Goal: Transaction & Acquisition: Book appointment/travel/reservation

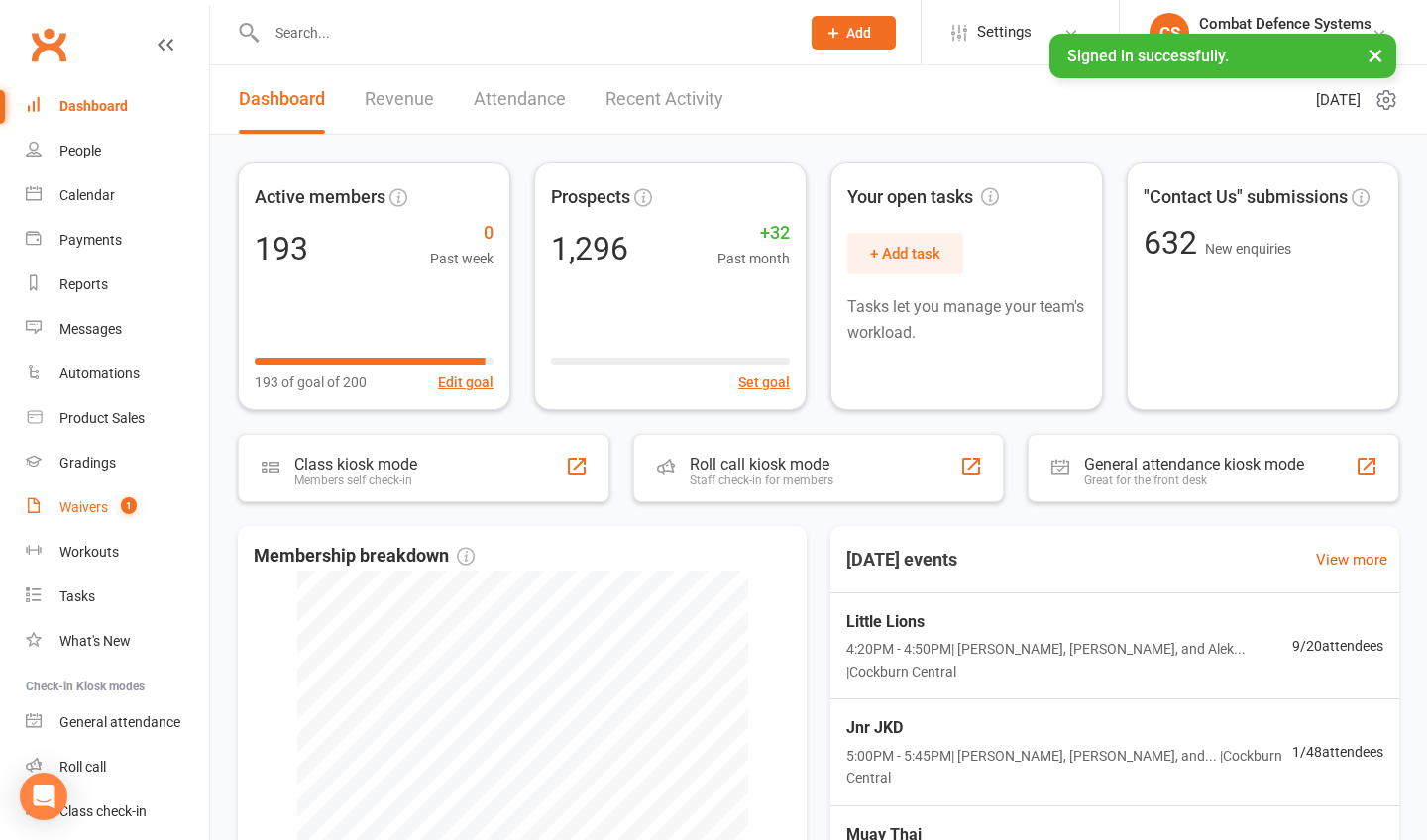
click at [106, 506] on div "Waivers" at bounding box center [84, 507] width 49 height 16
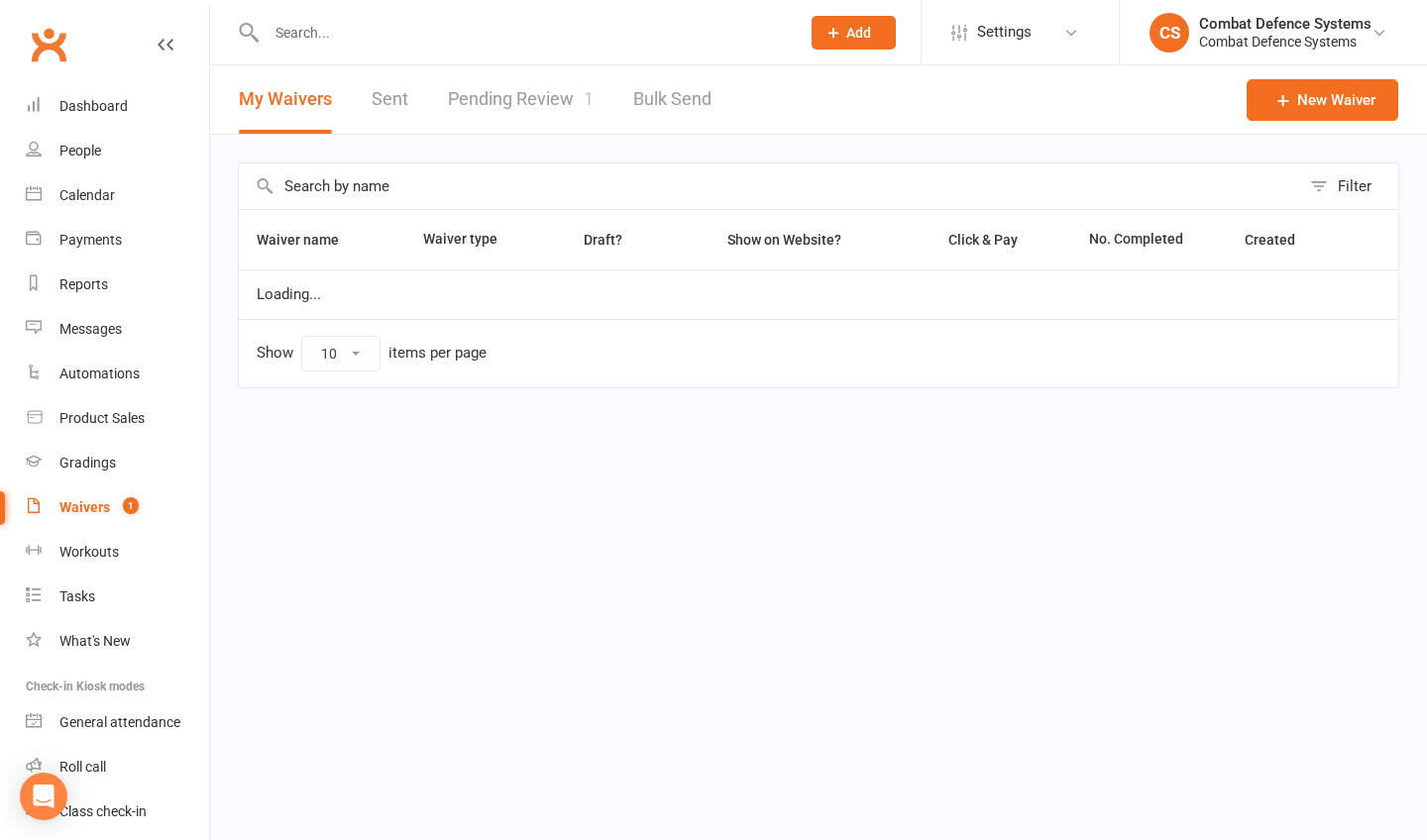
select select "25"
click at [549, 103] on link "Pending Review 1" at bounding box center [521, 99] width 146 height 68
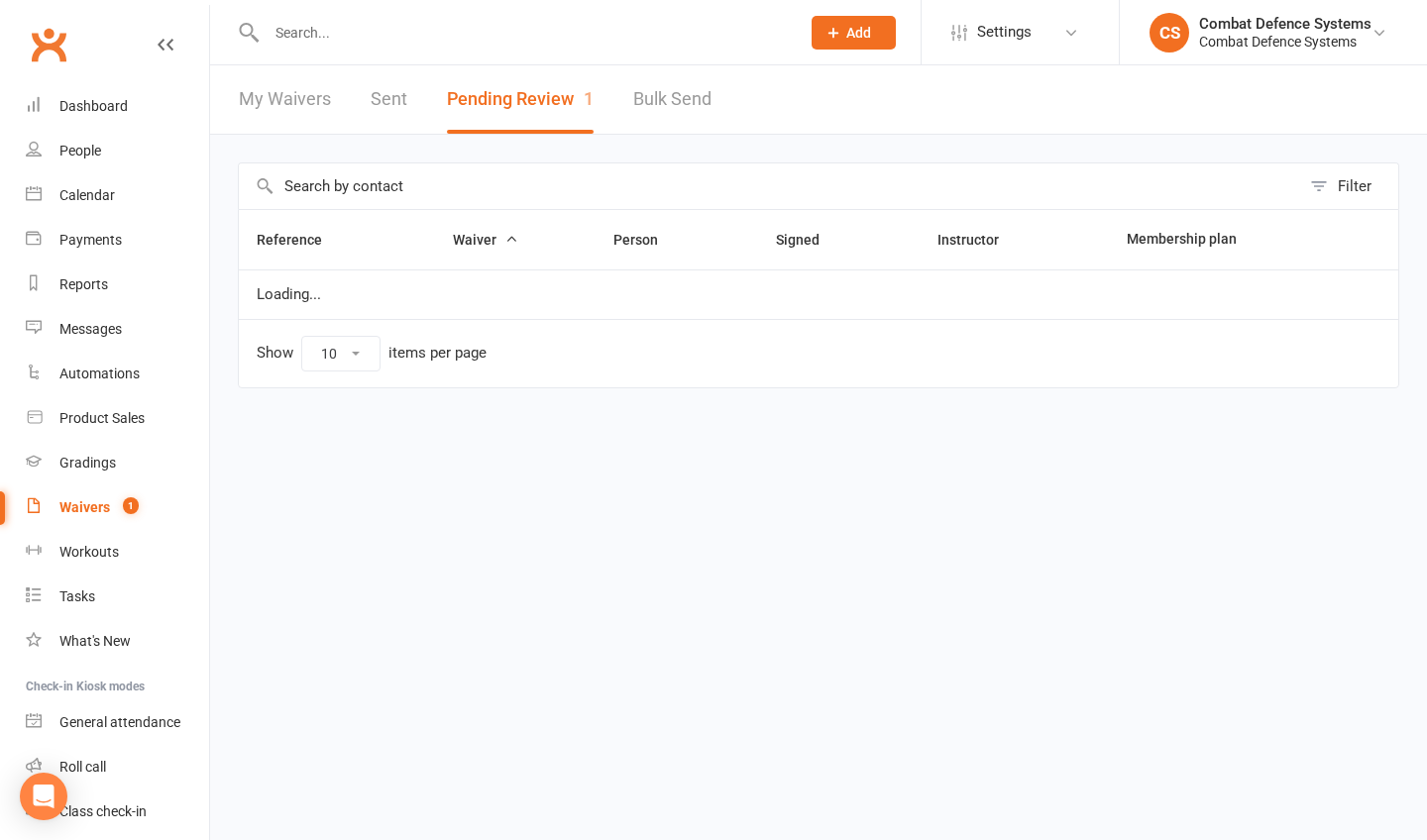
click at [549, 103] on button "Pending Review 1" at bounding box center [520, 99] width 147 height 68
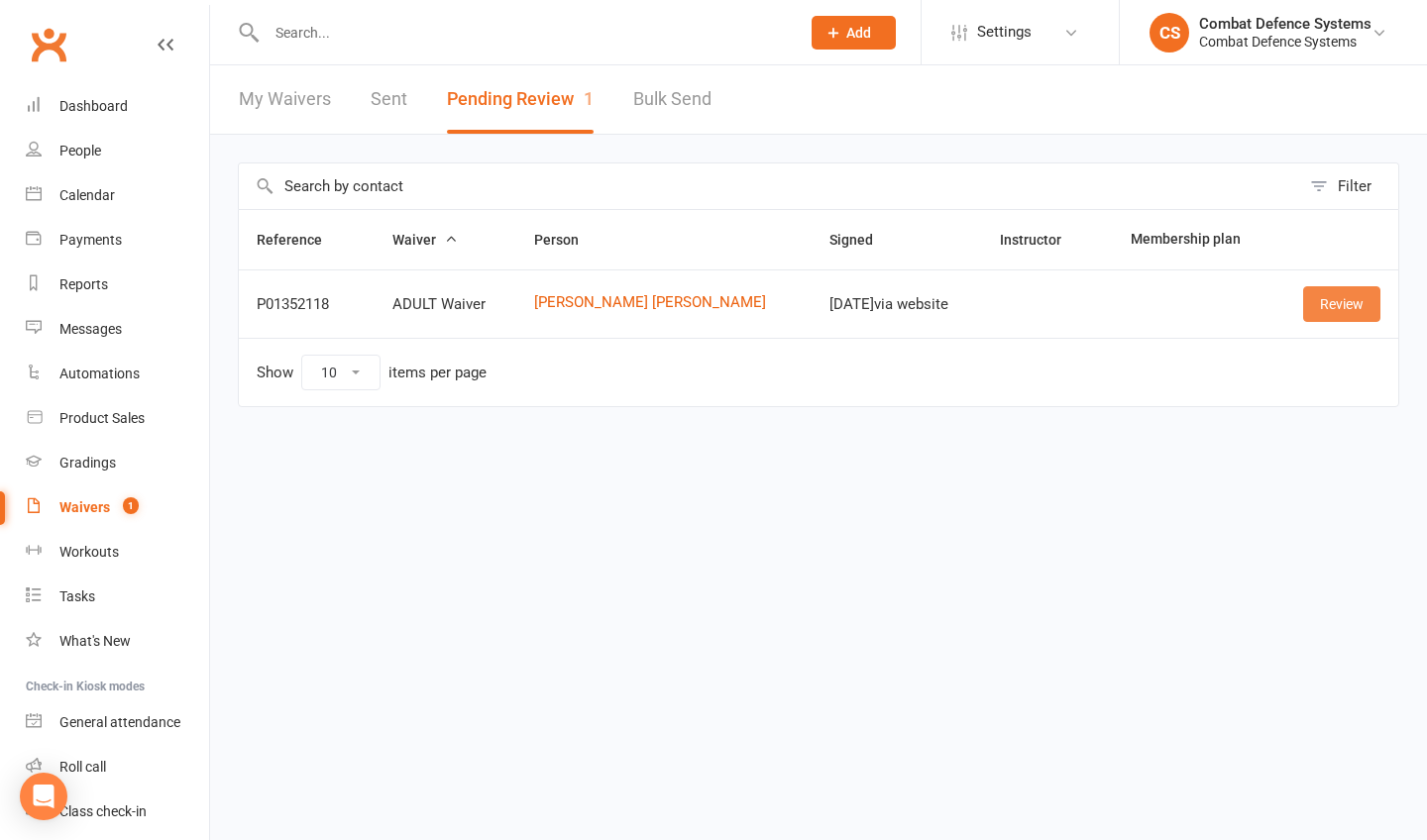
click at [1305, 308] on link "Review" at bounding box center [1341, 305] width 77 height 36
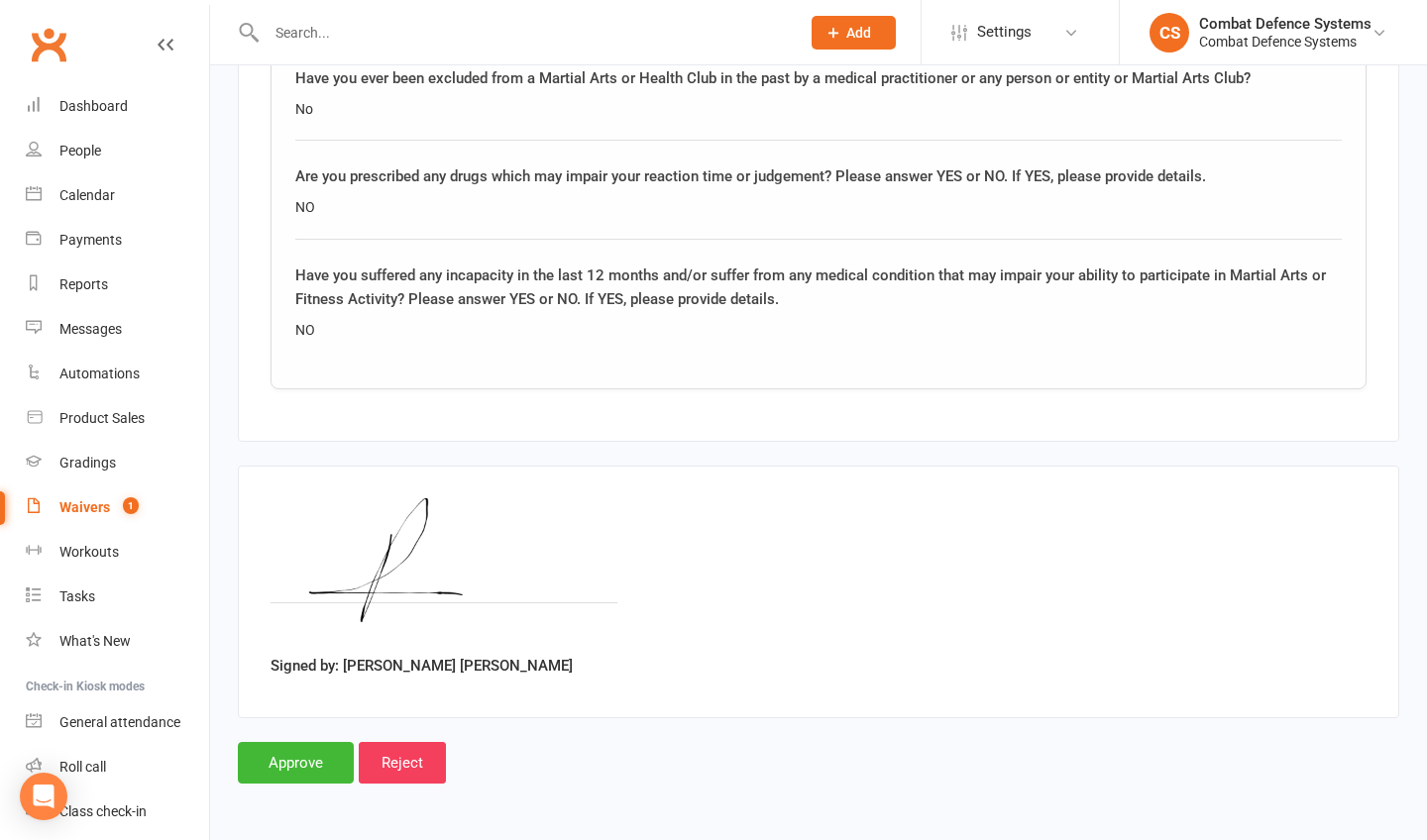
scroll to position [1545, 0]
click at [327, 744] on input "Approve" at bounding box center [296, 763] width 116 height 42
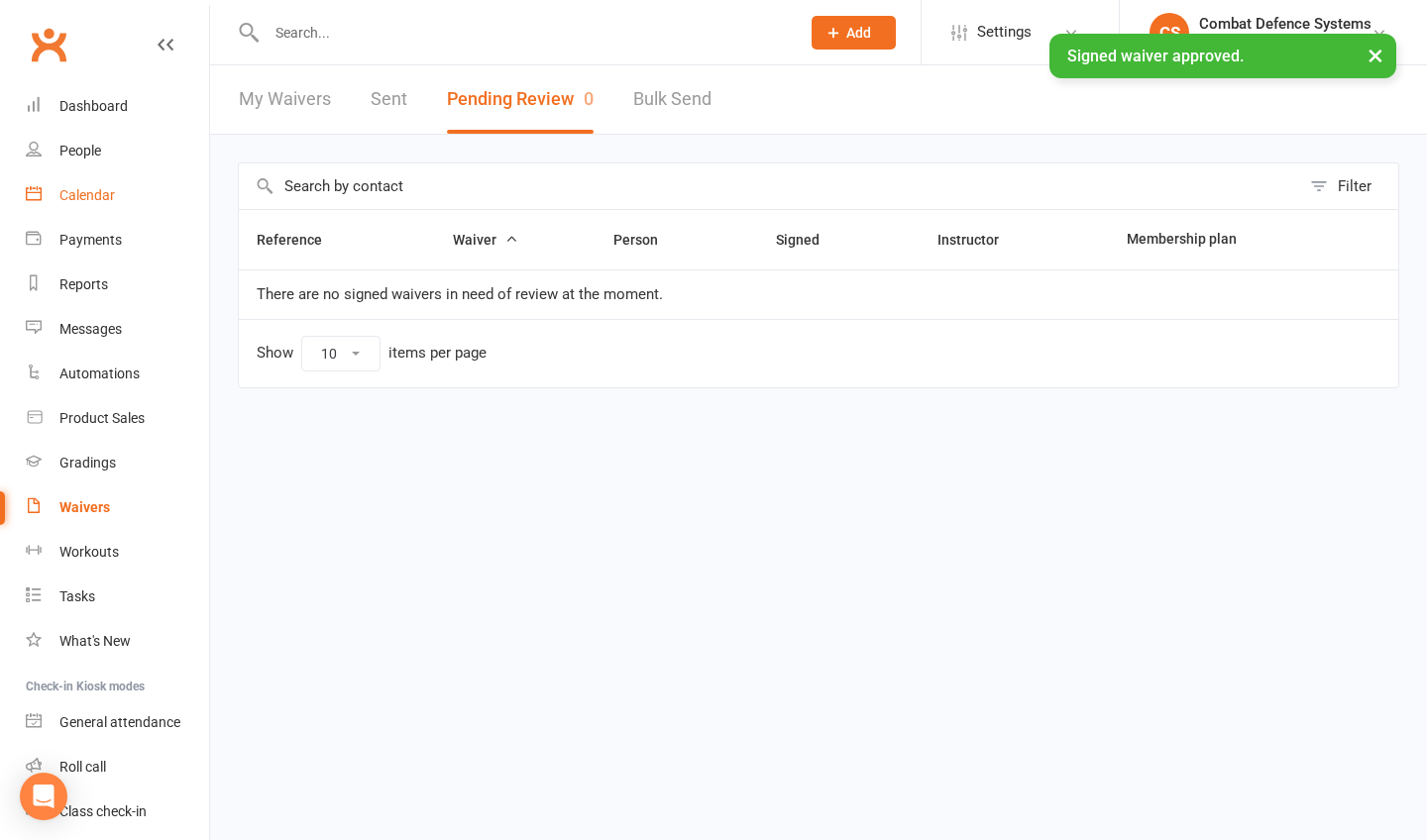
click at [89, 199] on div "Calendar" at bounding box center [88, 195] width 56 height 16
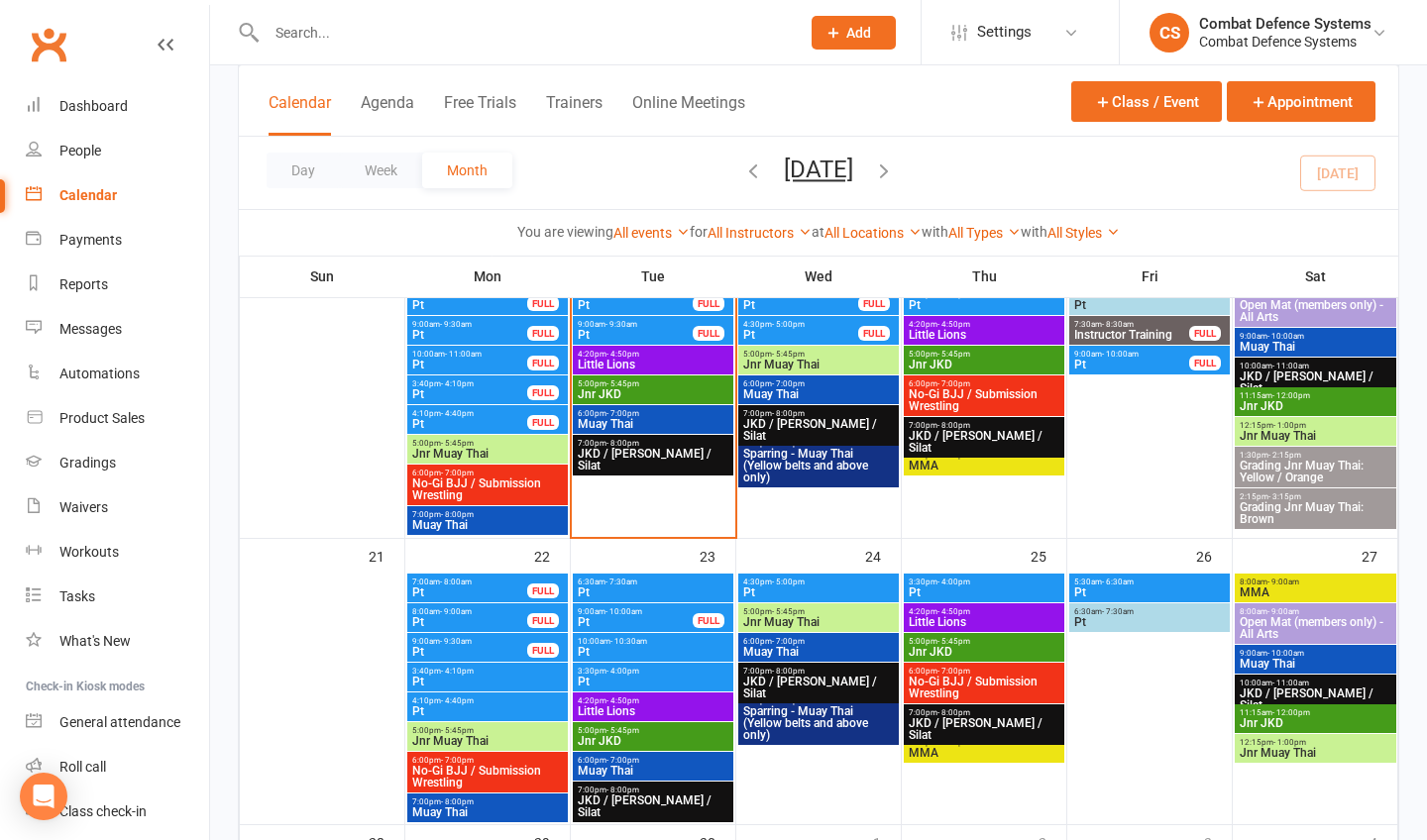
scroll to position [912, 0]
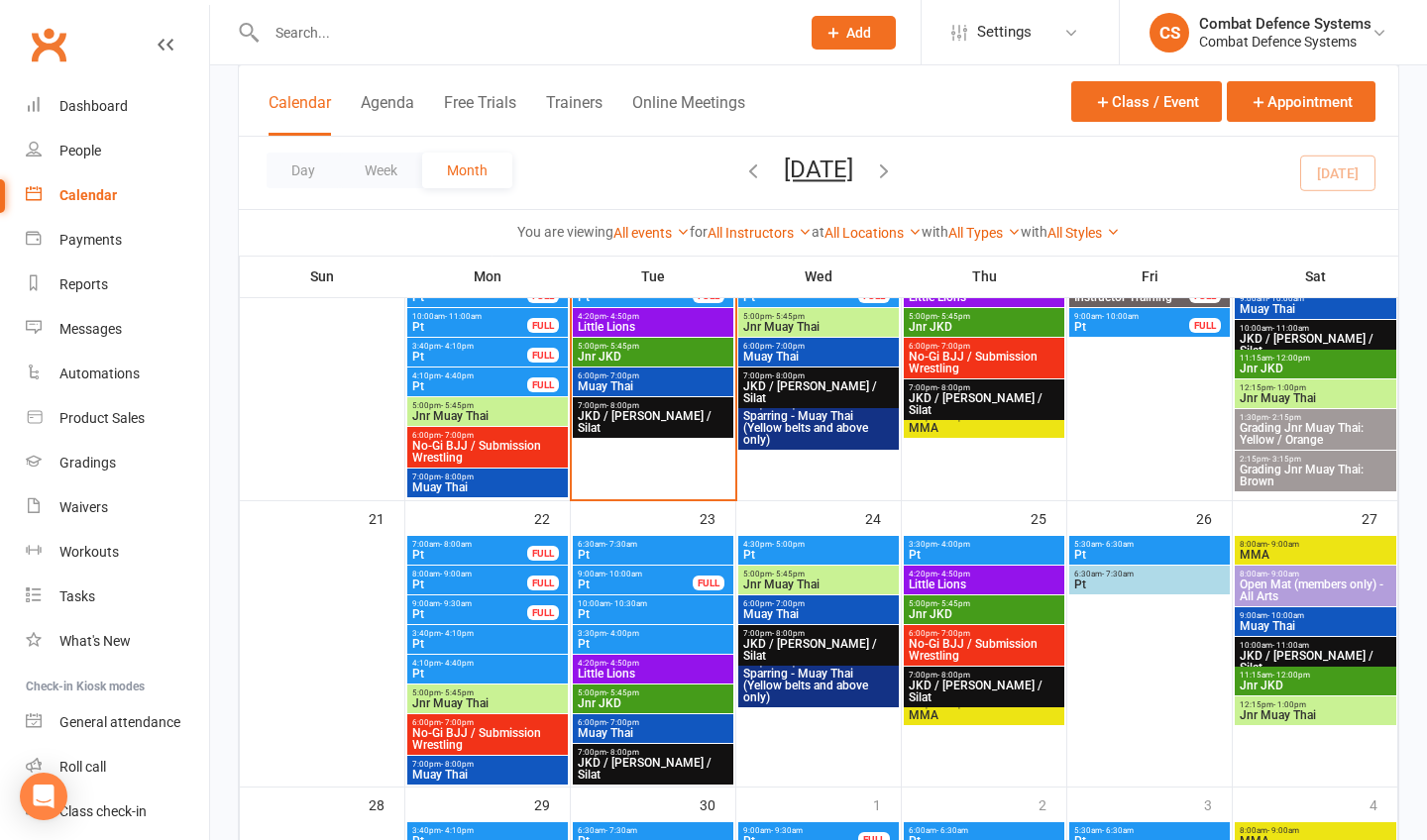
click at [944, 644] on span "No-Gi BJJ / Submission Wrestling" at bounding box center [984, 650] width 153 height 24
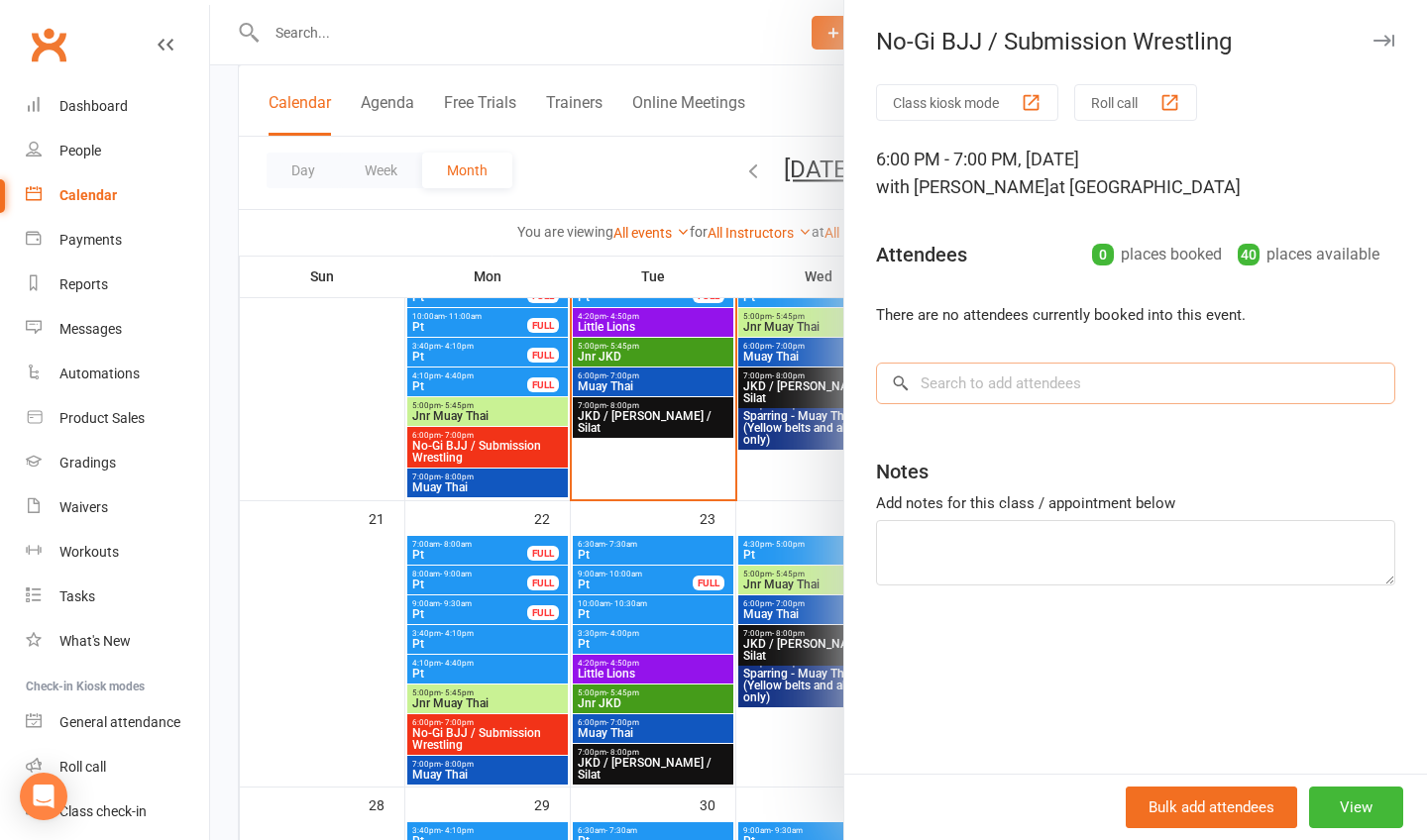
click at [952, 387] on input "search" at bounding box center [1136, 384] width 520 height 42
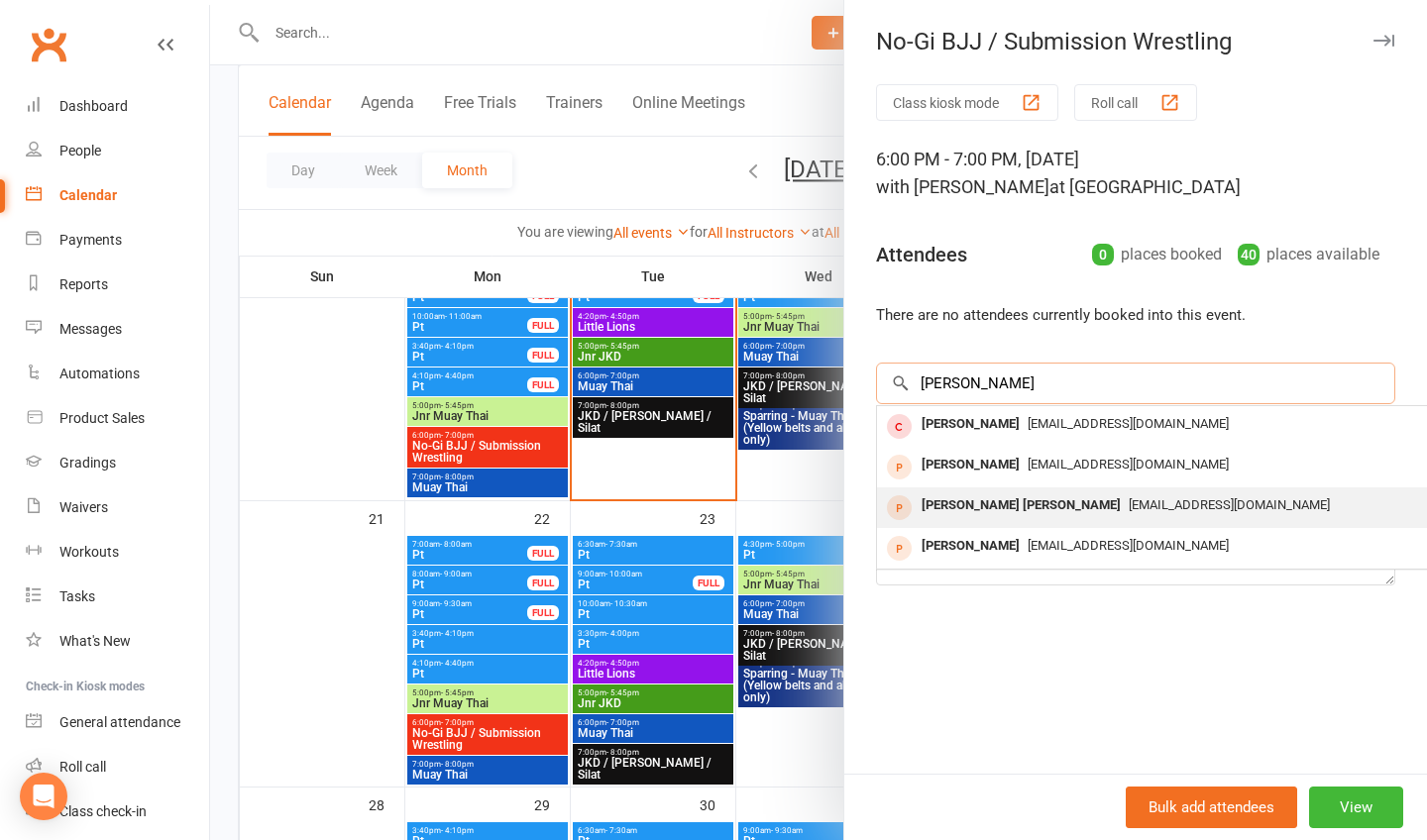
type input "[PERSON_NAME]"
click at [1042, 506] on div "[PERSON_NAME] [PERSON_NAME]" at bounding box center [1021, 505] width 215 height 29
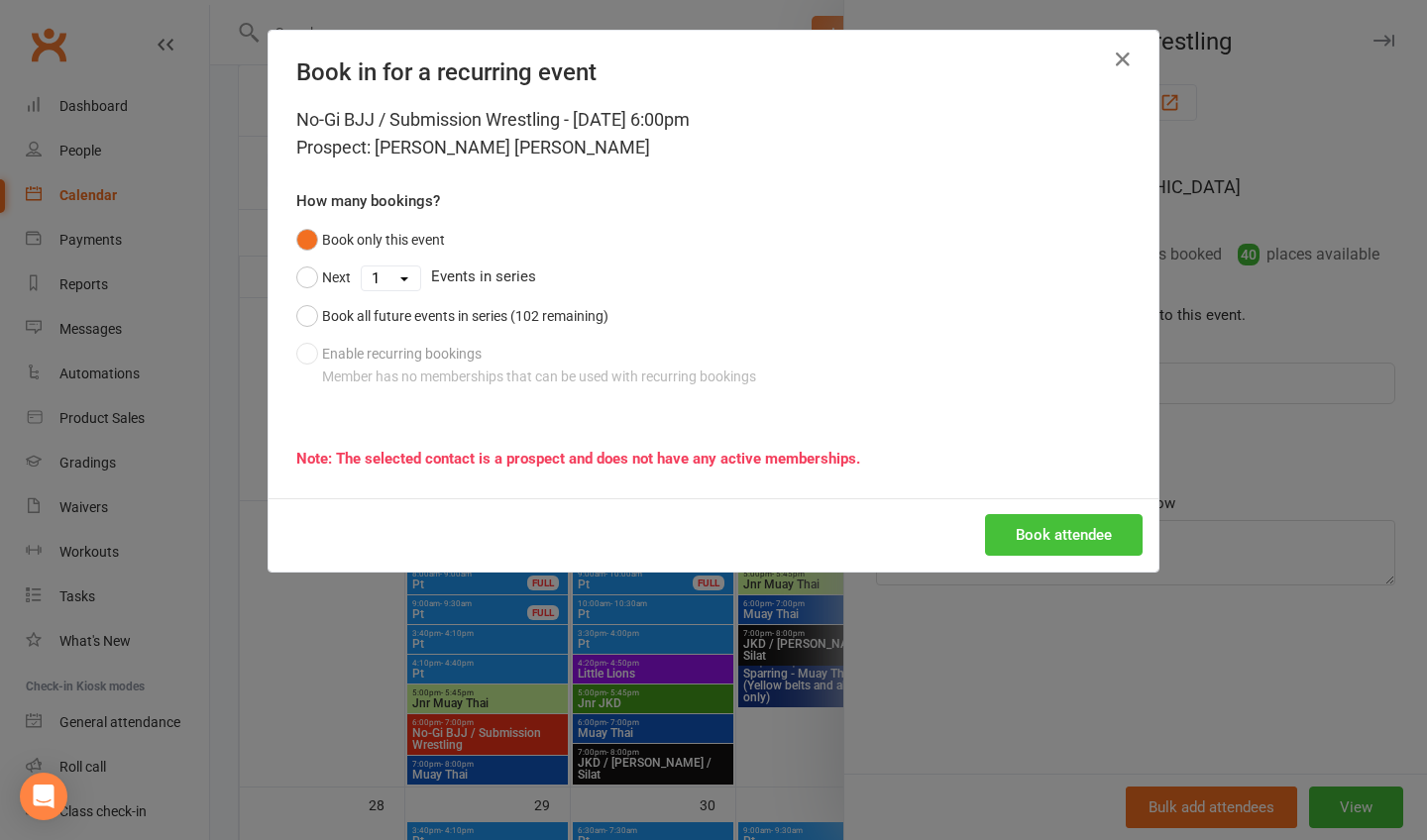
click at [1041, 534] on button "Book attendee" at bounding box center [1064, 535] width 158 height 42
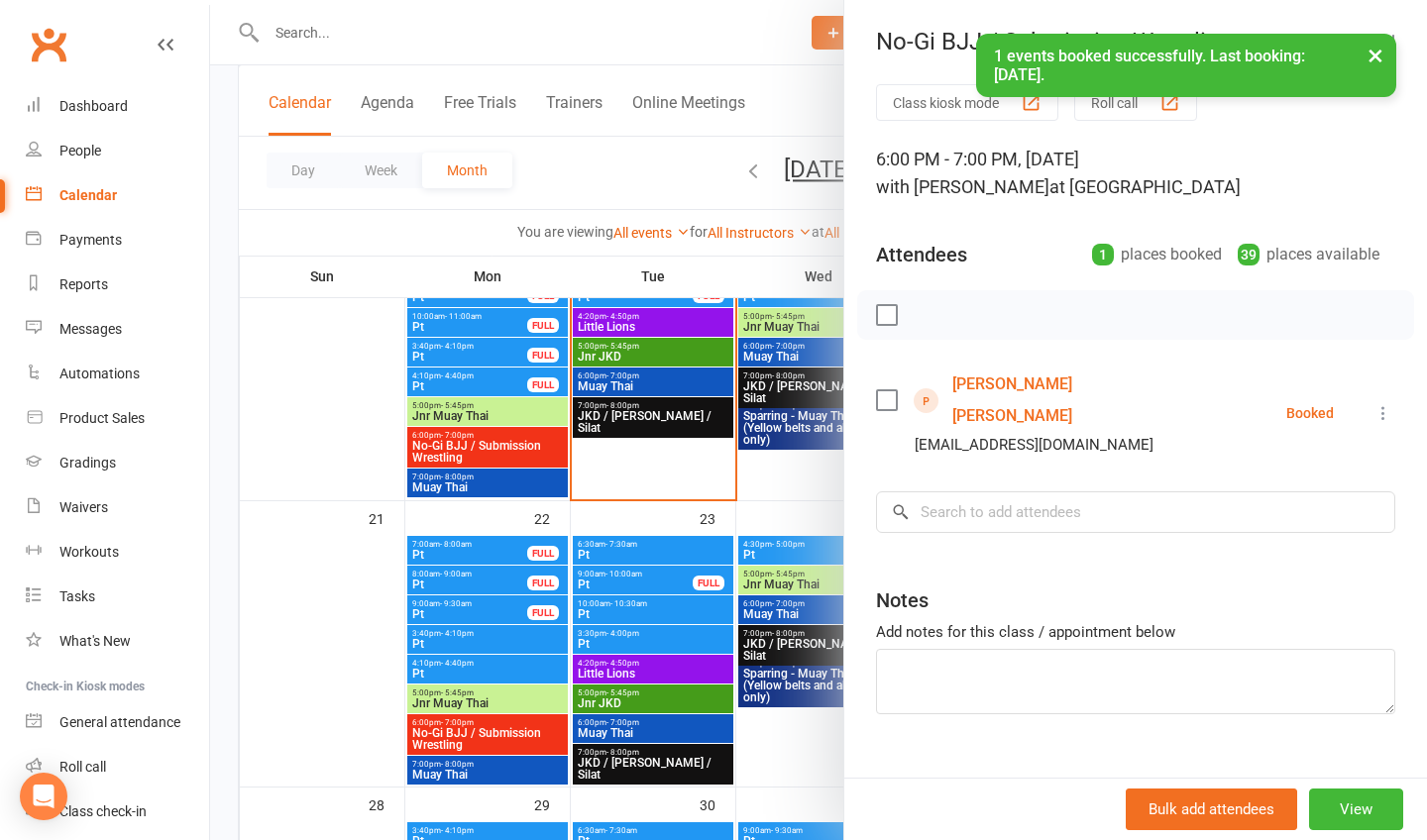
click at [814, 756] on div at bounding box center [818, 420] width 1217 height 840
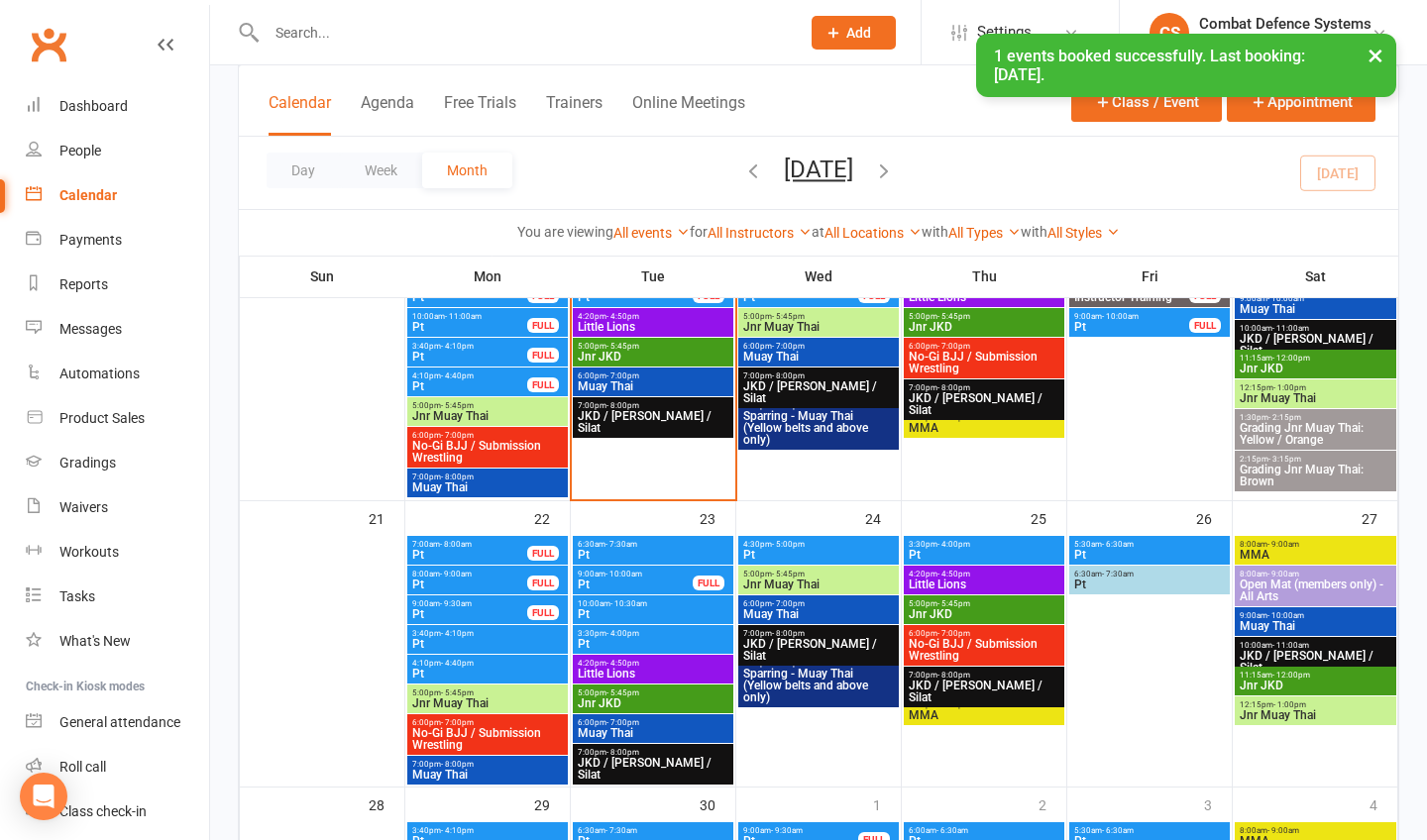
click at [77, 34] on div "× 1 events booked successfully. Last booking: [DATE]." at bounding box center [701, 34] width 1402 height 0
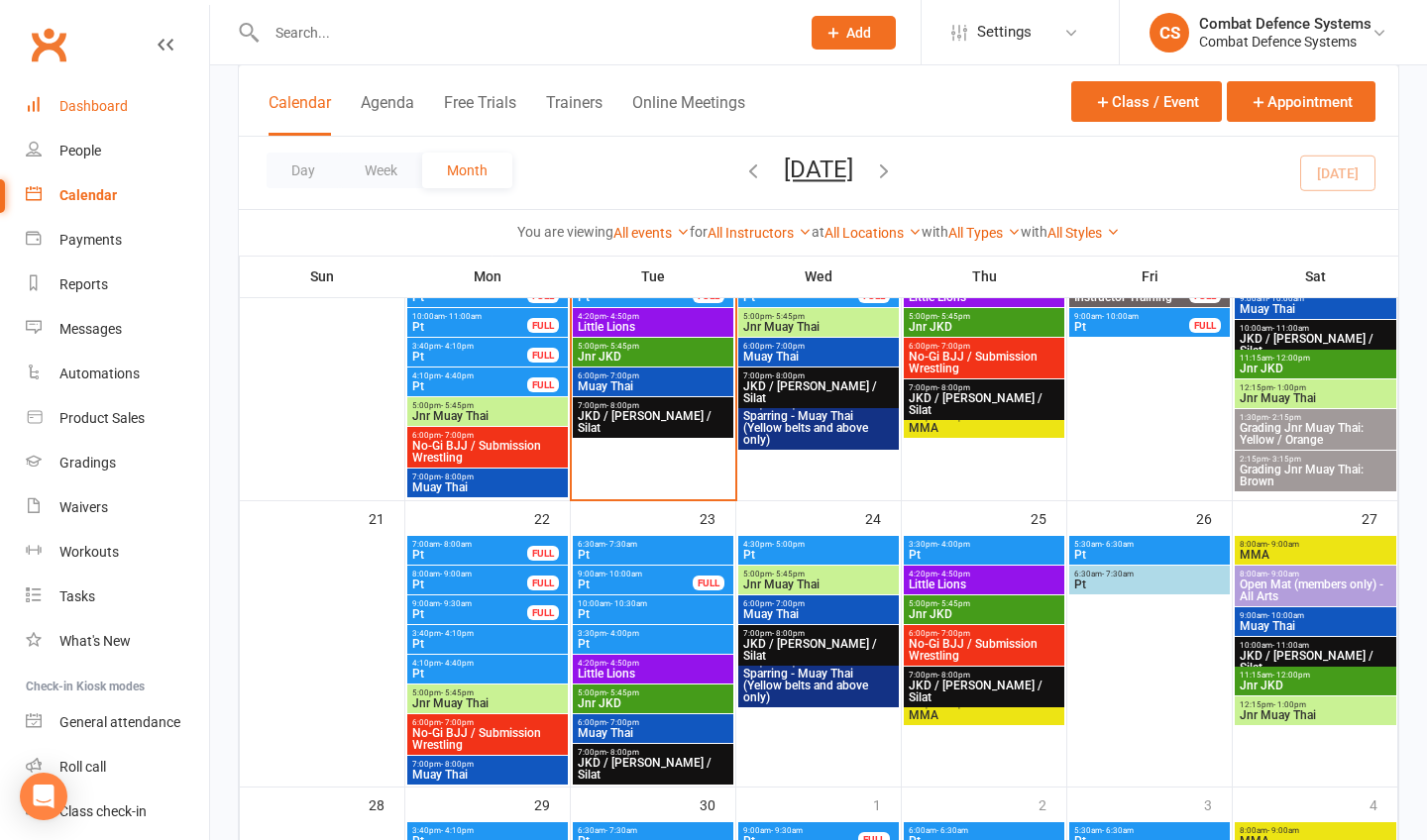
click at [108, 105] on div "Dashboard" at bounding box center [94, 106] width 68 height 16
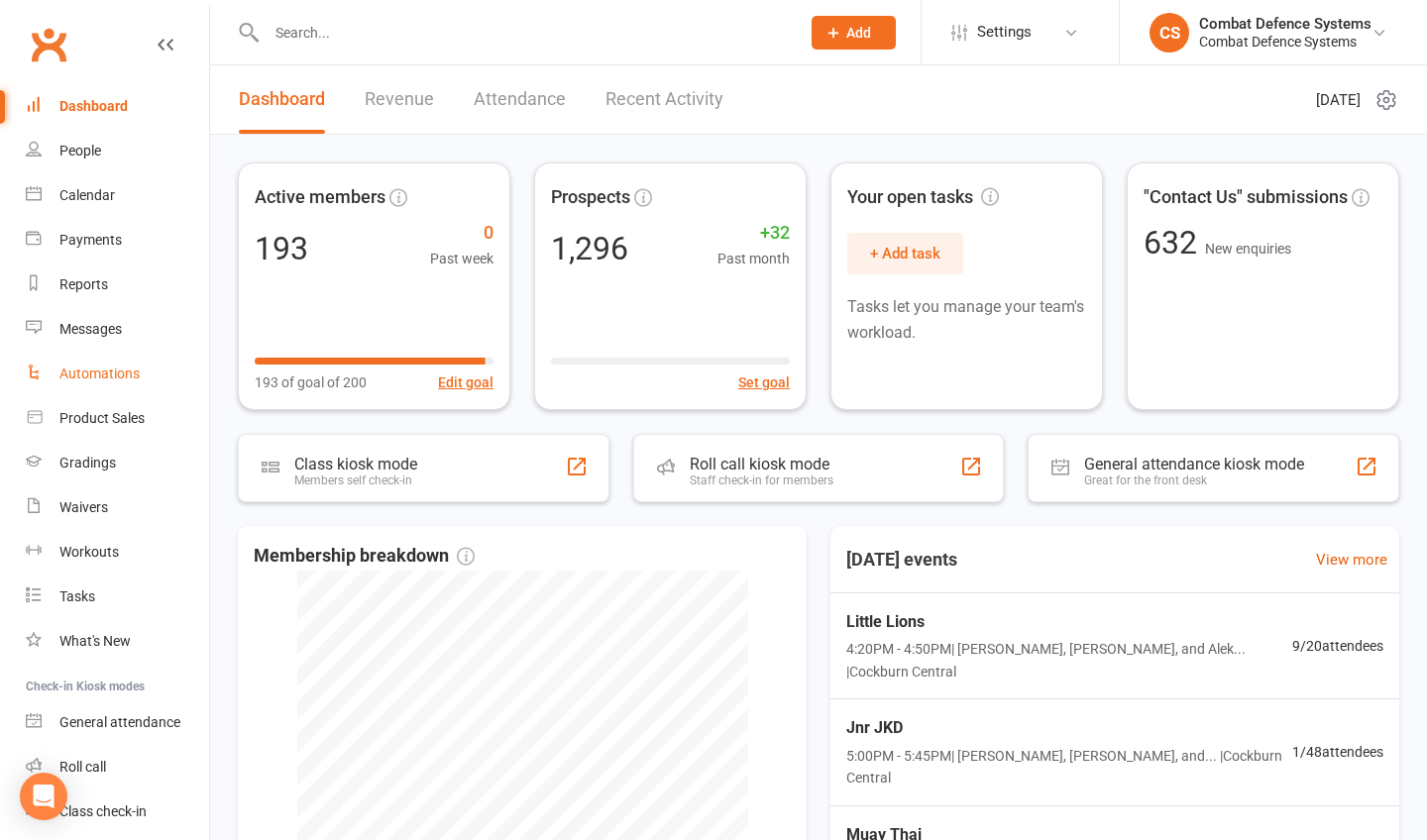
click at [193, 383] on link "Automations" at bounding box center [118, 374] width 184 height 45
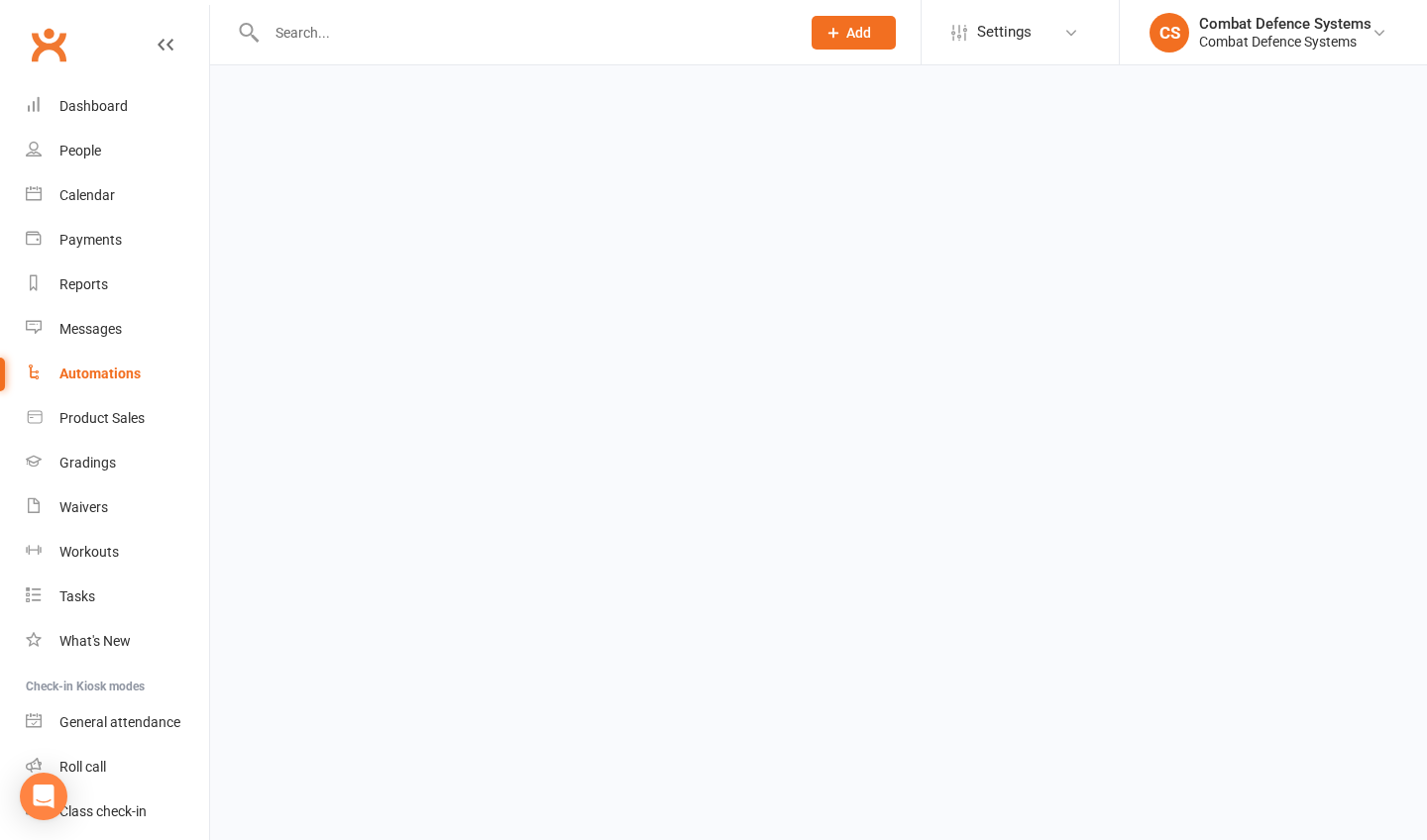
click at [193, 383] on link "Automations" at bounding box center [118, 374] width 184 height 45
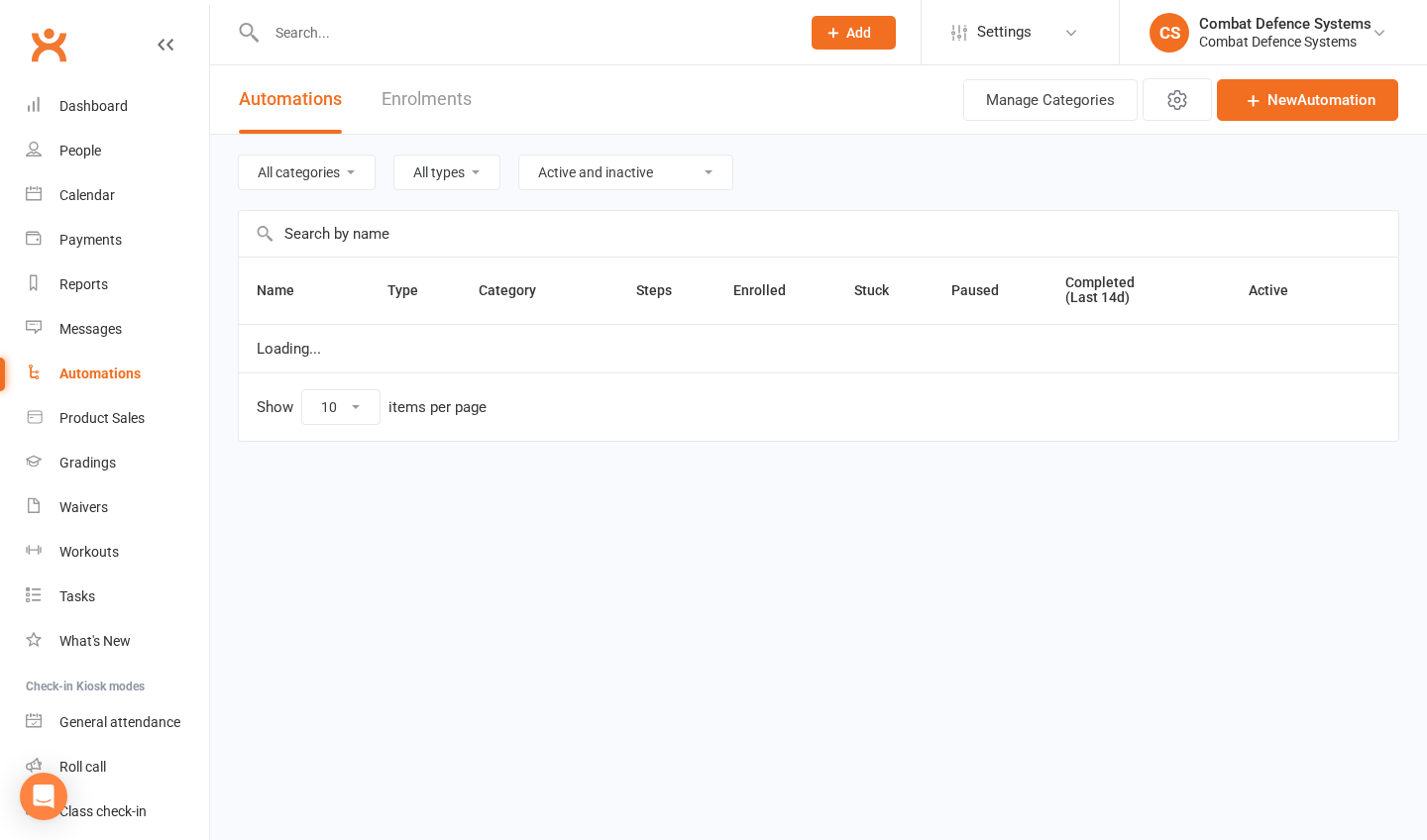
select select "50"
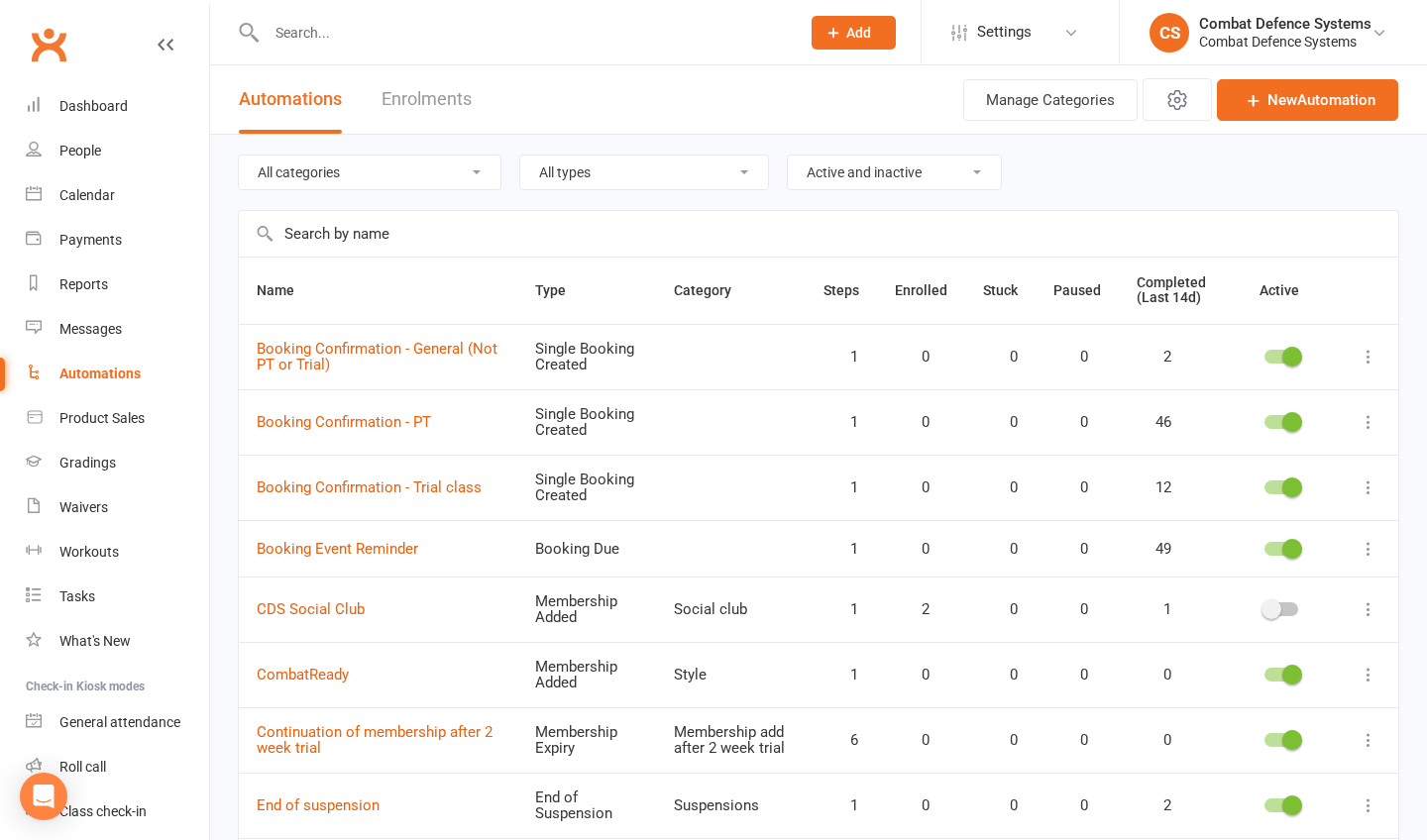
click at [92, 106] on div "Dashboard" at bounding box center [94, 106] width 68 height 16
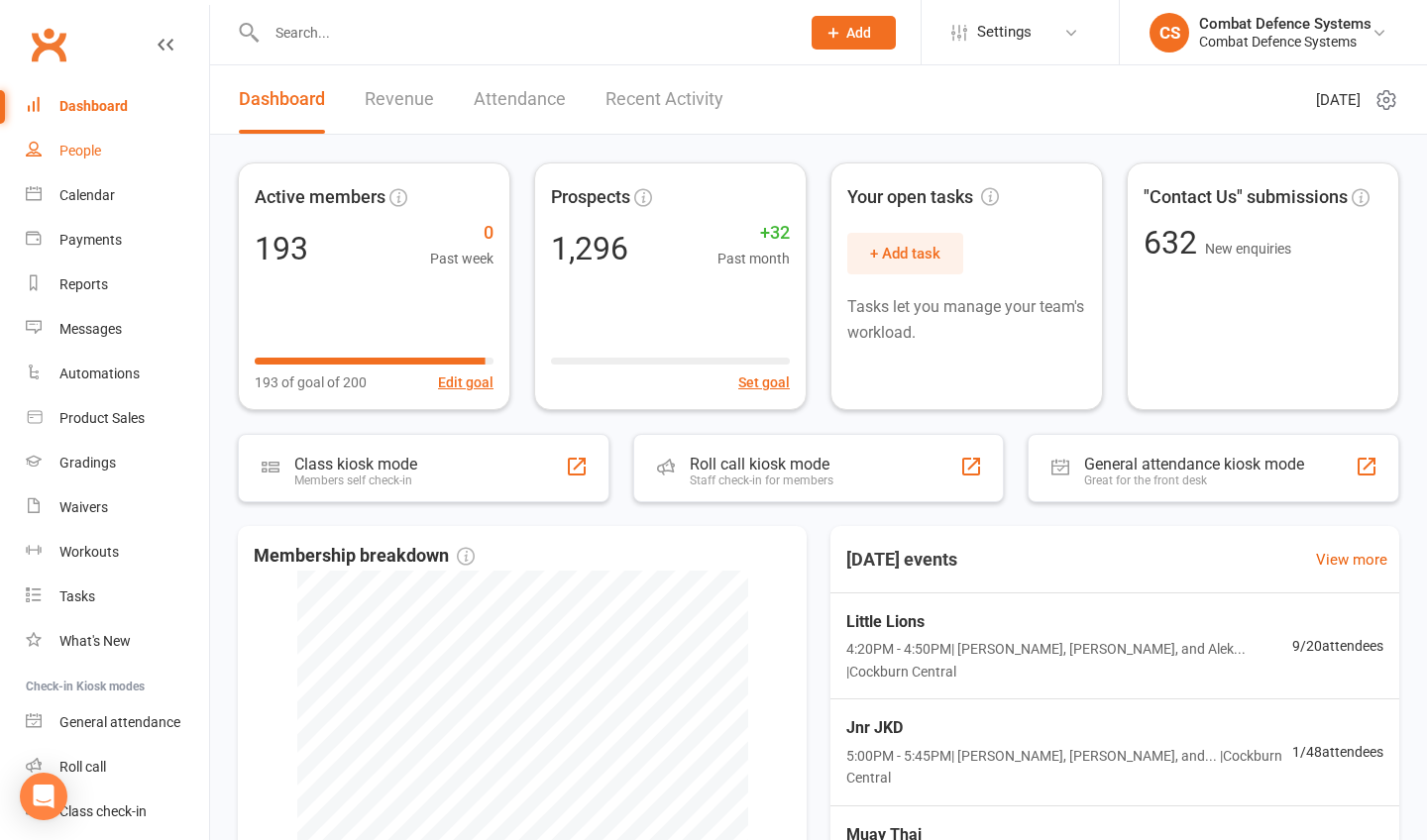
click at [97, 150] on div "People" at bounding box center [81, 151] width 42 height 16
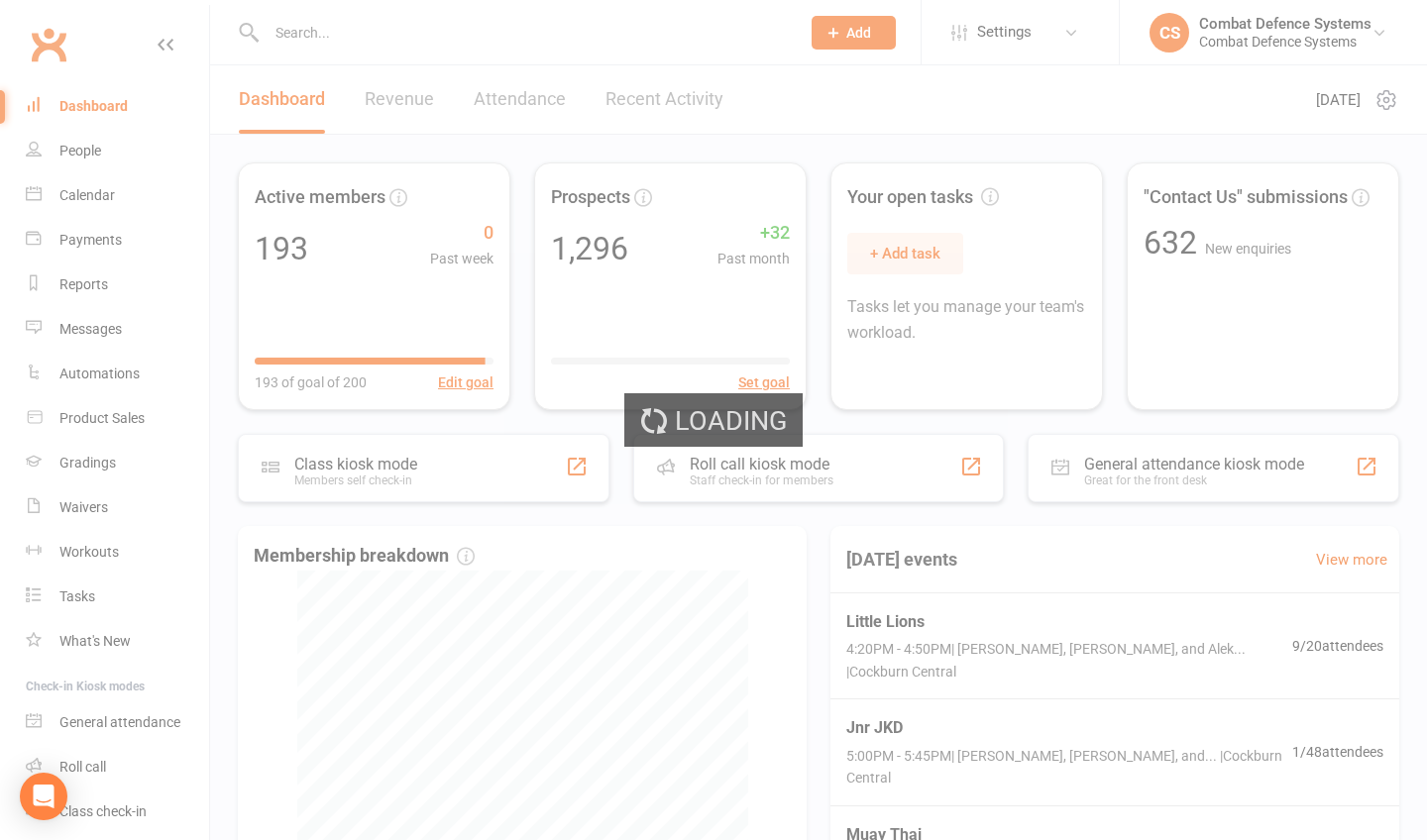
select select "100"
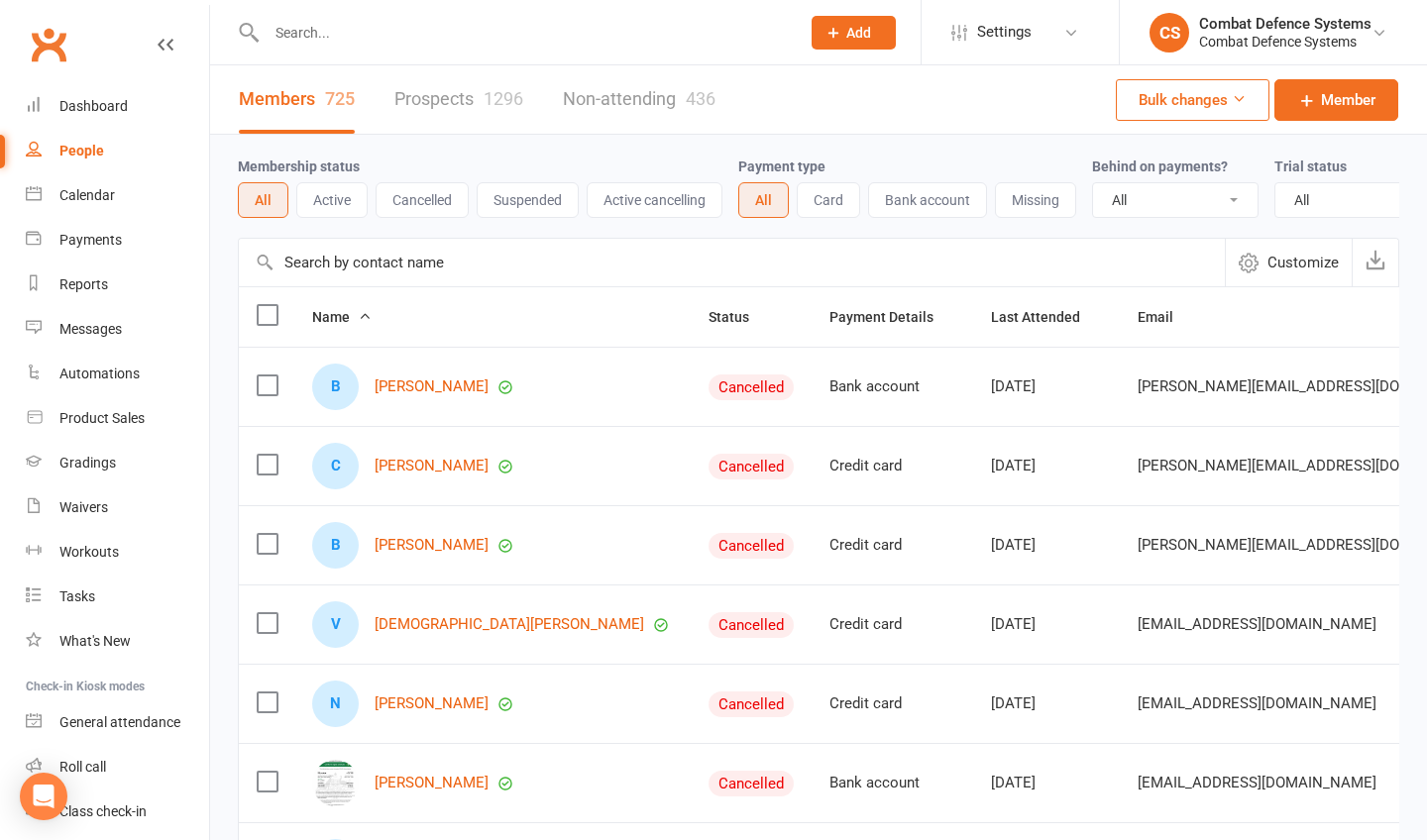
click at [454, 85] on link "Prospects 1296" at bounding box center [459, 99] width 129 height 68
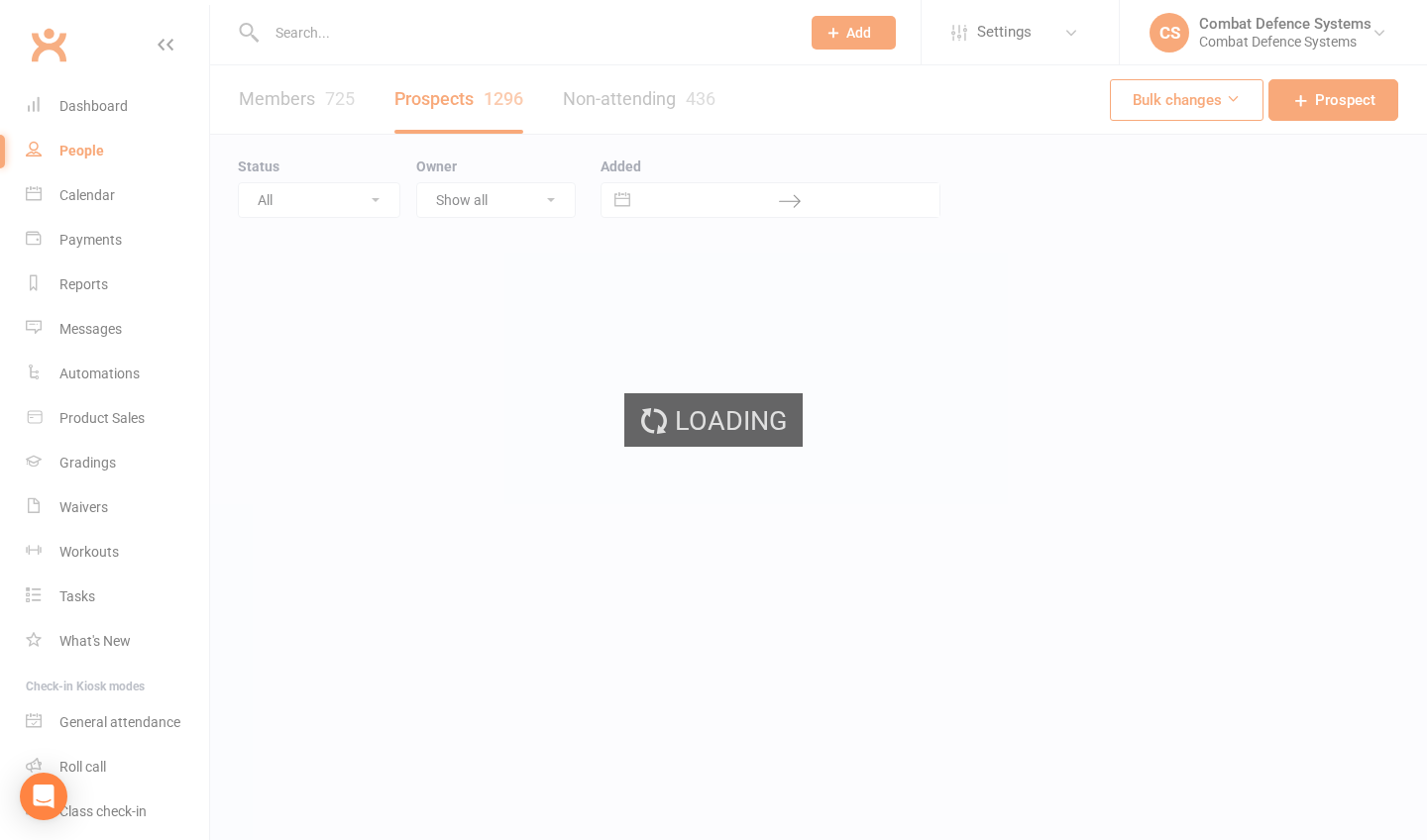
select select "100"
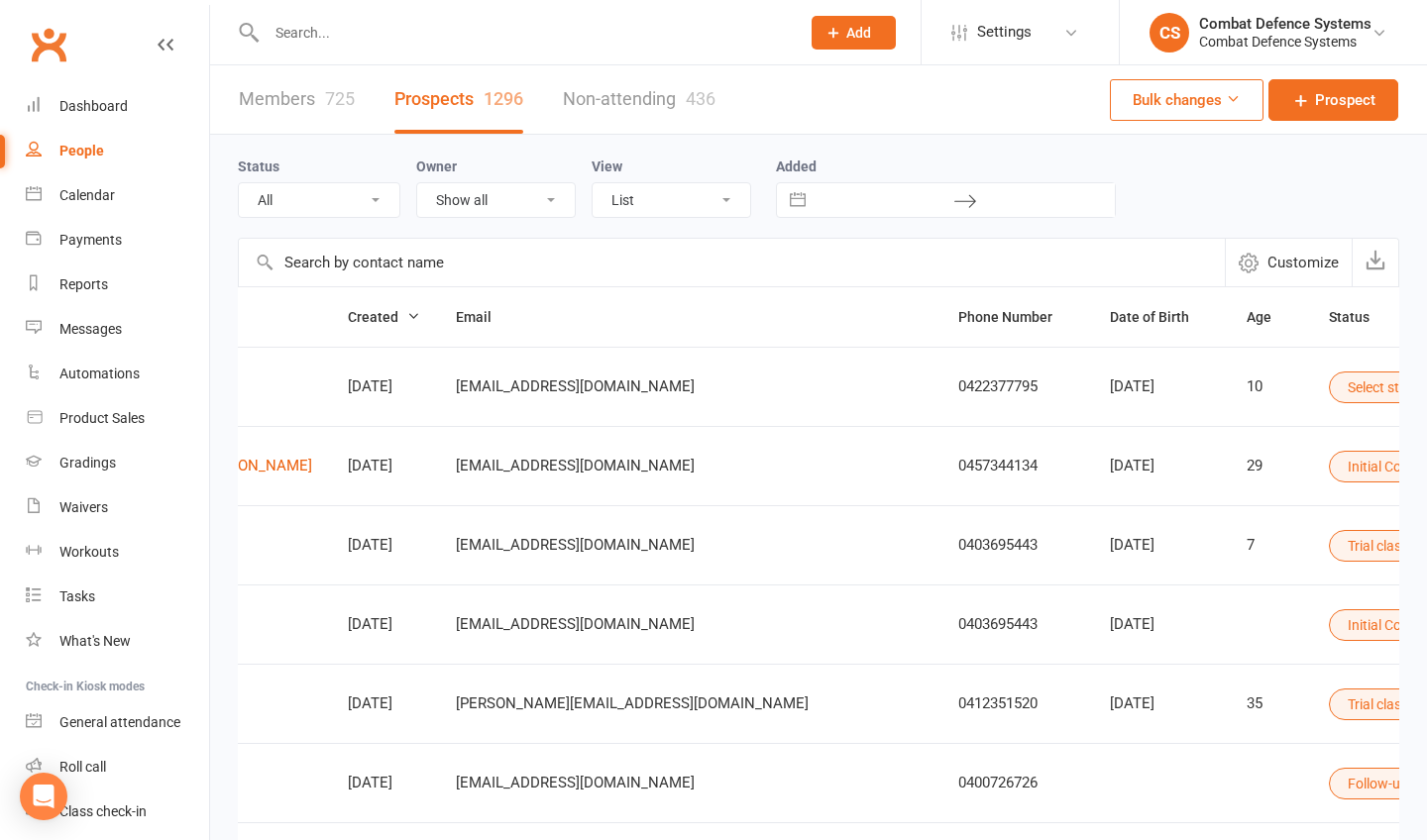
scroll to position [0, 390]
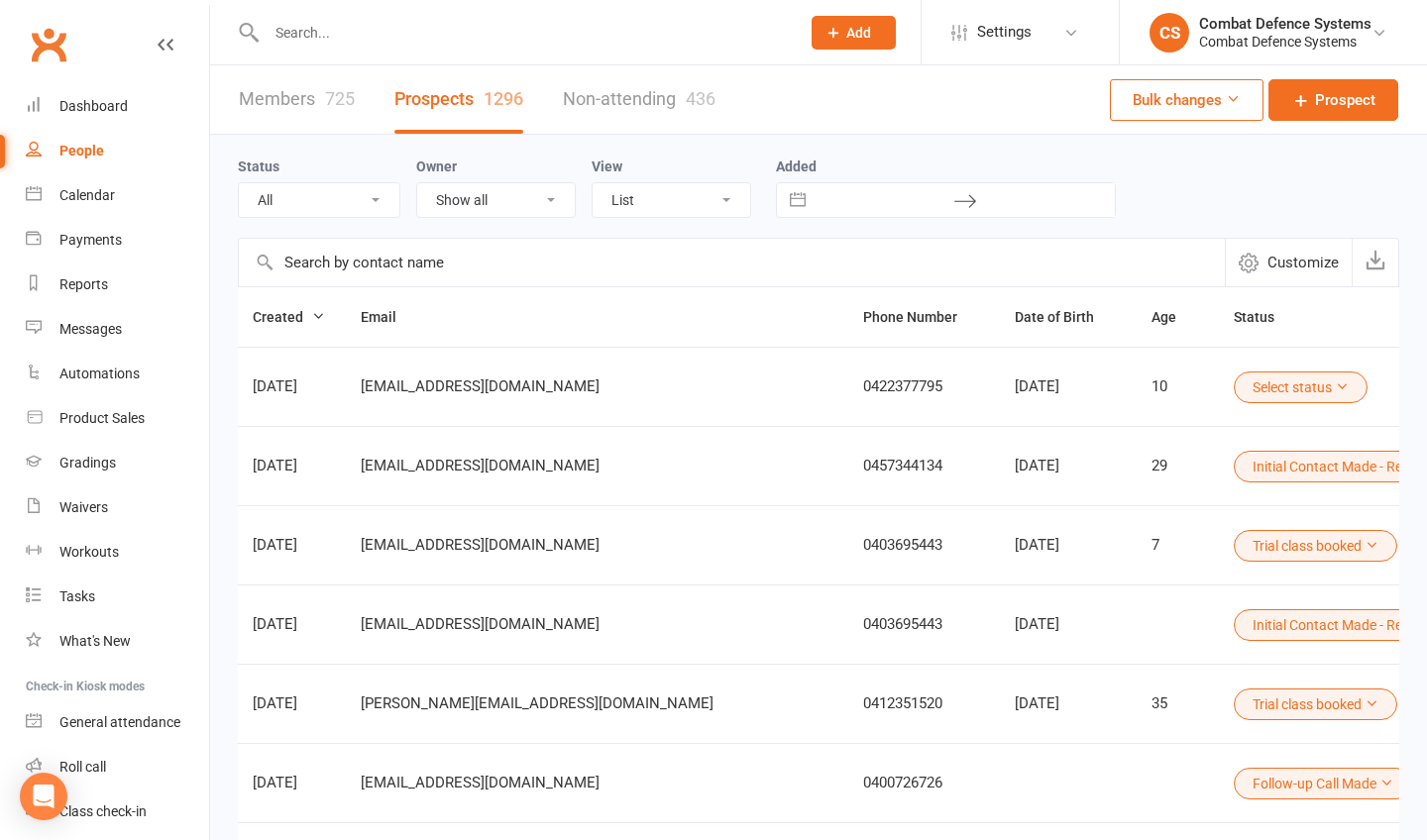
click at [1234, 471] on button "Initial Contact Made - Responded to by email" at bounding box center [1397, 466] width 327 height 32
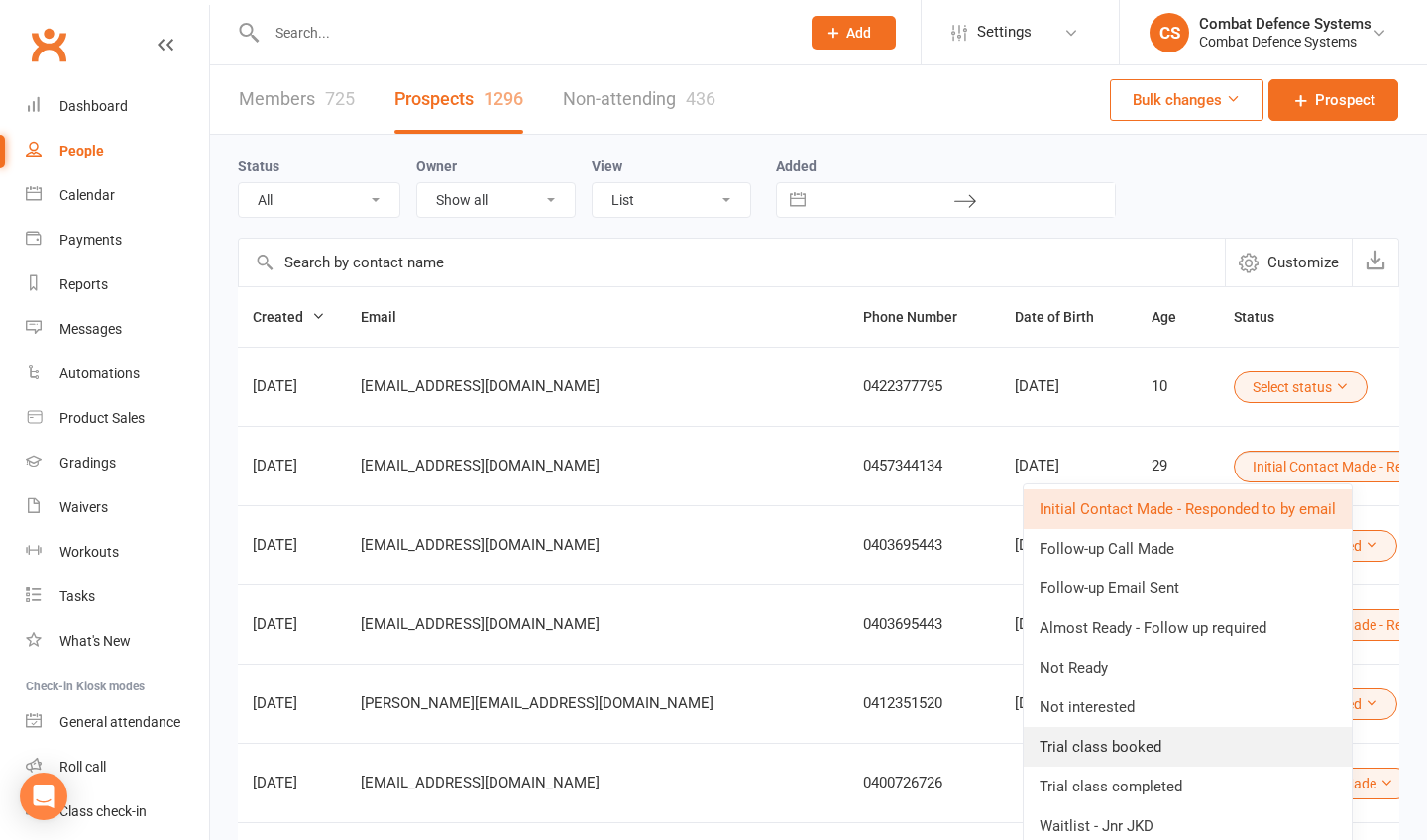
click at [1131, 746] on link "Trial class booked" at bounding box center [1188, 747] width 328 height 40
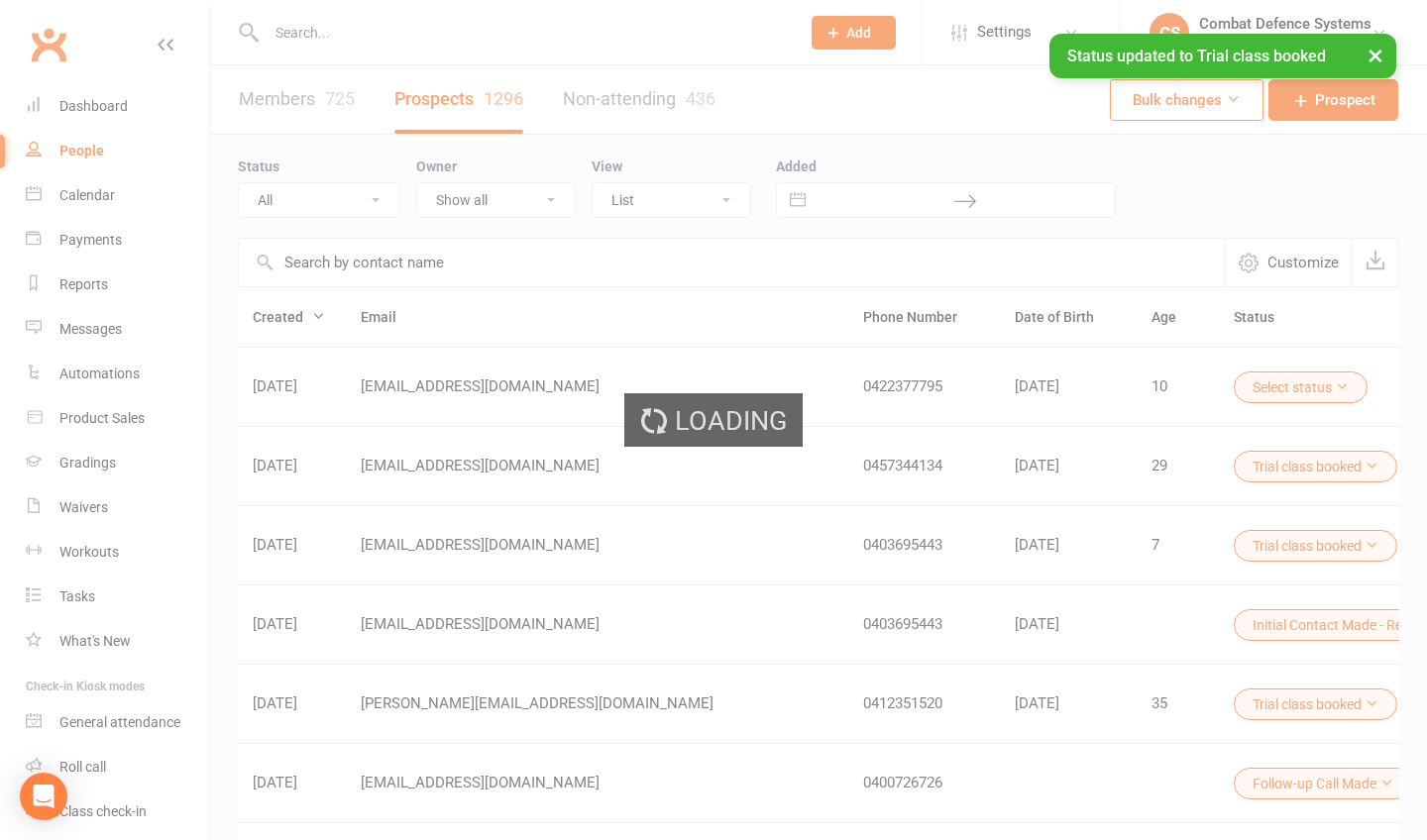
select select "100"
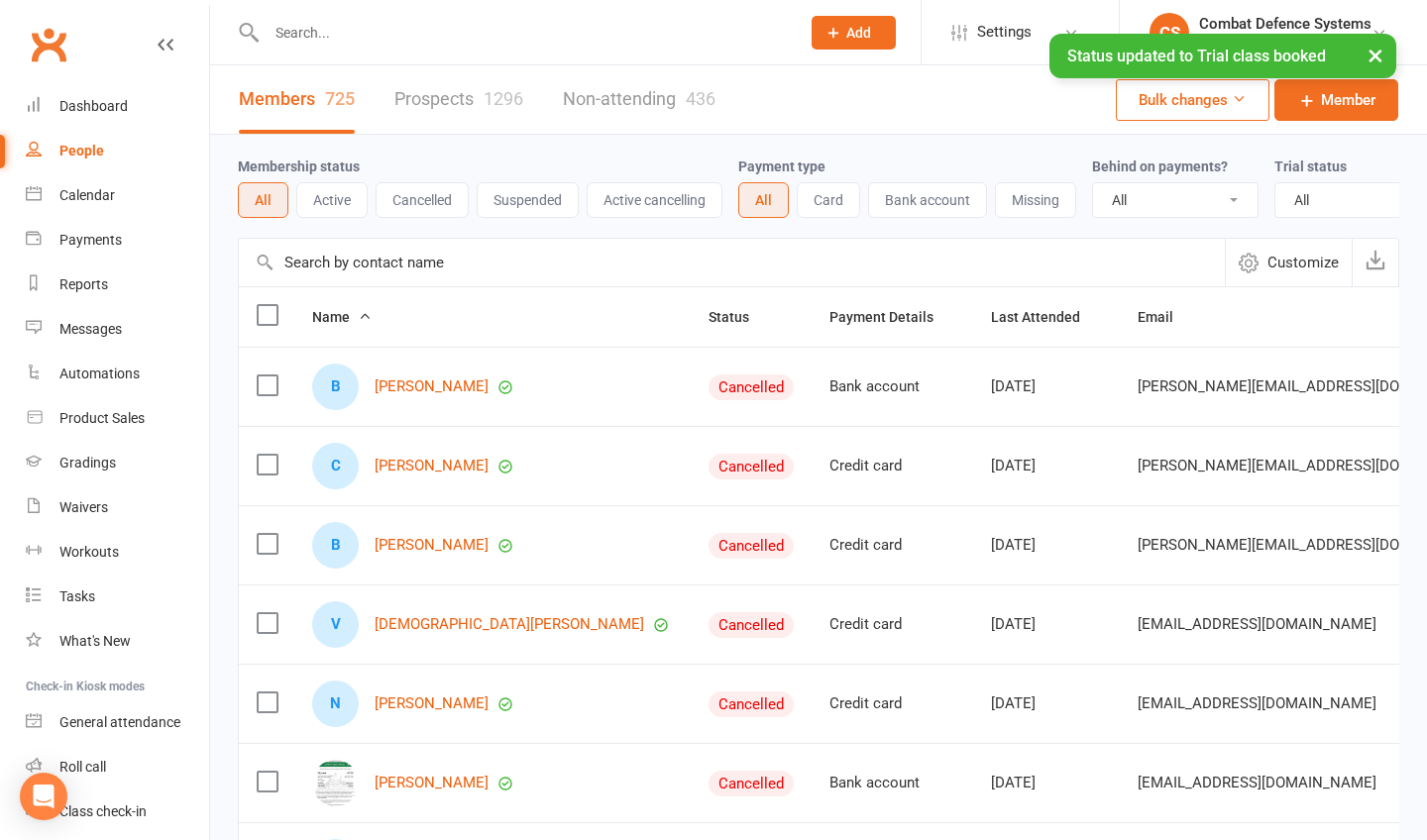
scroll to position [0, 196]
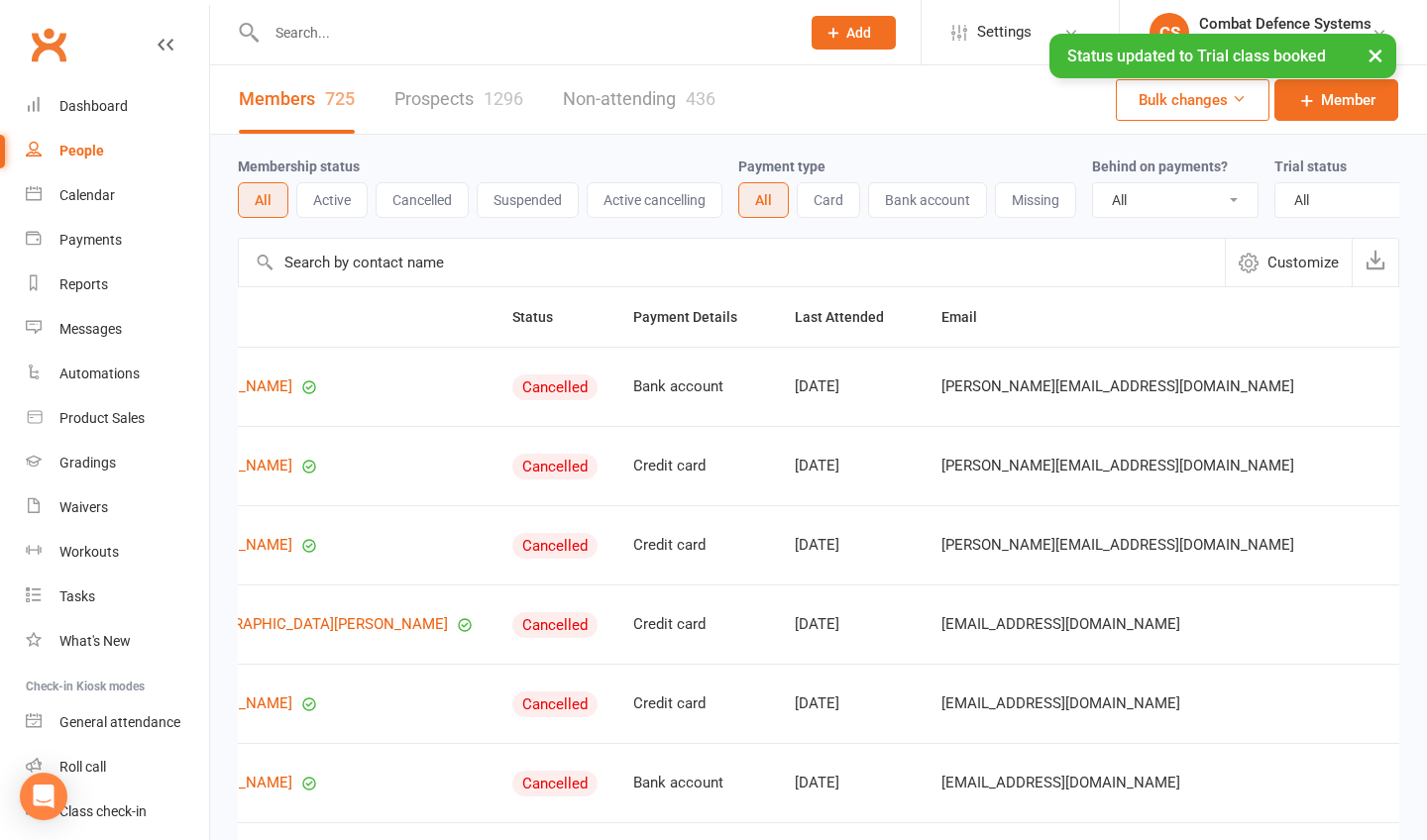
click at [460, 101] on link "Prospects 1296" at bounding box center [459, 99] width 129 height 68
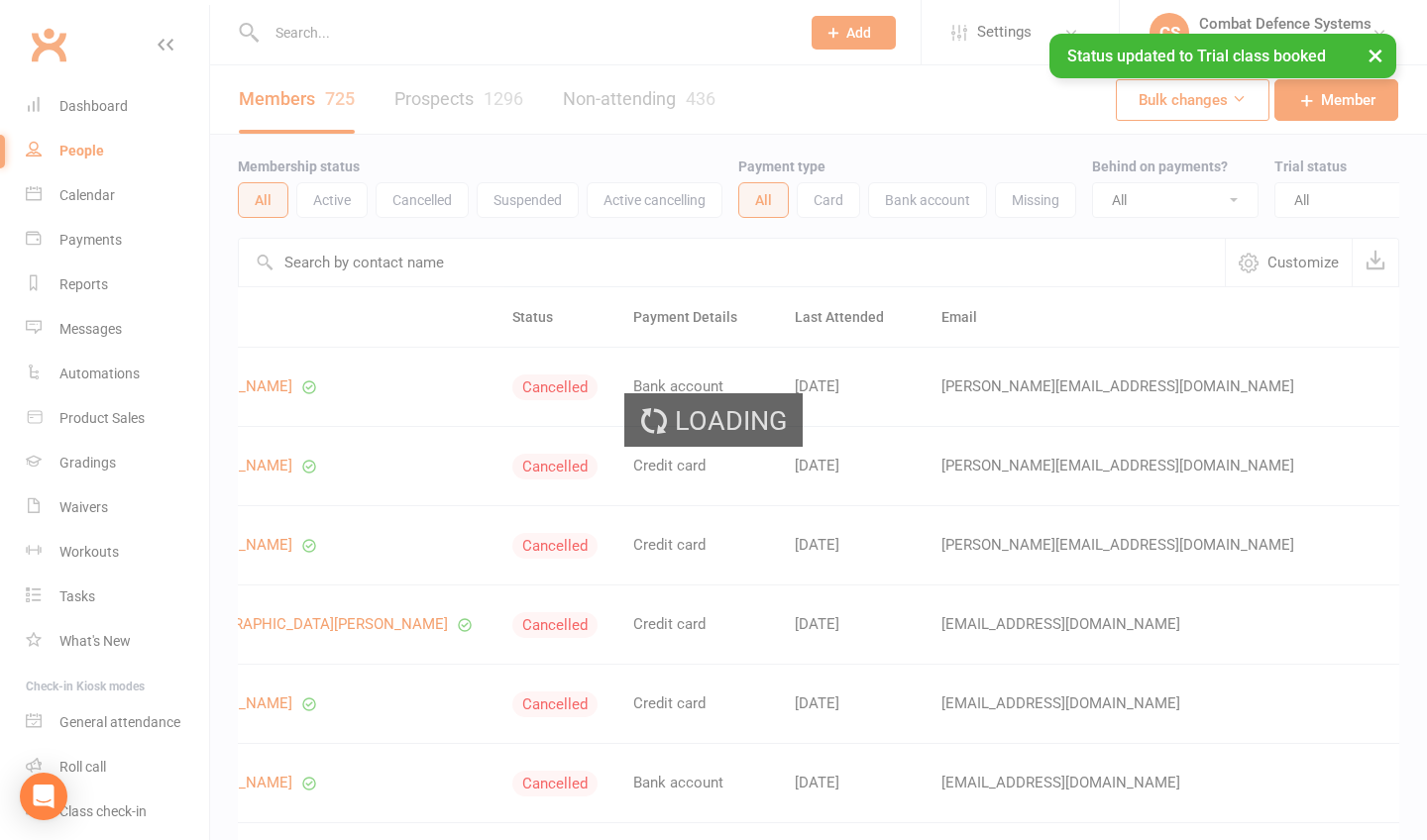
select select "100"
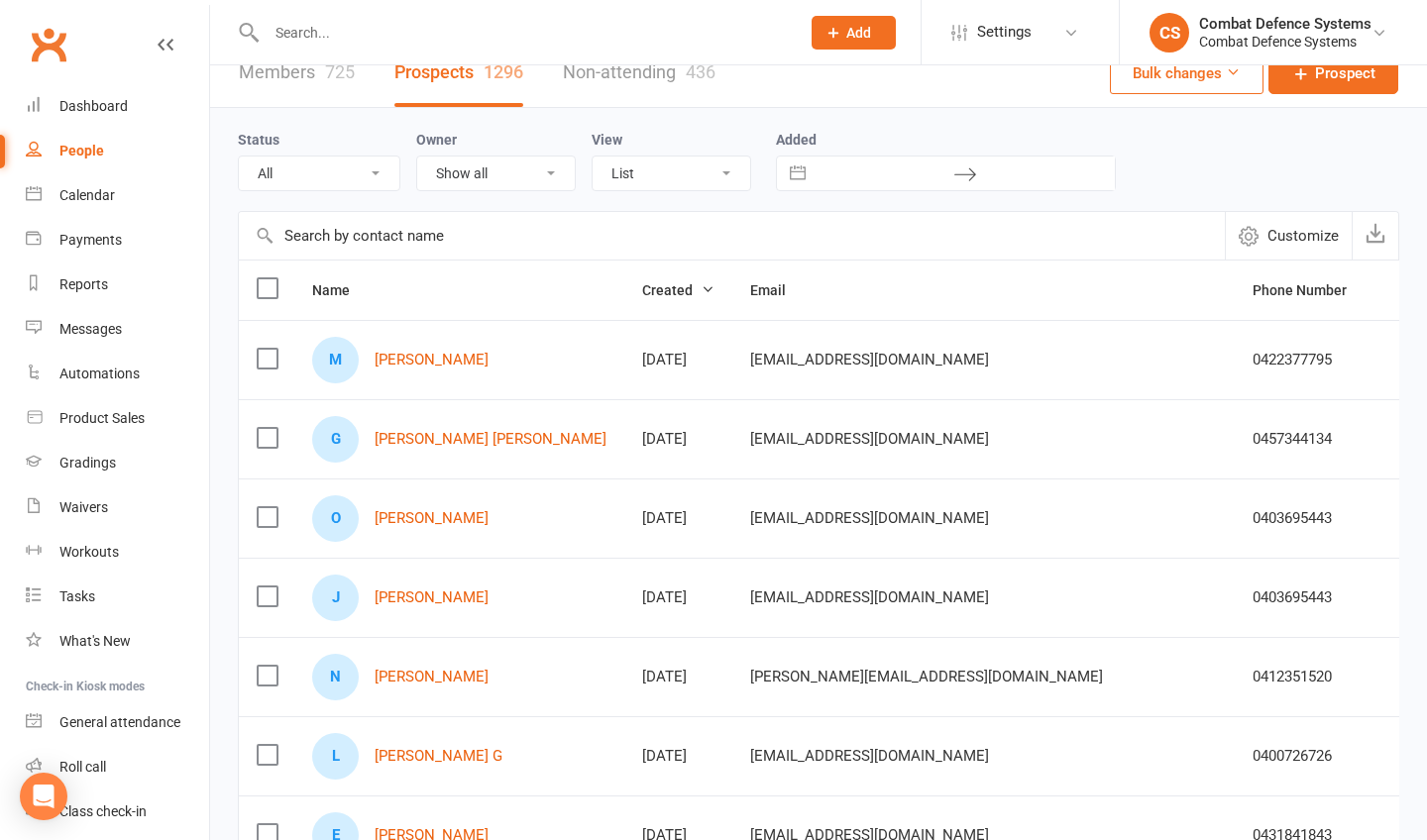
scroll to position [32, 0]
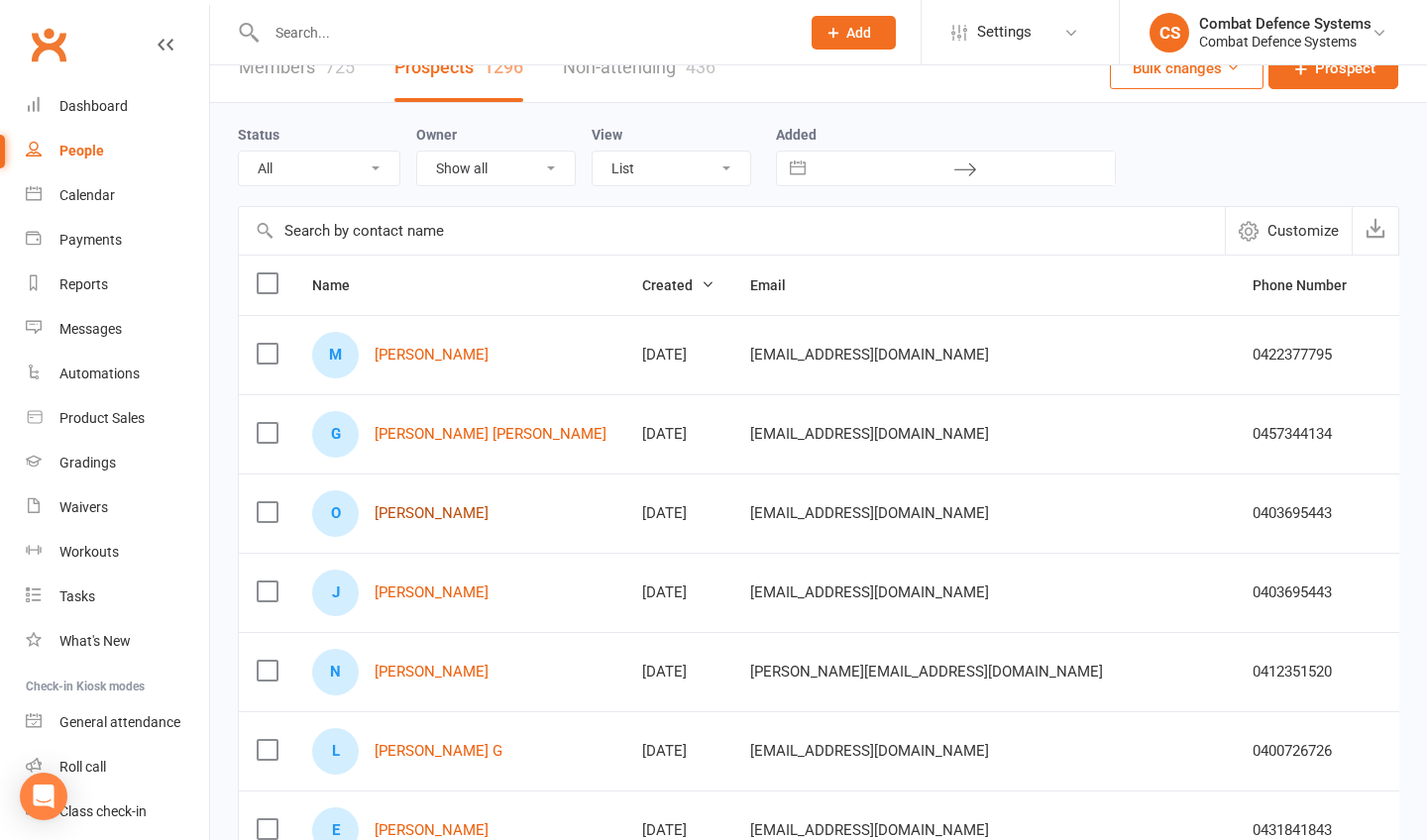
click at [417, 512] on link "[PERSON_NAME]" at bounding box center [432, 513] width 114 height 17
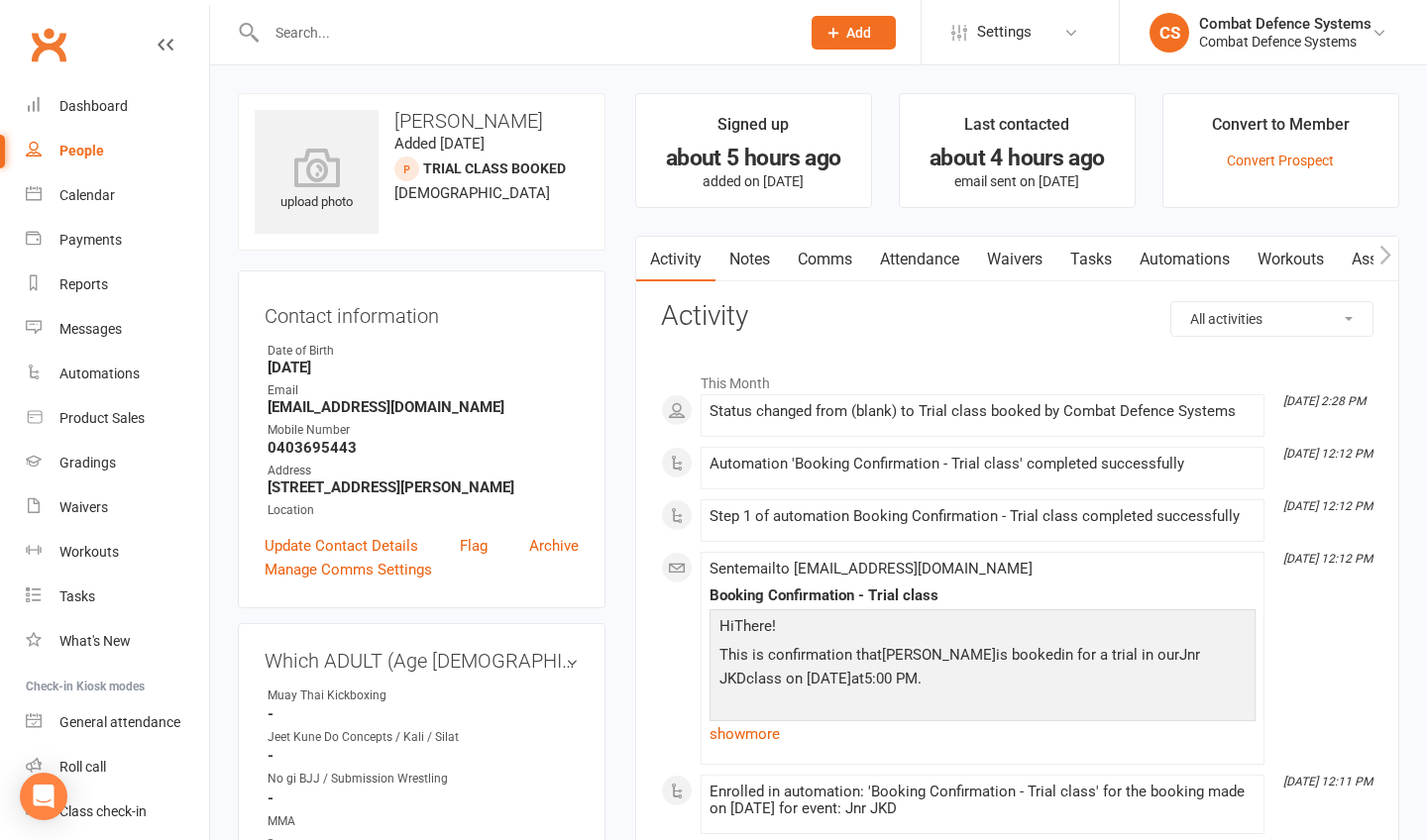
select select "100"
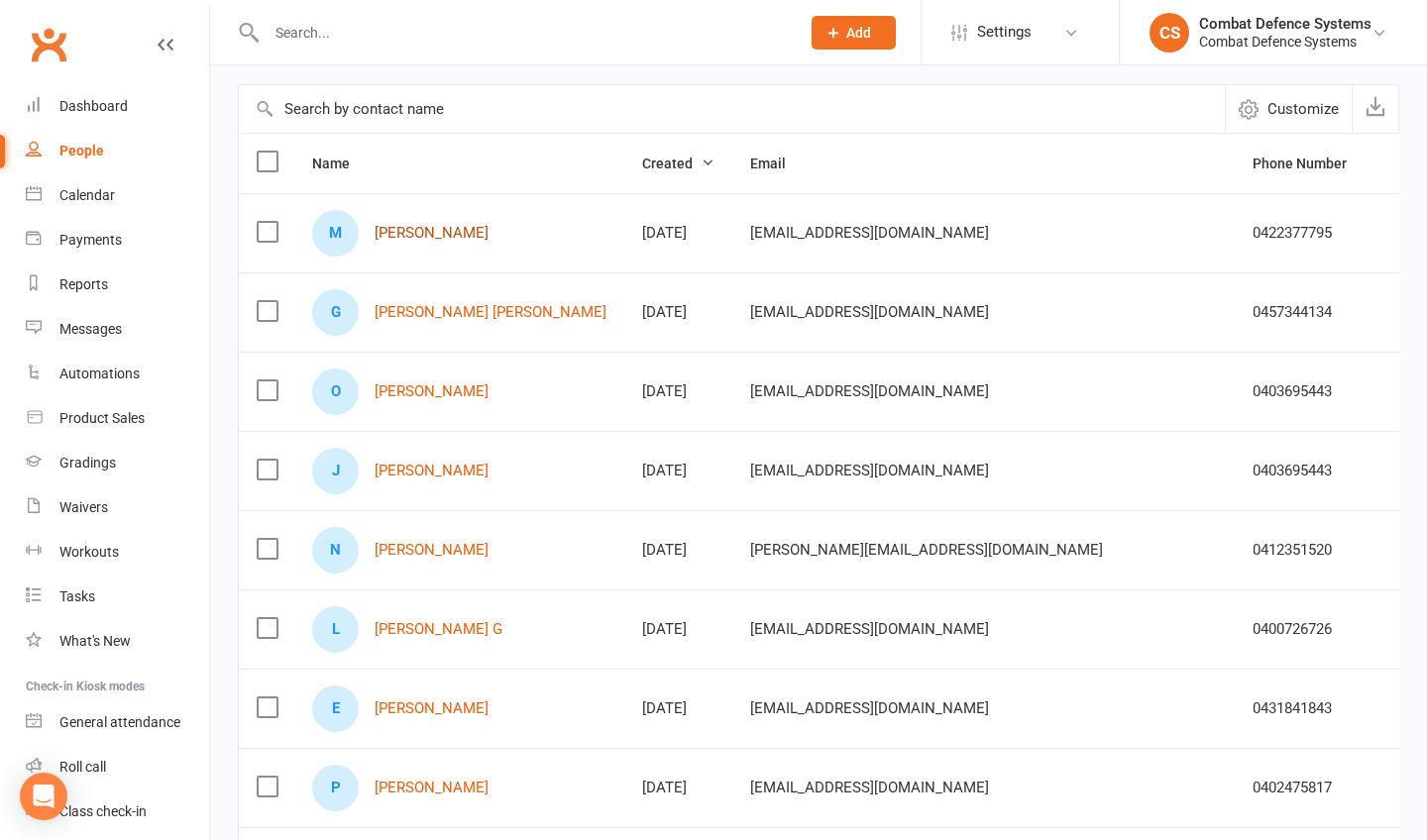
click at [407, 234] on link "[PERSON_NAME]" at bounding box center [432, 233] width 114 height 17
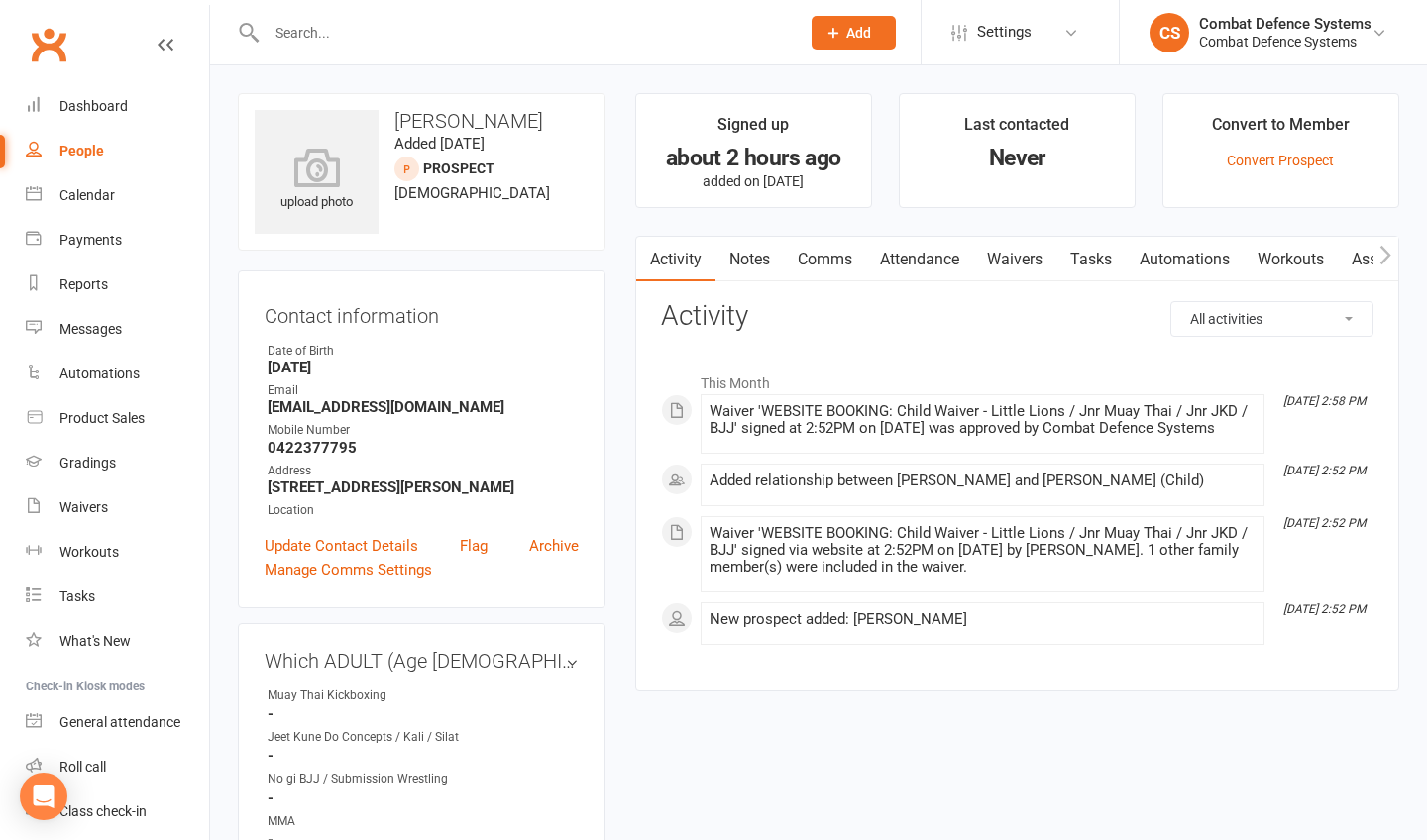
click at [829, 257] on link "Comms" at bounding box center [825, 260] width 82 height 46
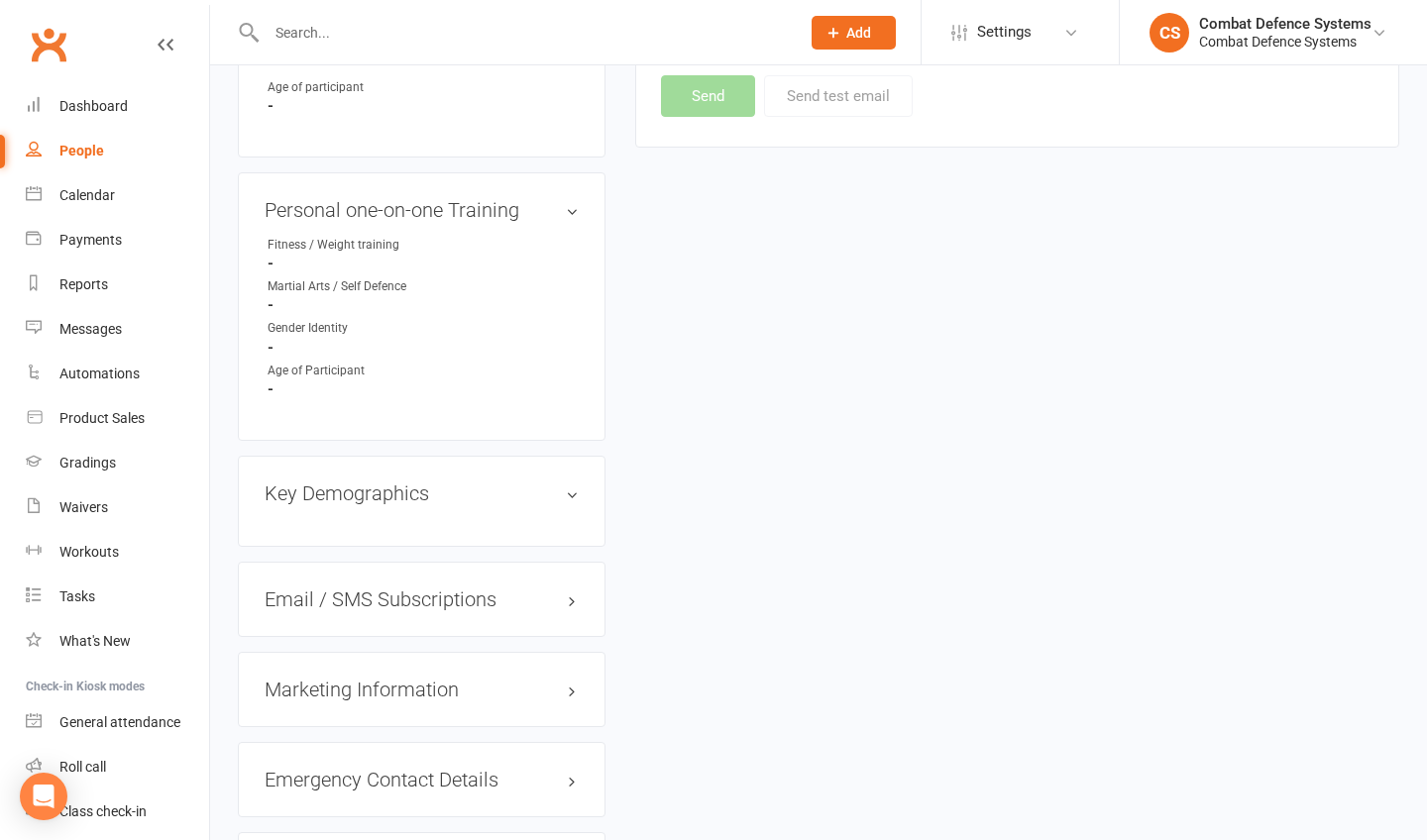
scroll to position [1561, 0]
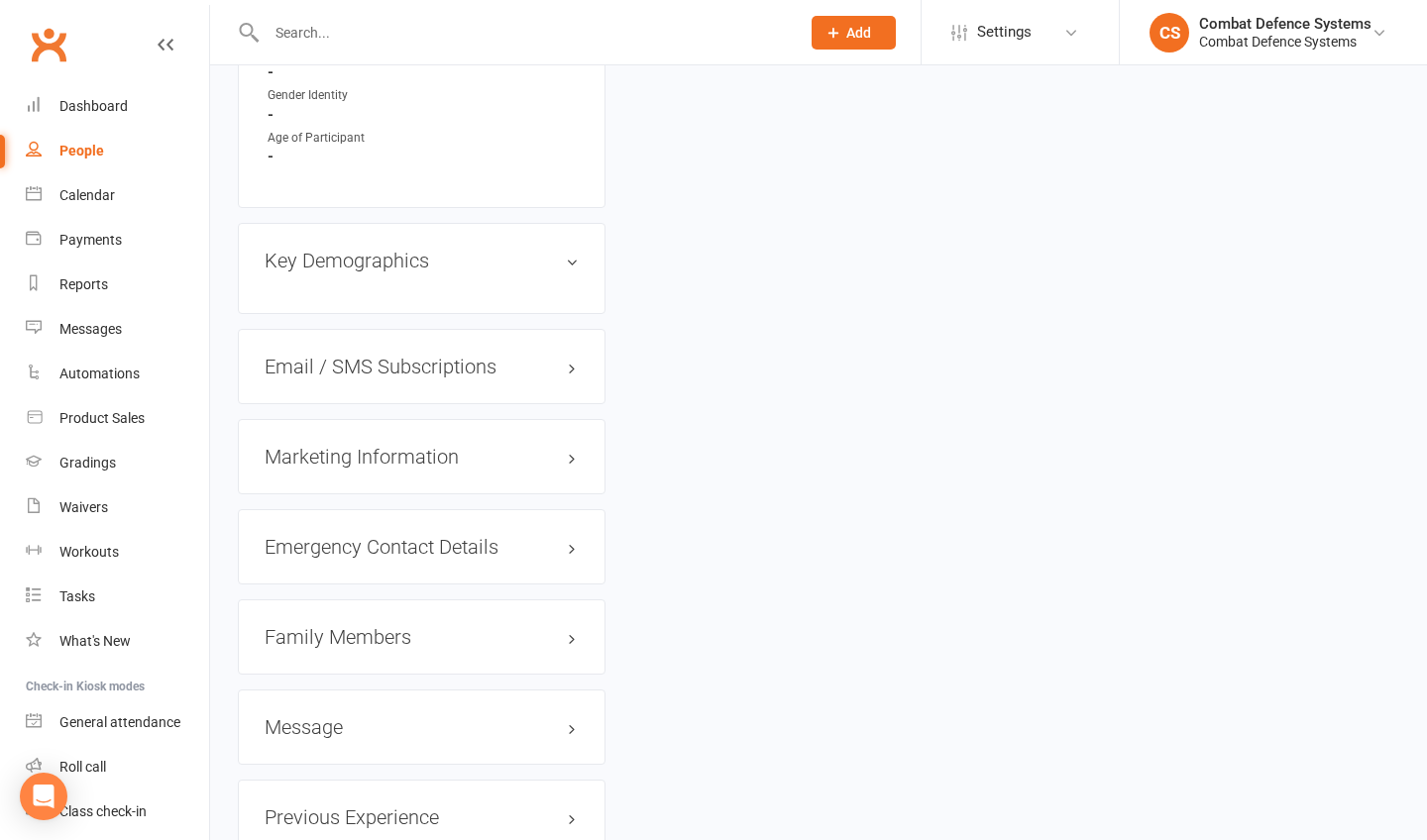
click at [326, 626] on h3 "Family Members" at bounding box center [422, 637] width 314 height 22
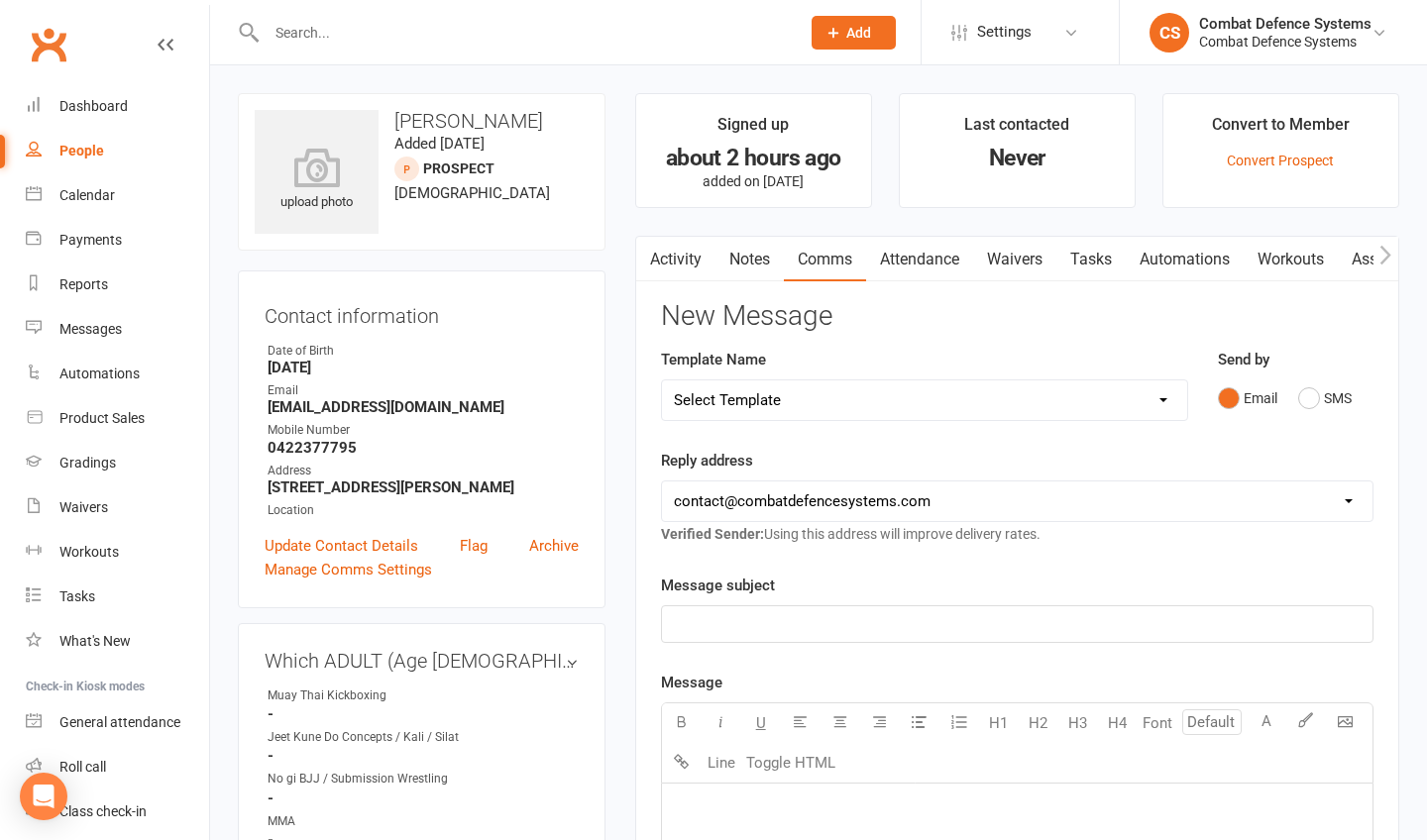
scroll to position [0, 0]
click at [746, 626] on p "﻿" at bounding box center [1017, 624] width 687 height 24
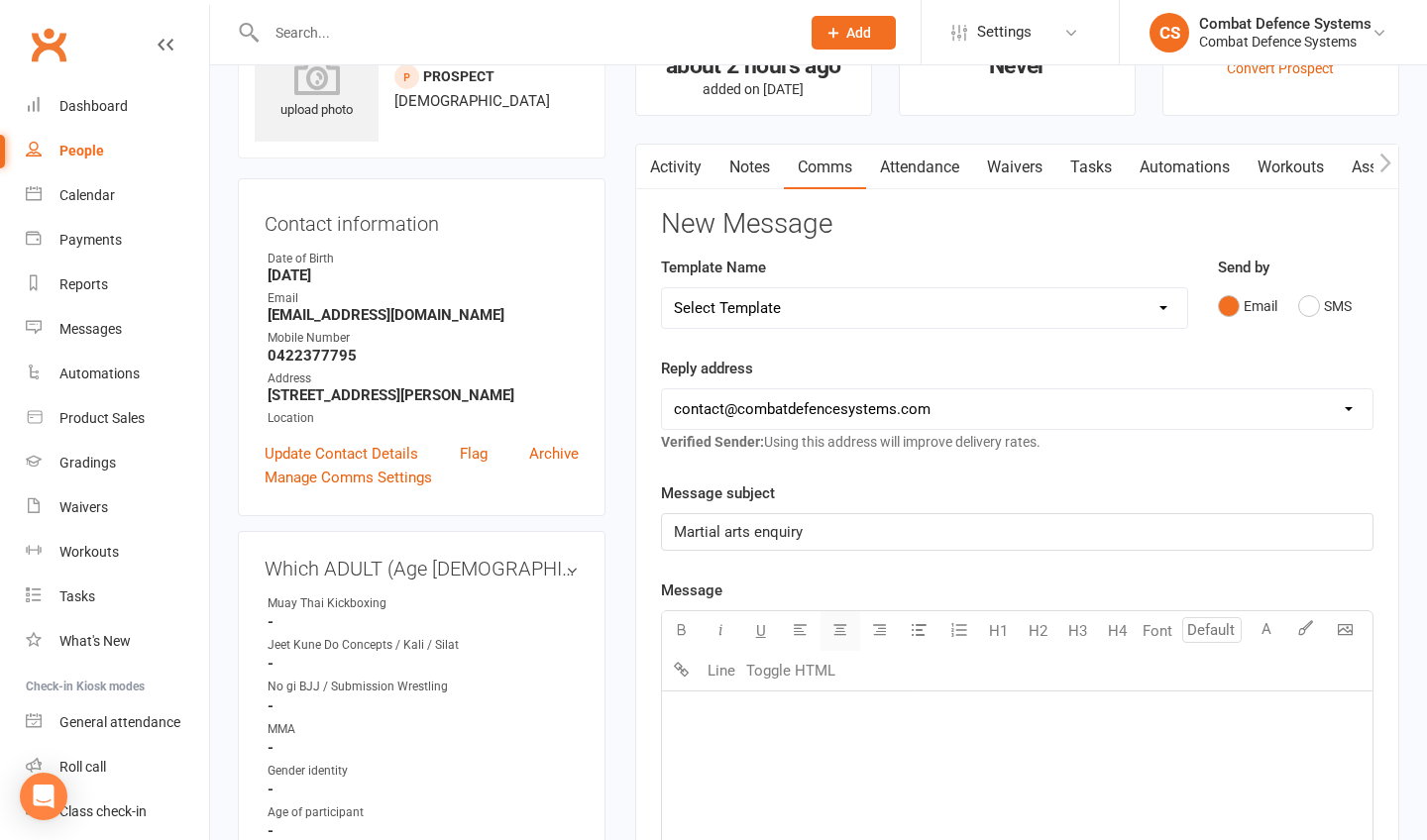
scroll to position [129, 0]
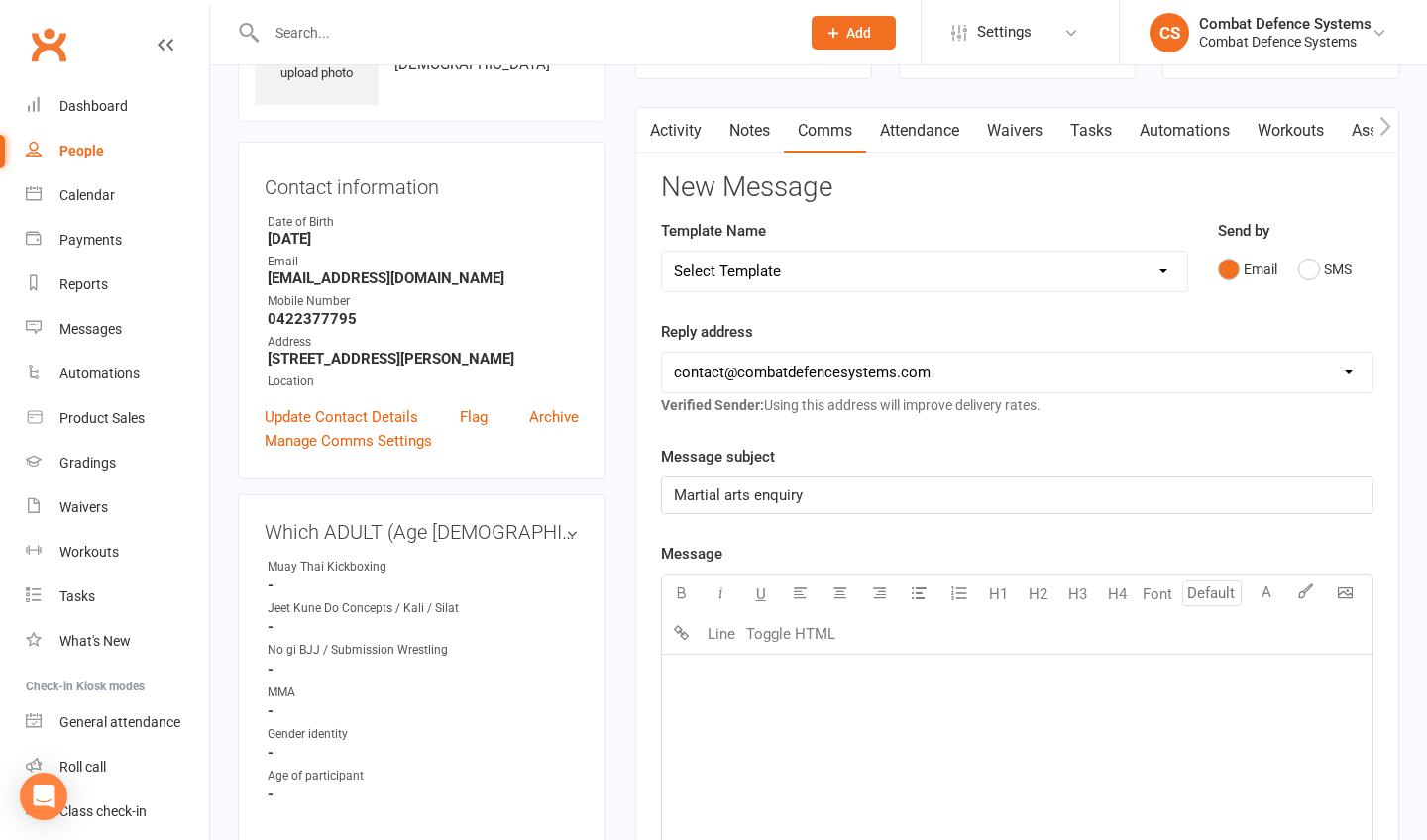
click at [823, 711] on div "﻿" at bounding box center [1017, 804] width 711 height 298
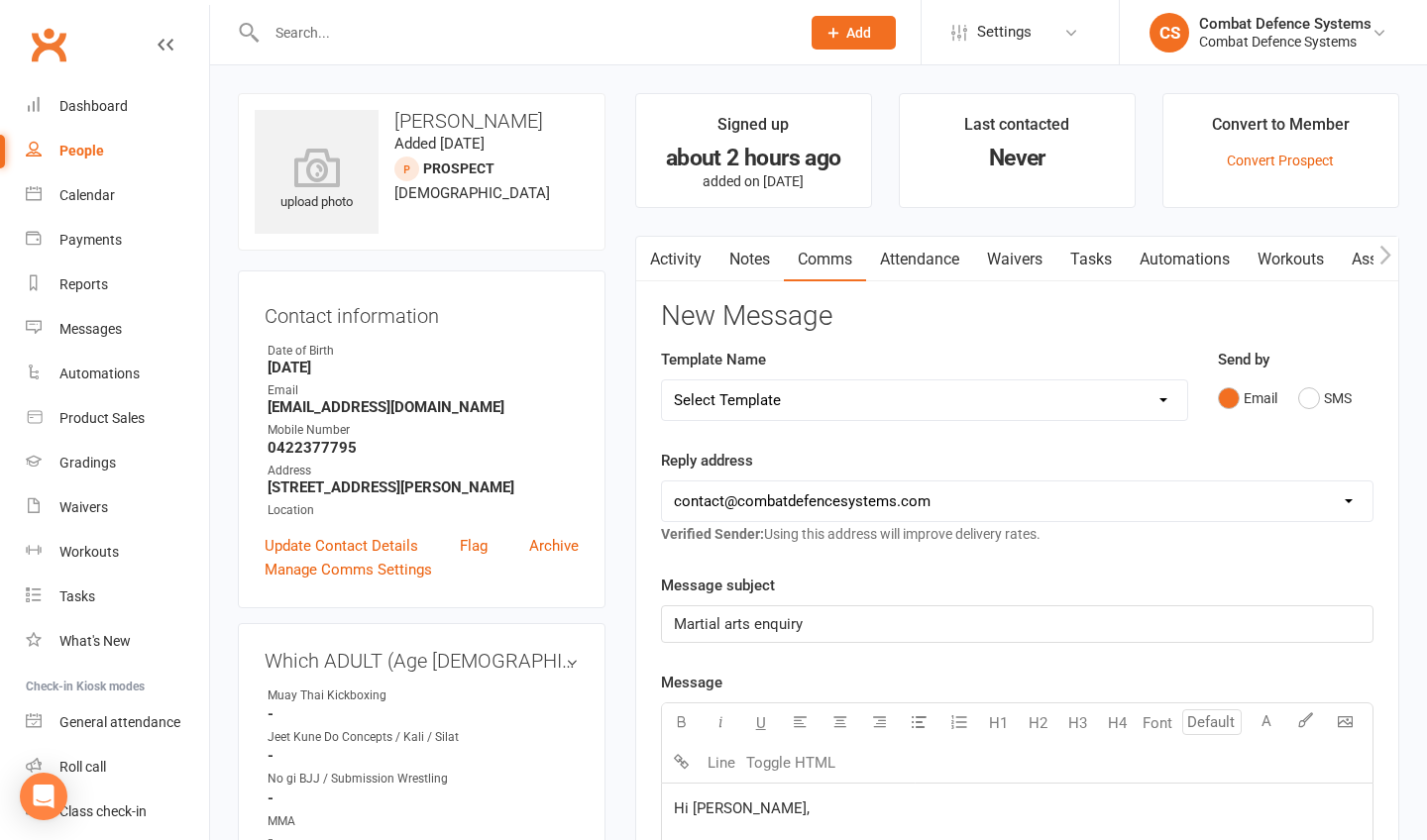
scroll to position [419, 0]
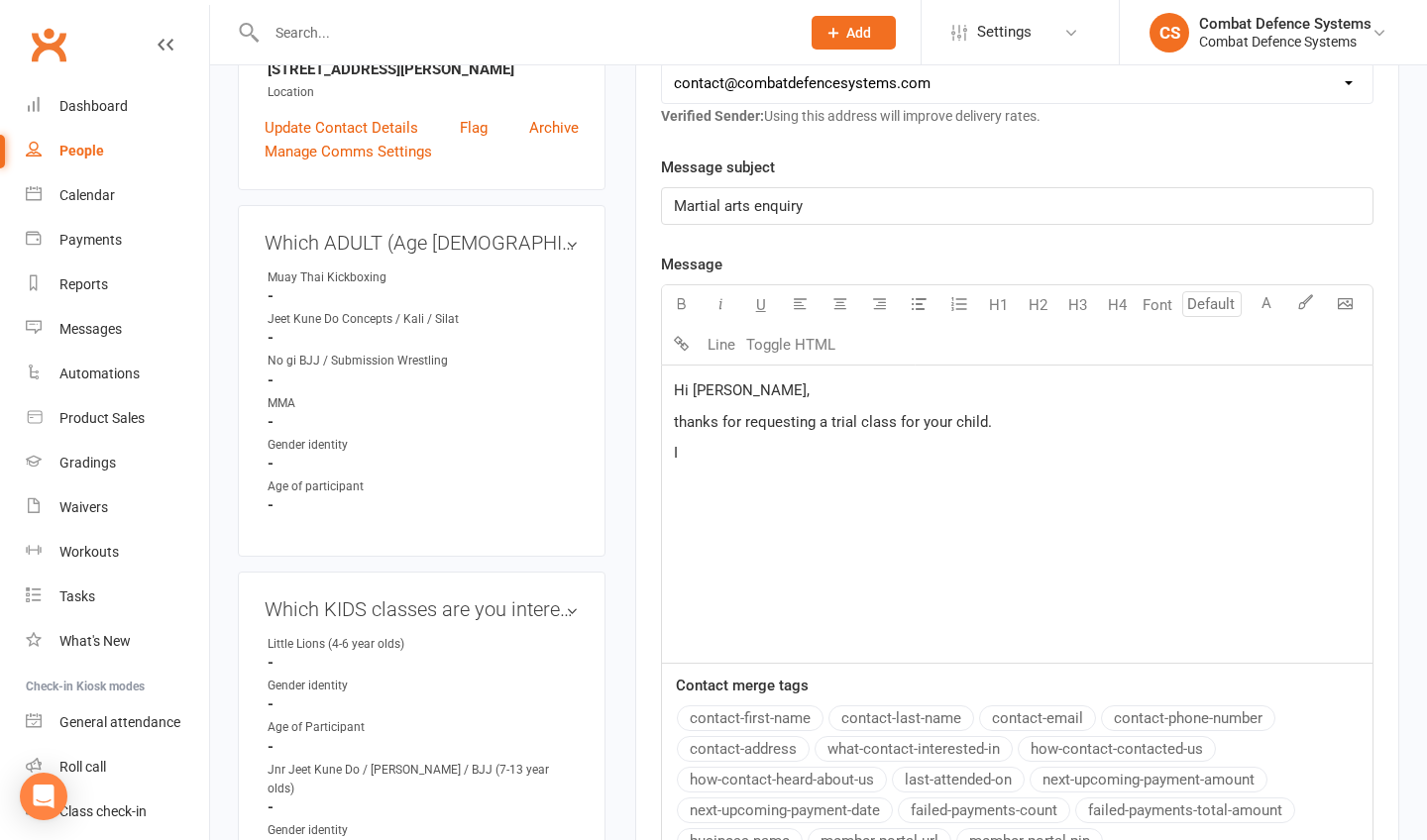
click at [678, 420] on span "thanks for requesting a trial class for your child." at bounding box center [833, 422] width 318 height 18
click at [692, 453] on p "I" at bounding box center [1017, 452] width 687 height 24
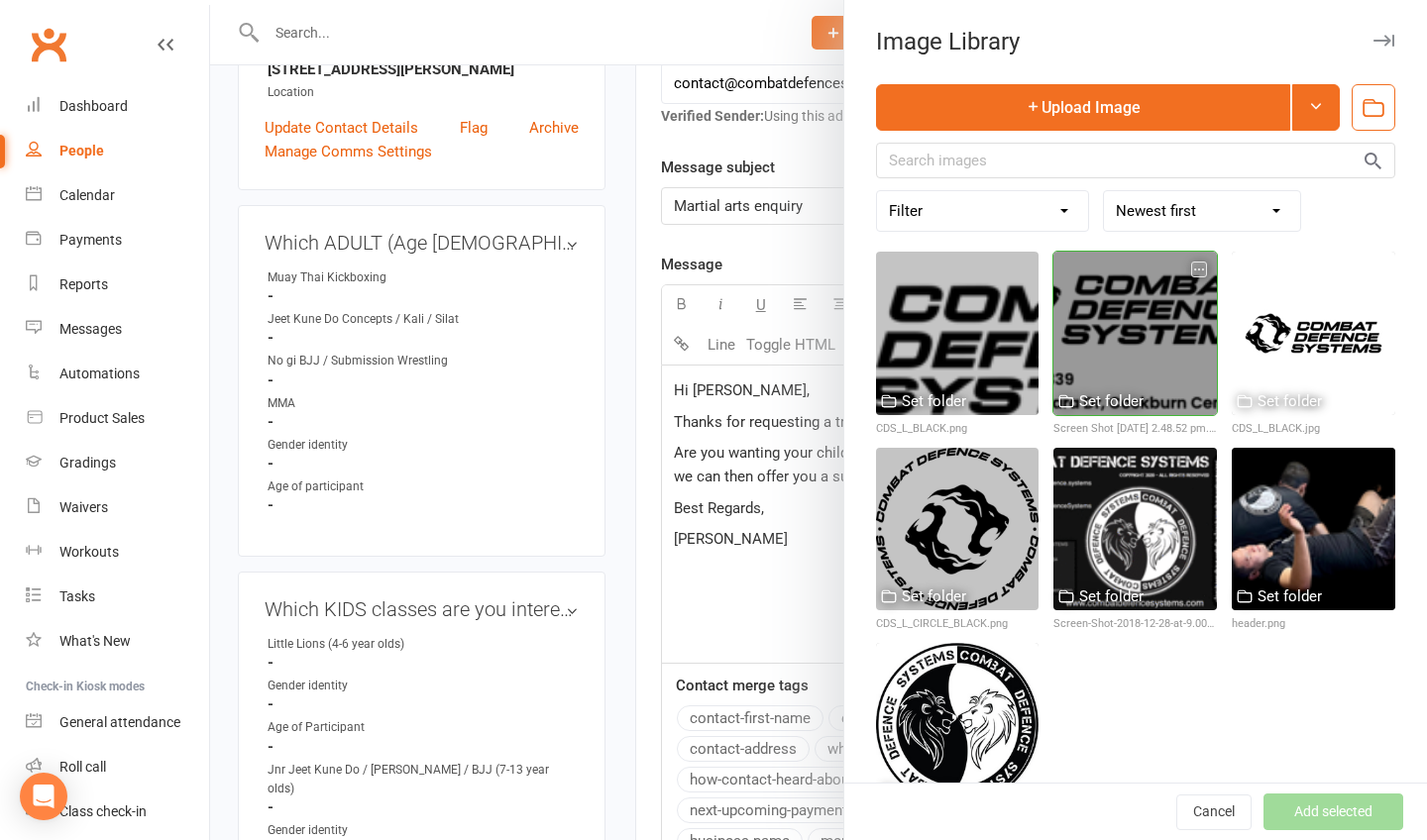
click at [1082, 339] on div at bounding box center [1135, 334] width 164 height 164
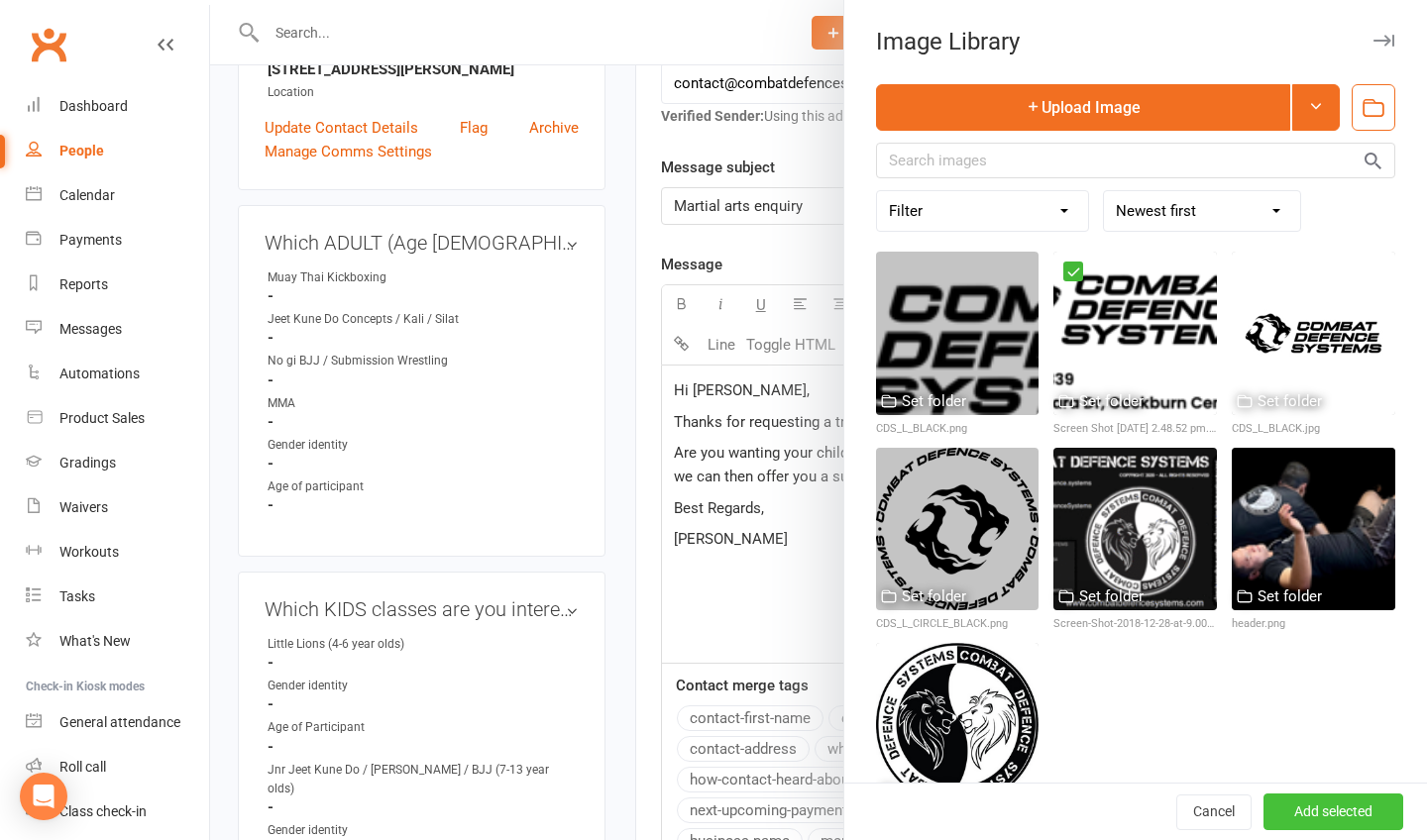
click at [1337, 813] on button "Add selected" at bounding box center [1334, 813] width 140 height 36
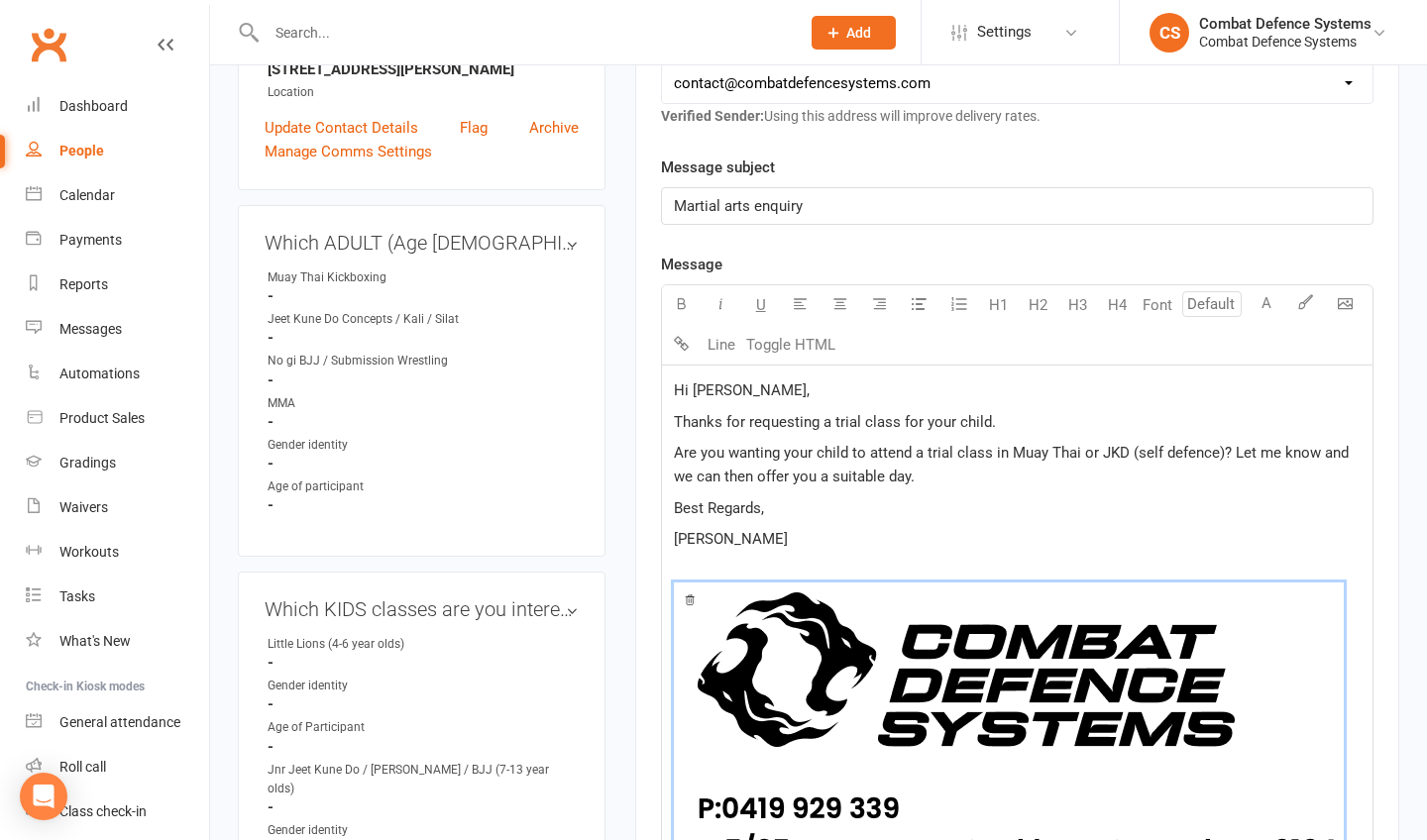
click at [955, 669] on img at bounding box center [1009, 727] width 671 height 290
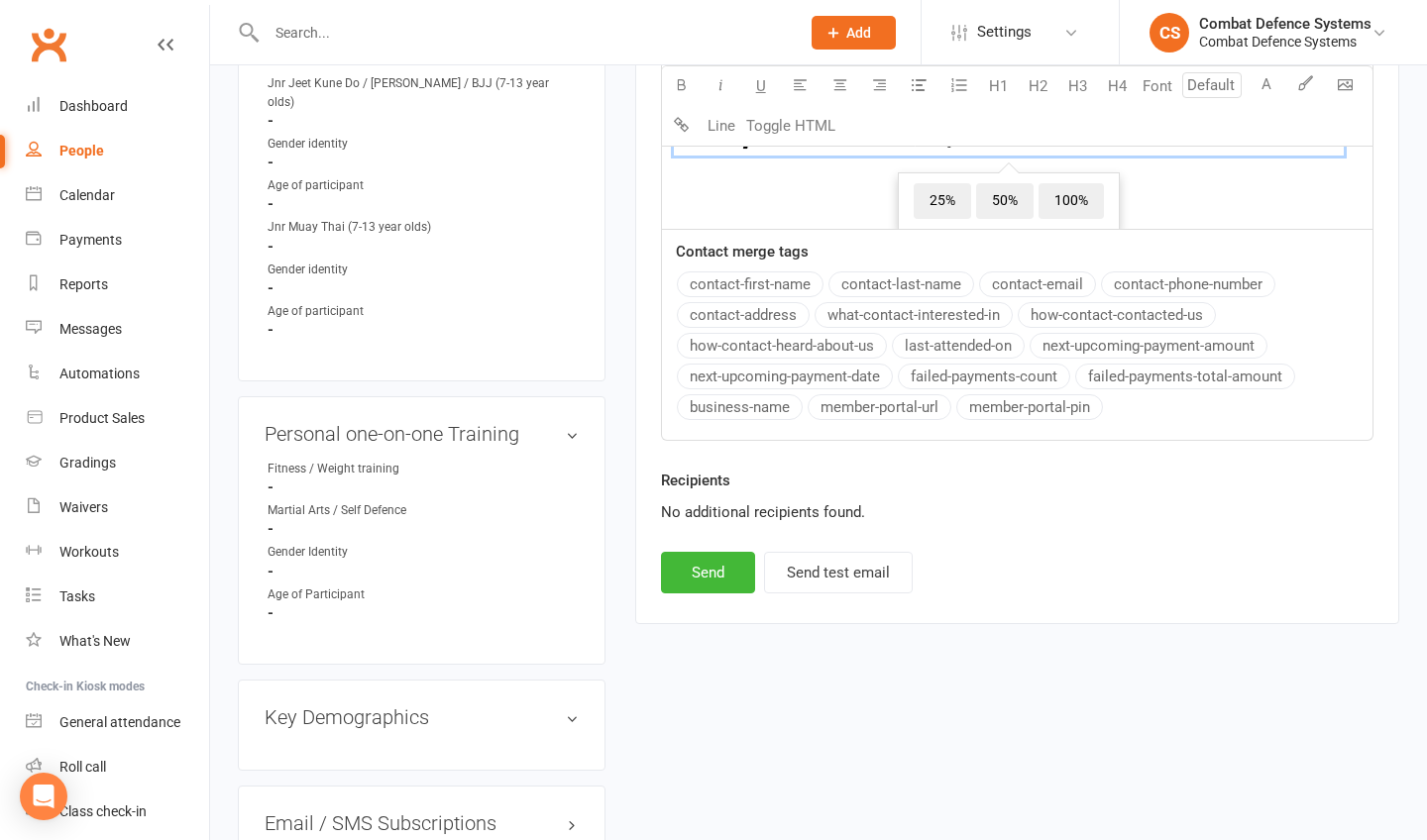
scroll to position [1183, 0]
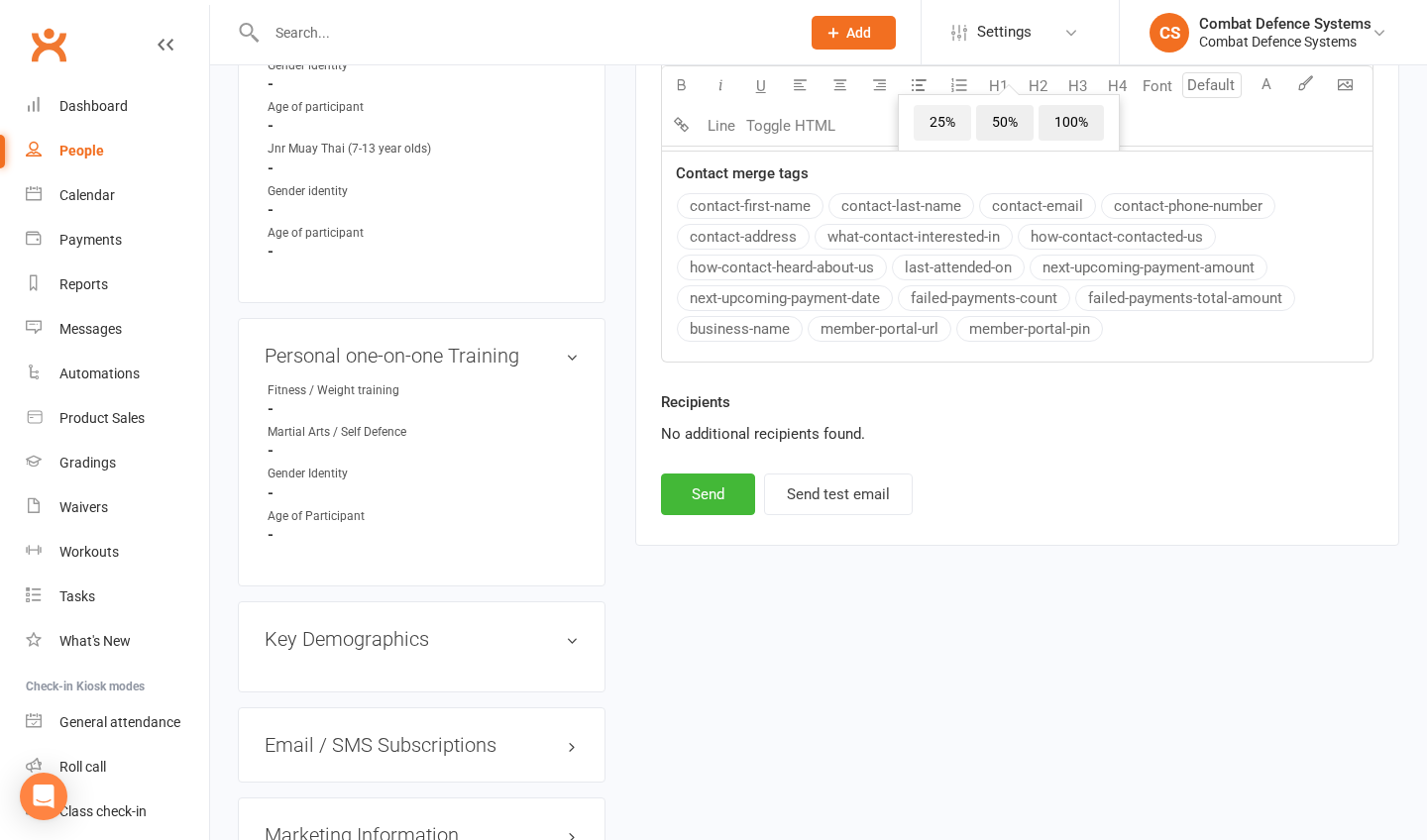
click at [934, 133] on span "25%" at bounding box center [943, 123] width 58 height 36
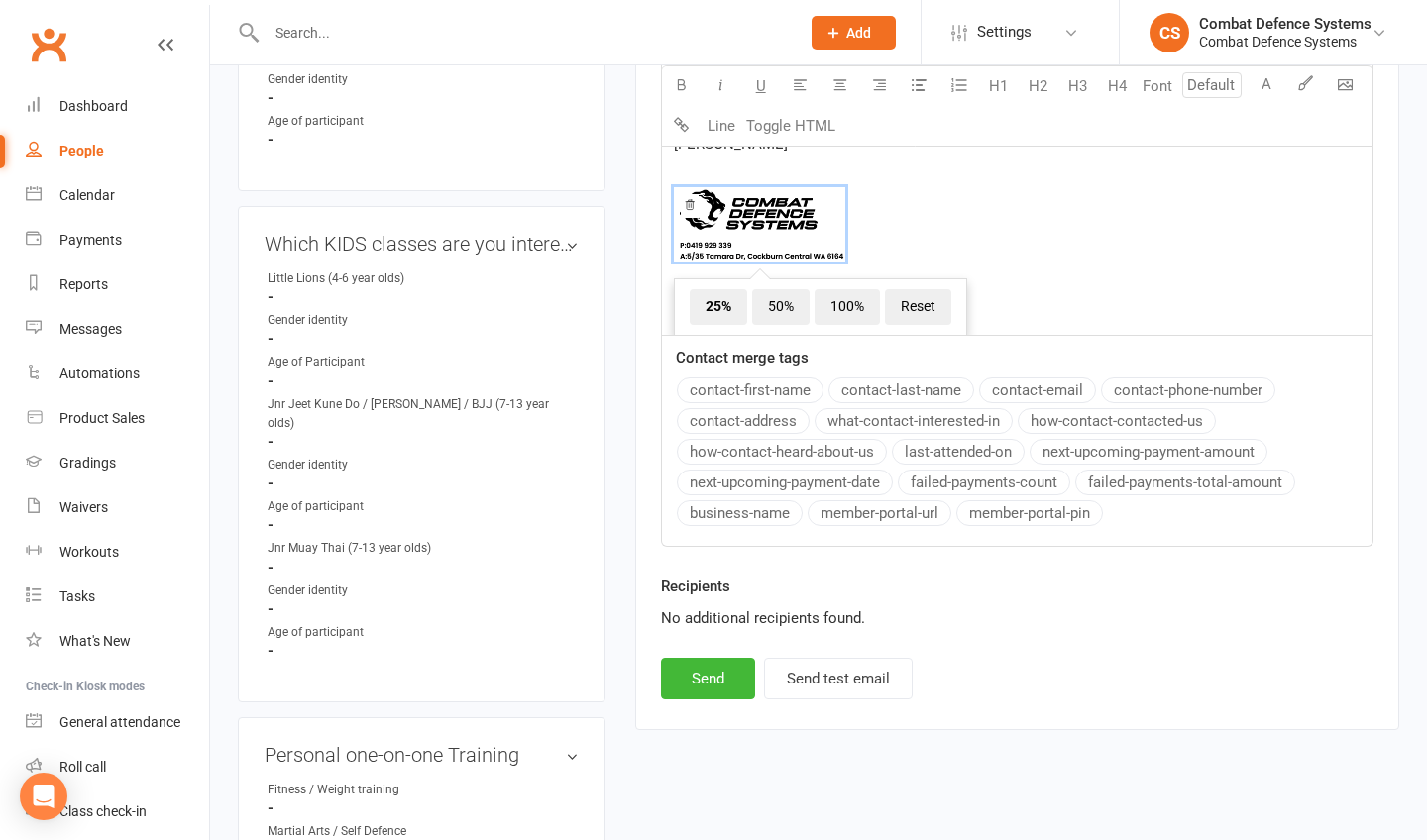
scroll to position [662, 0]
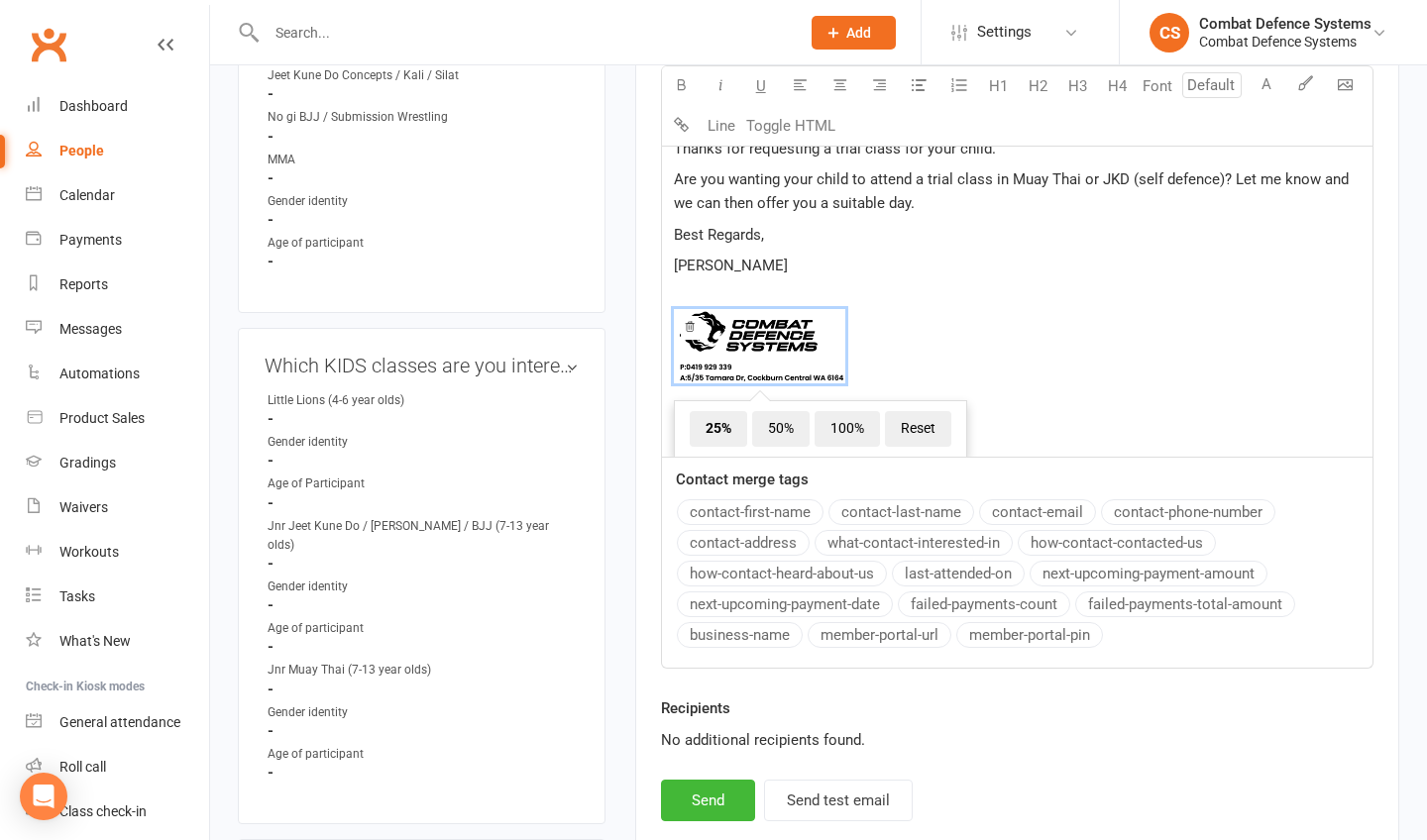
click at [672, 306] on div "Hi [PERSON_NAME], Thanks for requesting a trial class for your child. Are you w…" at bounding box center [1017, 259] width 711 height 335
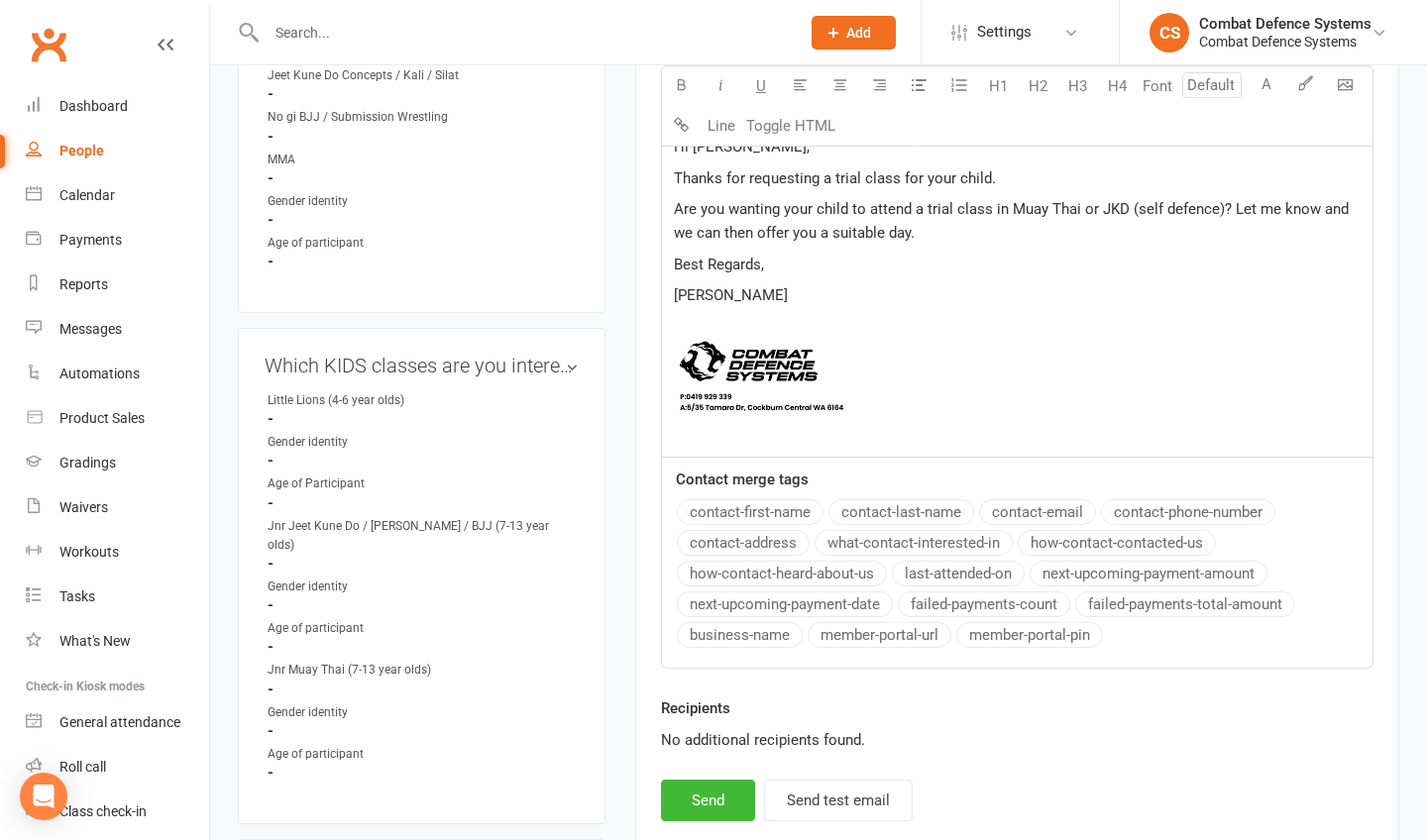
scroll to position [0, 0]
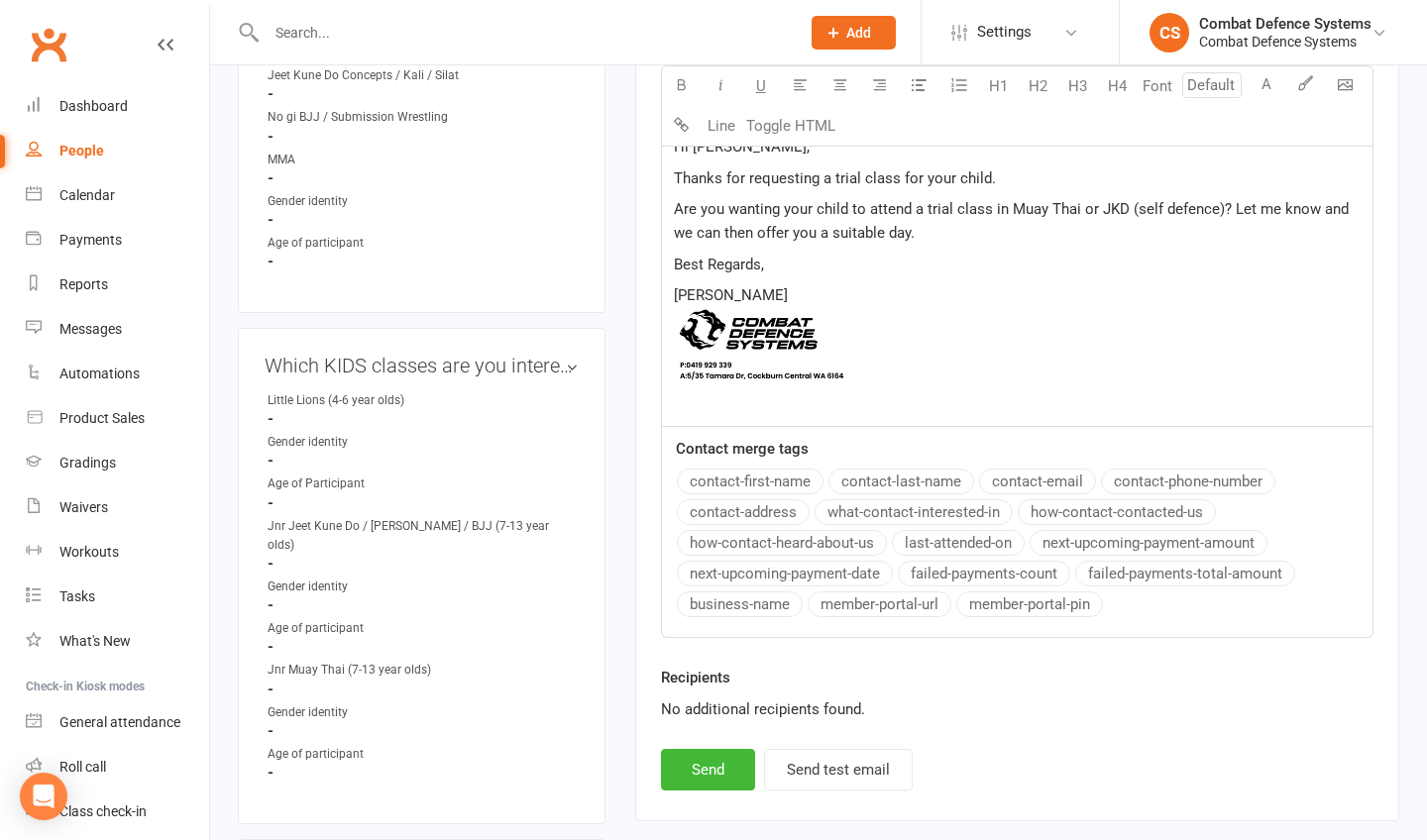
click at [977, 253] on p "Best Regards," at bounding box center [1017, 265] width 687 height 24
click at [723, 765] on button "Send" at bounding box center [709, 770] width 94 height 42
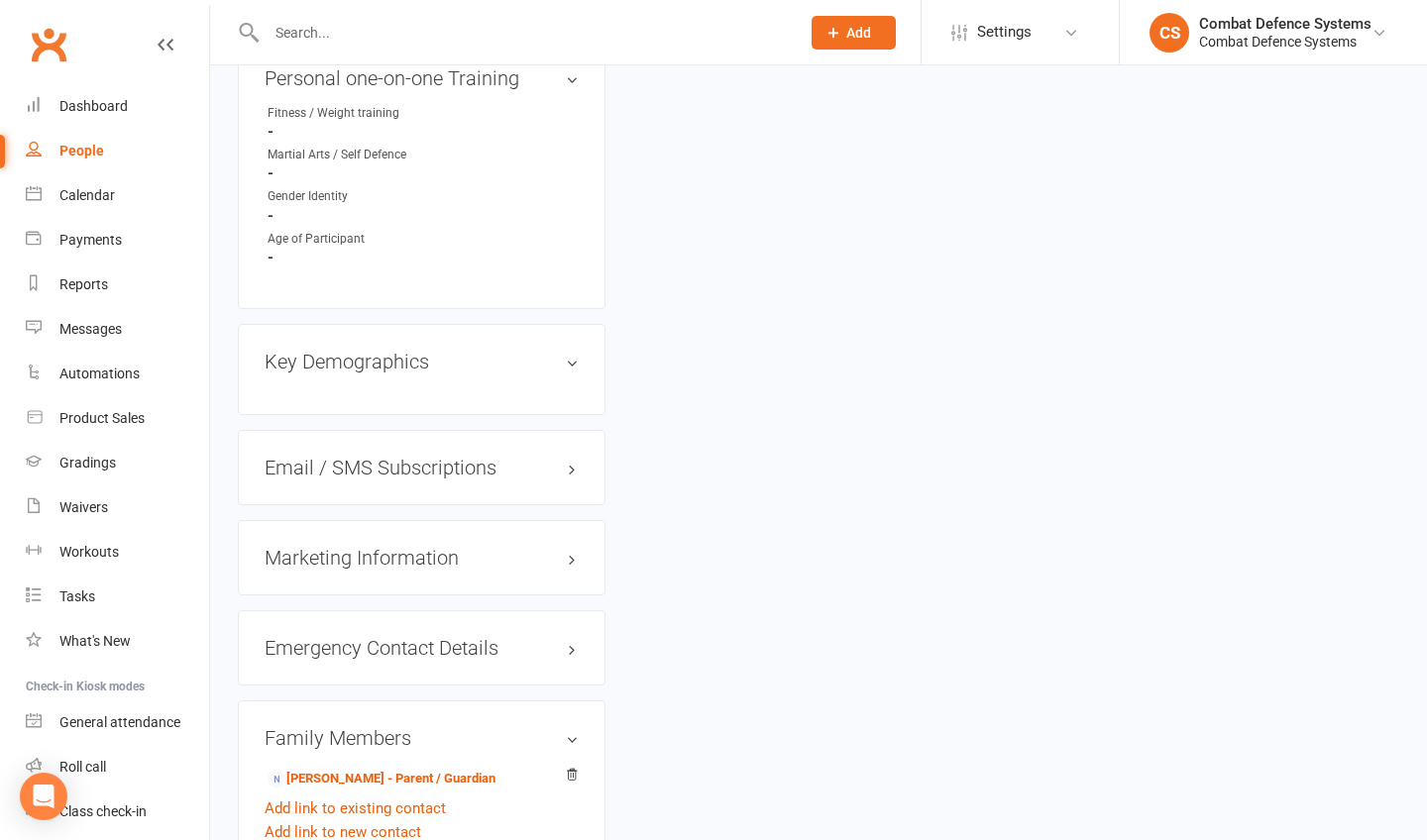
scroll to position [1572, 0]
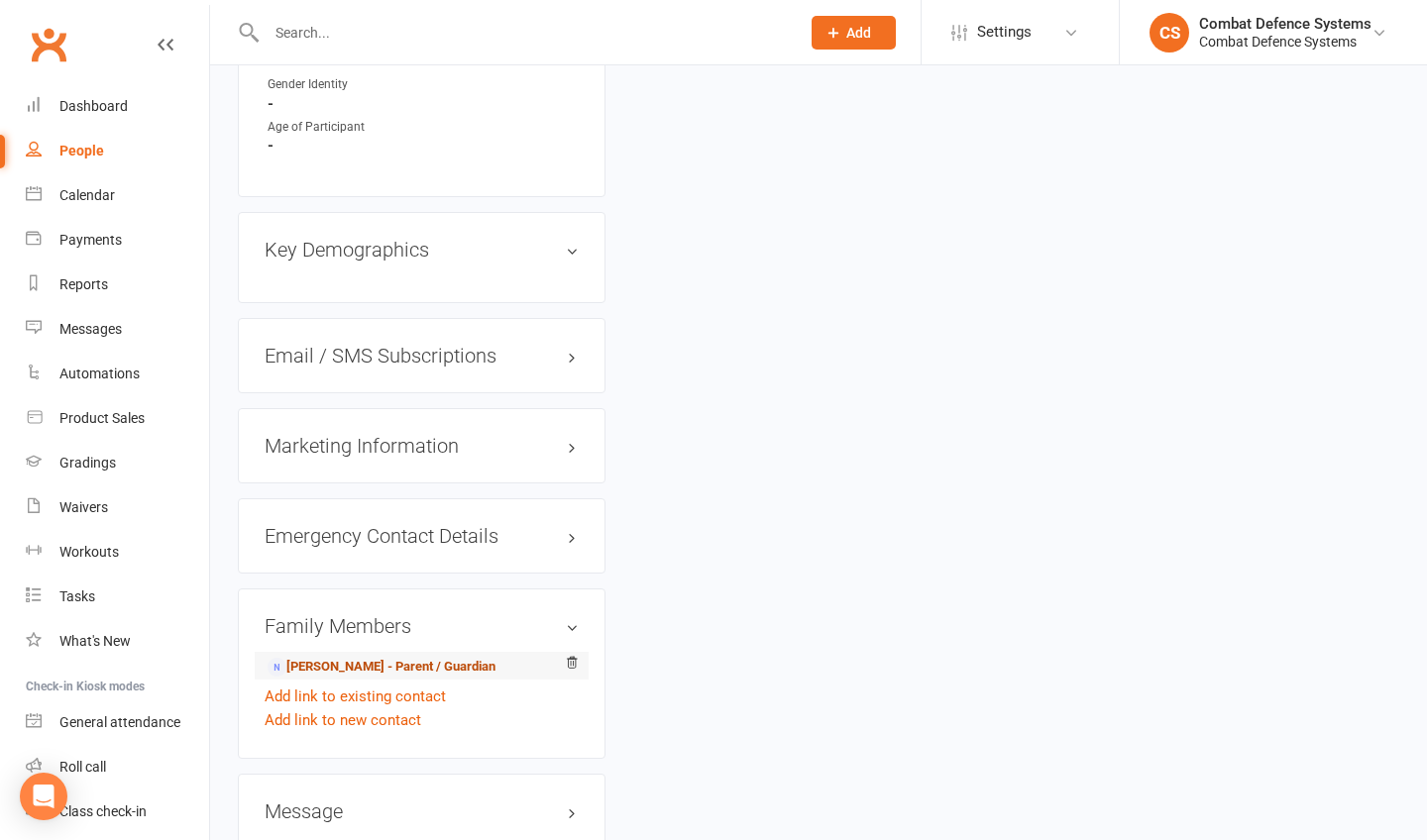
click at [371, 657] on link "[PERSON_NAME] - Parent / Guardian" at bounding box center [382, 667] width 228 height 21
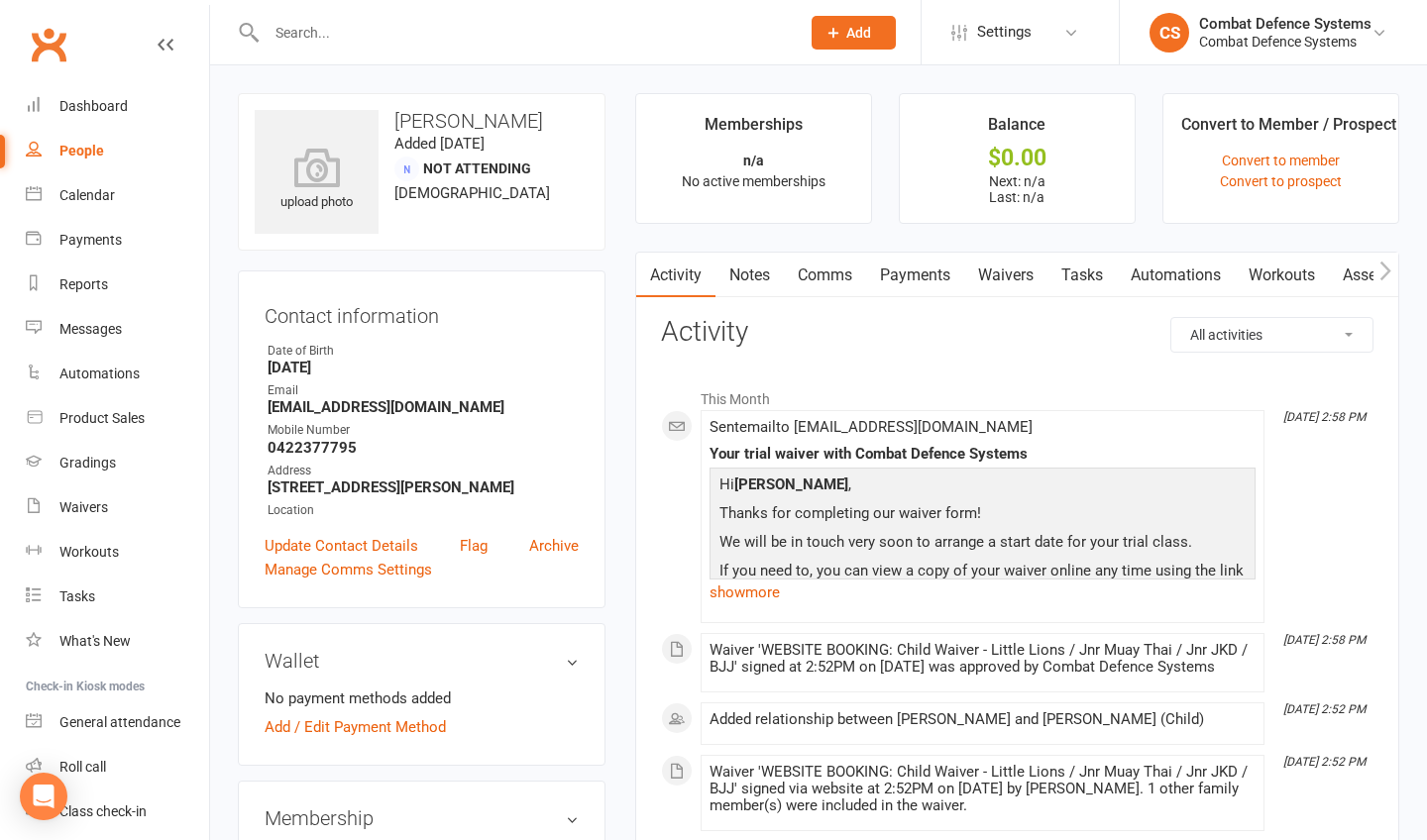
click at [818, 277] on link "Comms" at bounding box center [825, 276] width 82 height 46
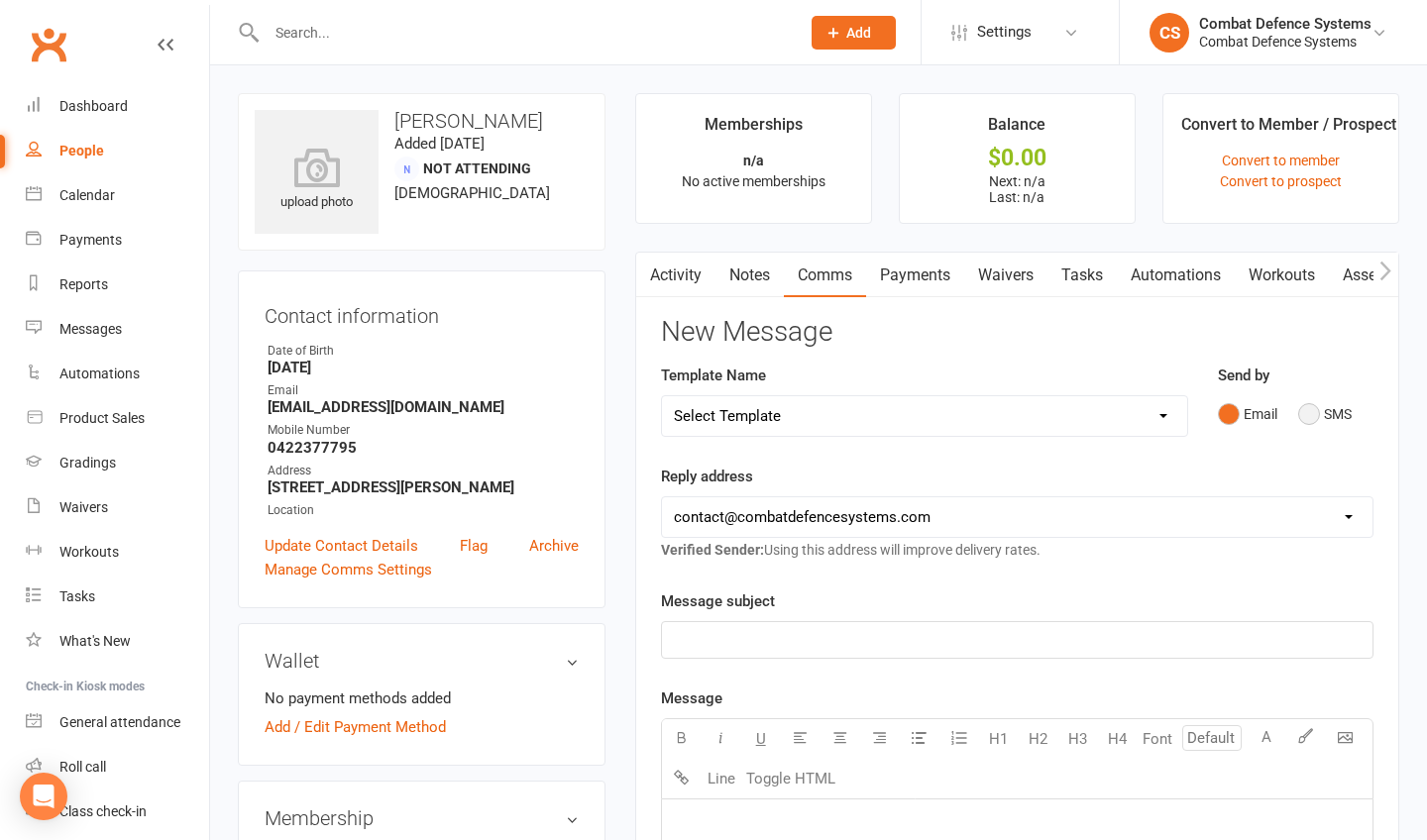
click at [1307, 415] on button "SMS" at bounding box center [1325, 415] width 54 height 38
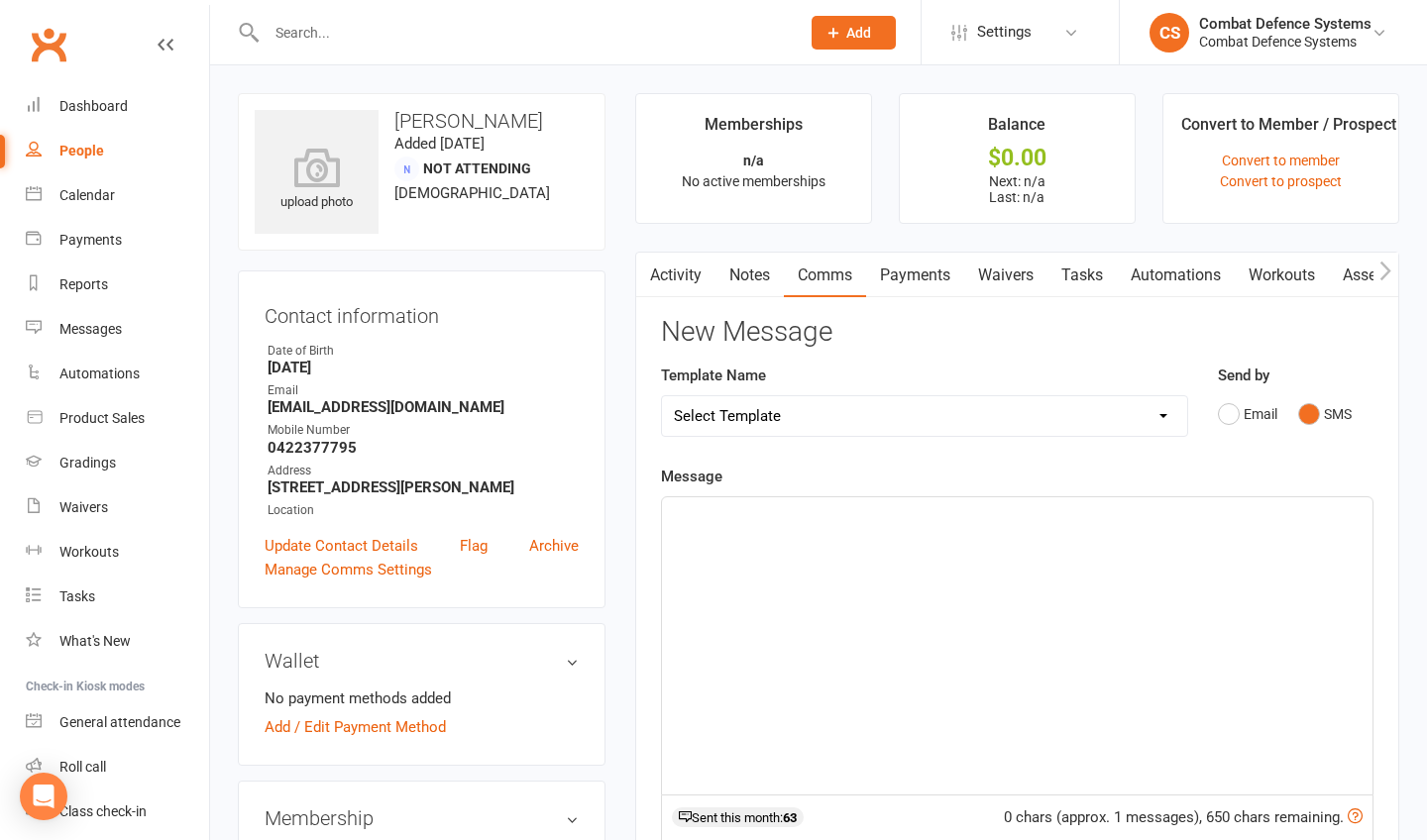
select select "5"
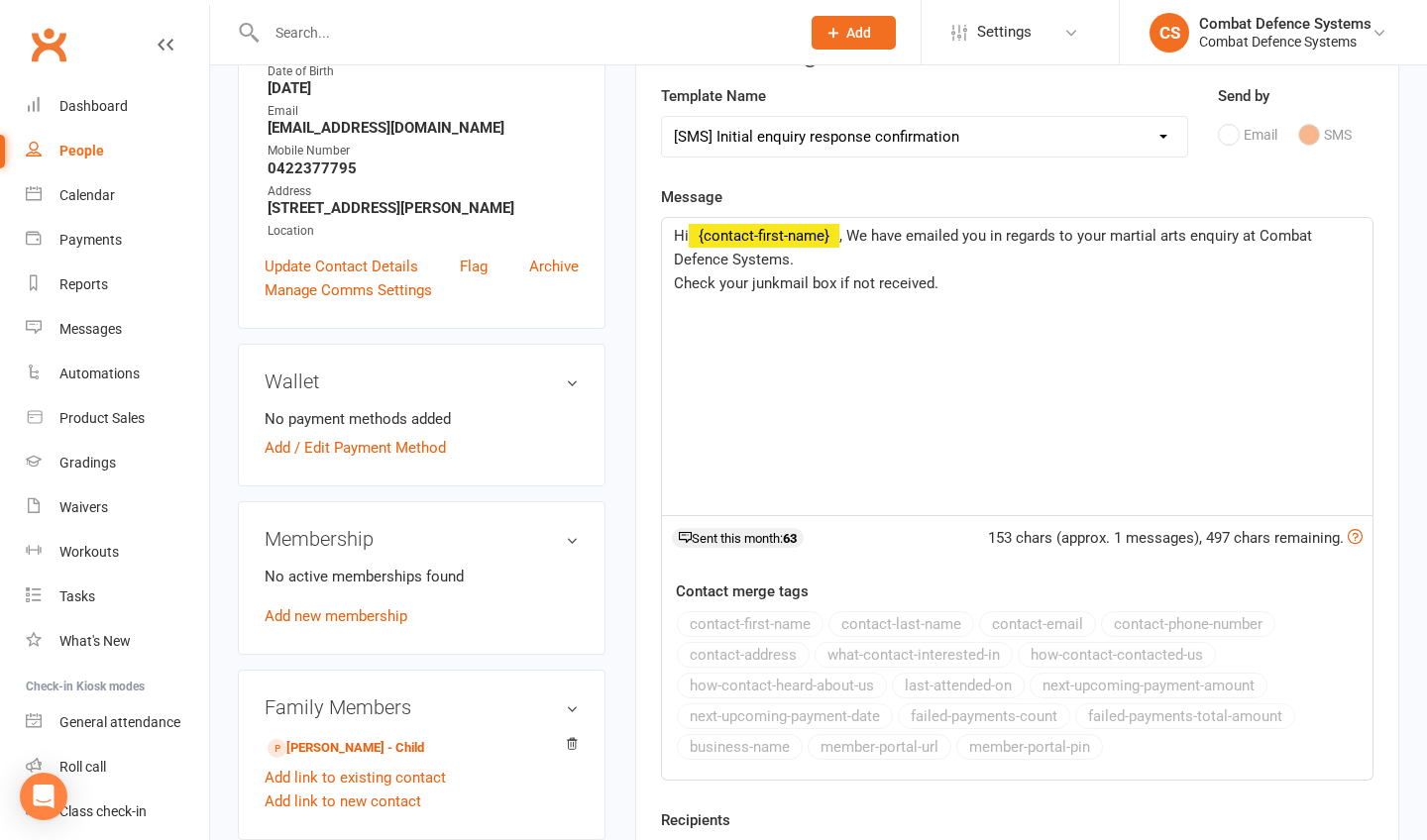
scroll to position [420, 0]
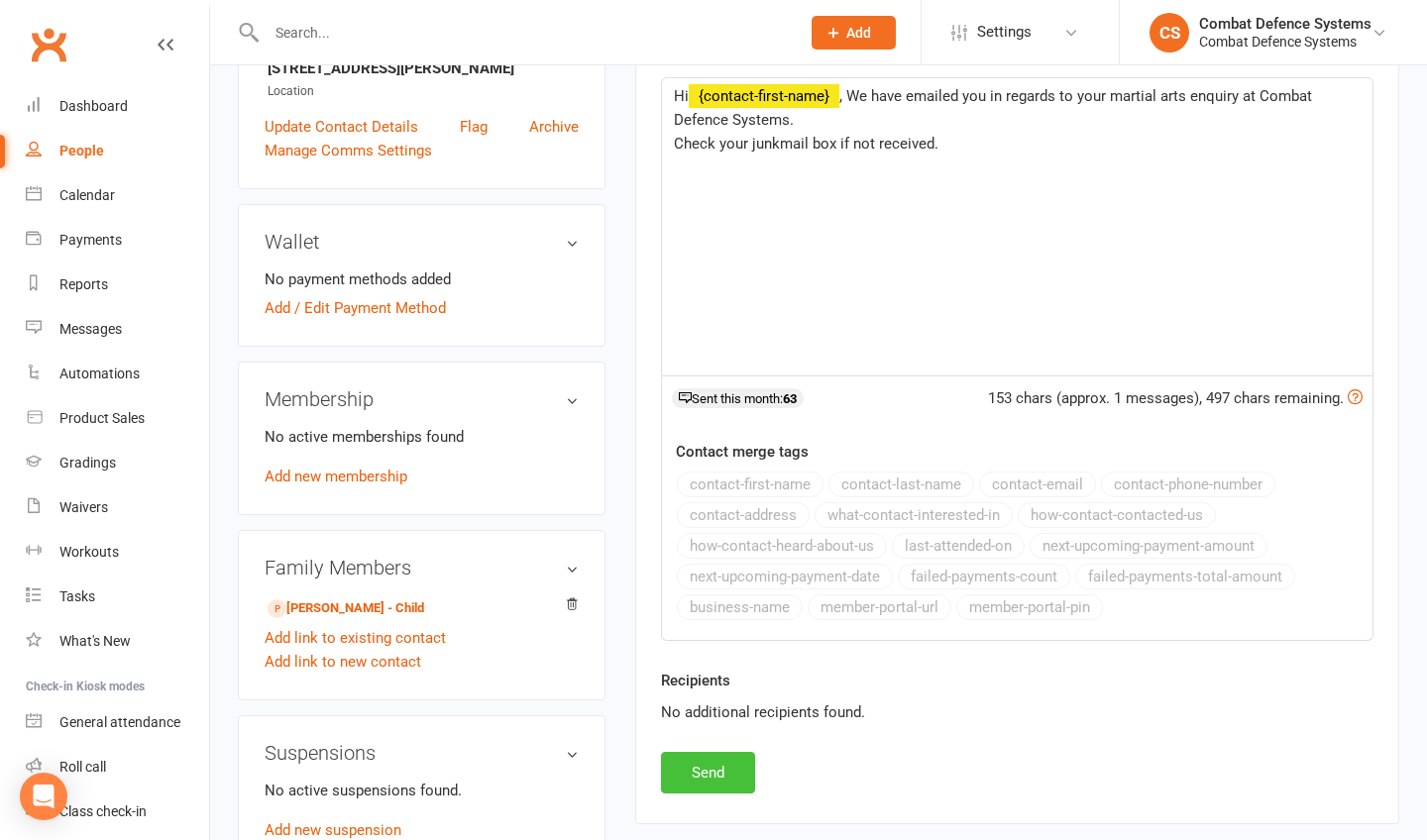
click at [717, 758] on button "Send" at bounding box center [709, 773] width 94 height 42
select select
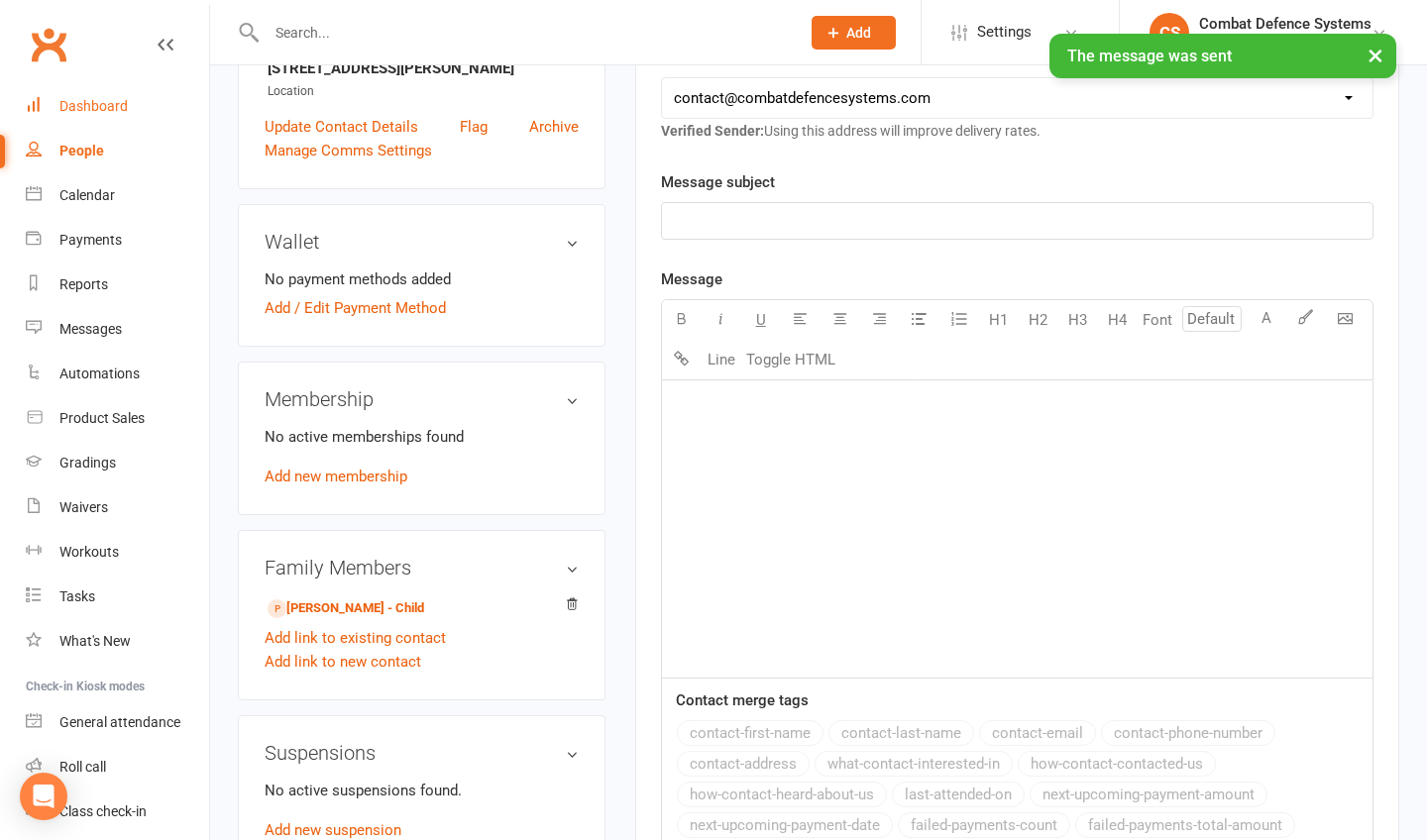
click at [96, 98] on div "Dashboard" at bounding box center [94, 106] width 68 height 16
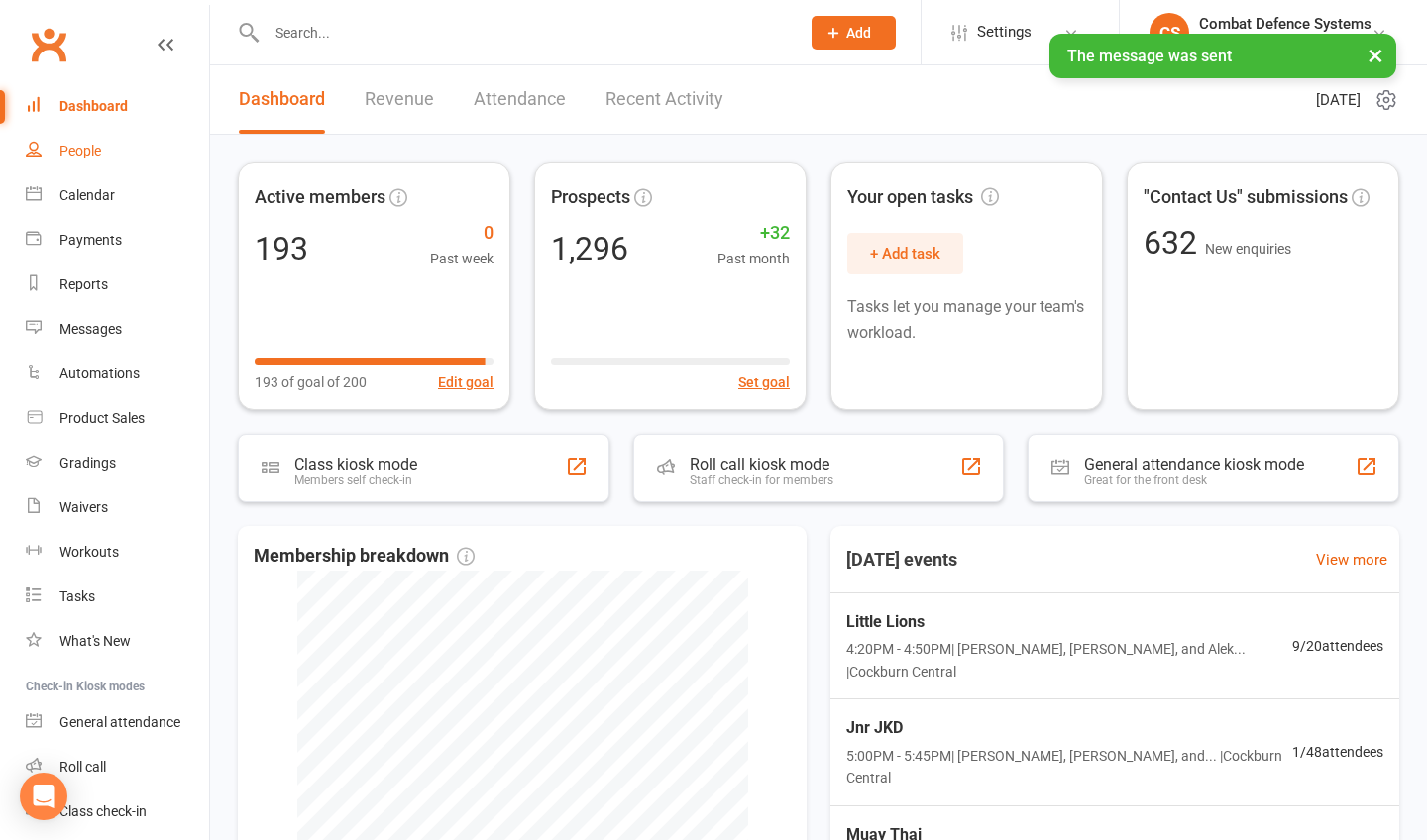
click at [86, 155] on div "People" at bounding box center [81, 151] width 42 height 16
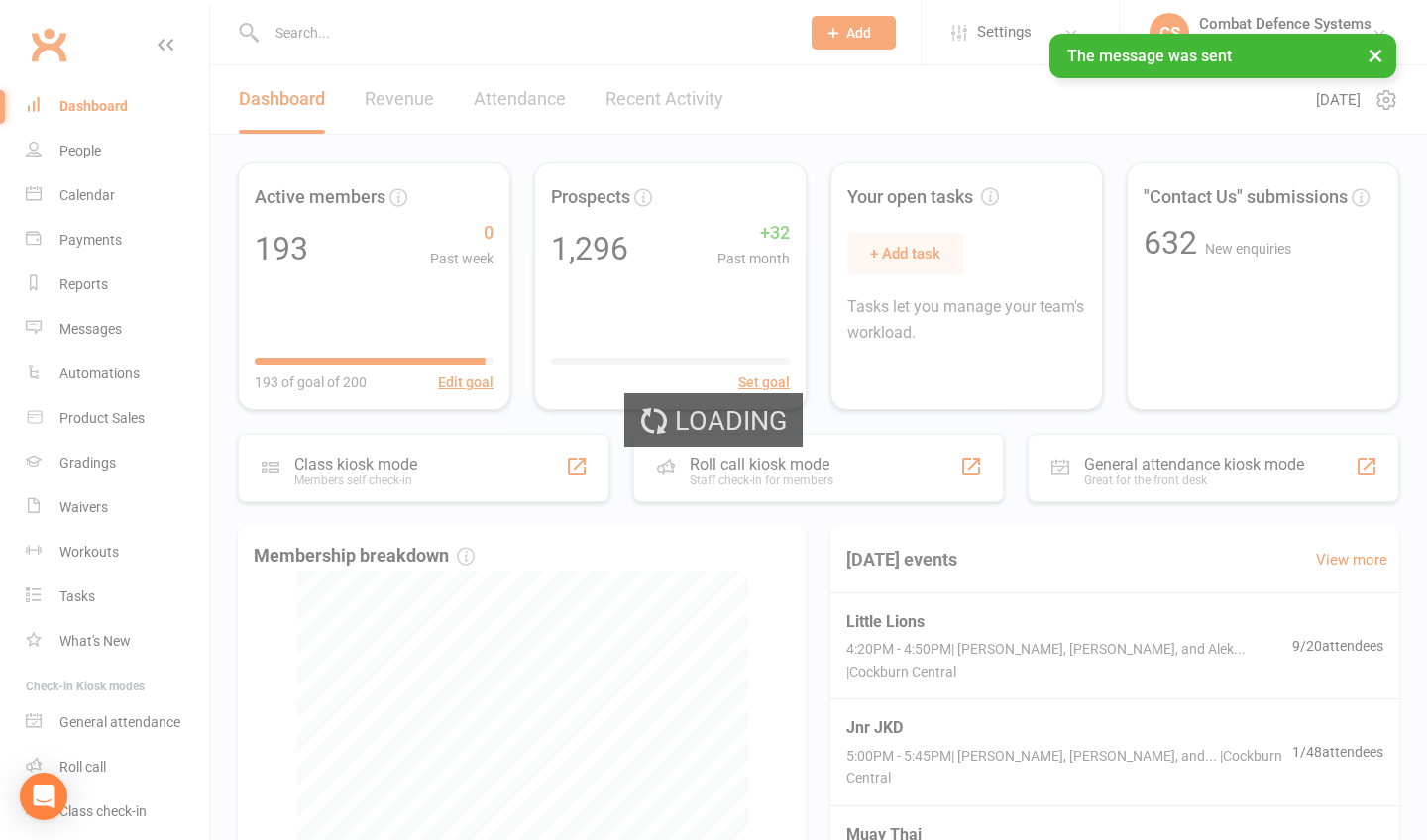
select select "100"
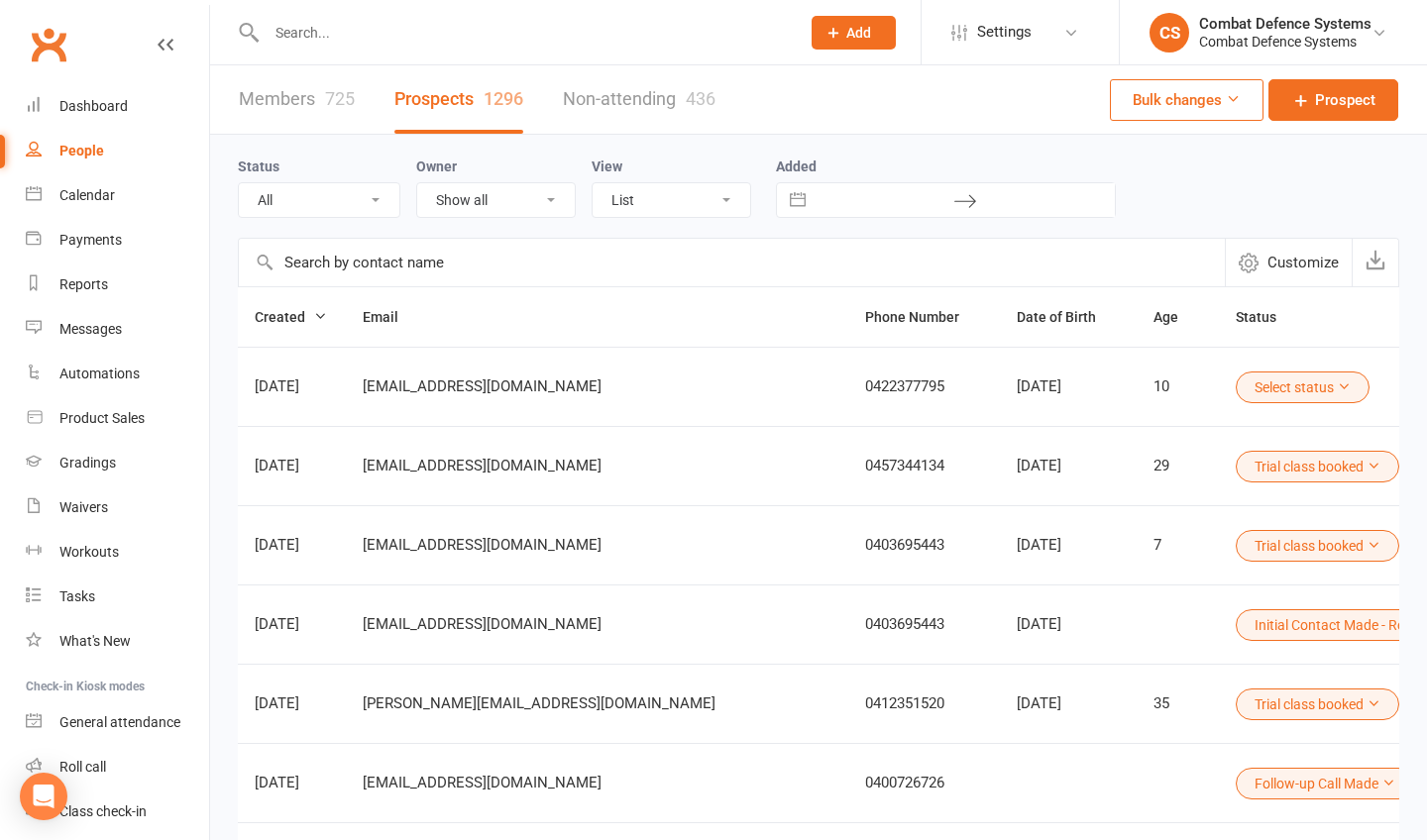
scroll to position [0, 449]
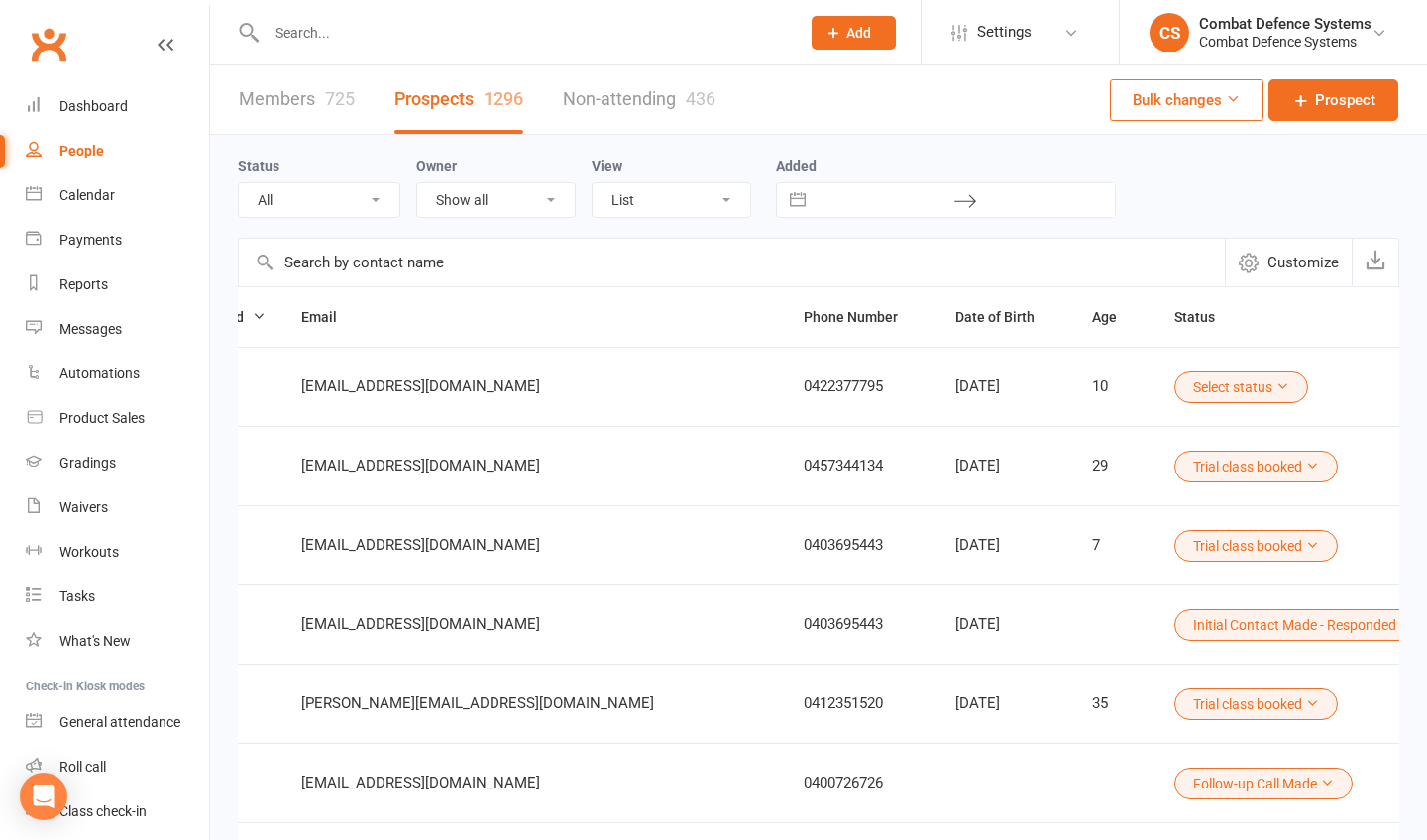
click at [1276, 388] on icon at bounding box center [1283, 387] width 14 height 14
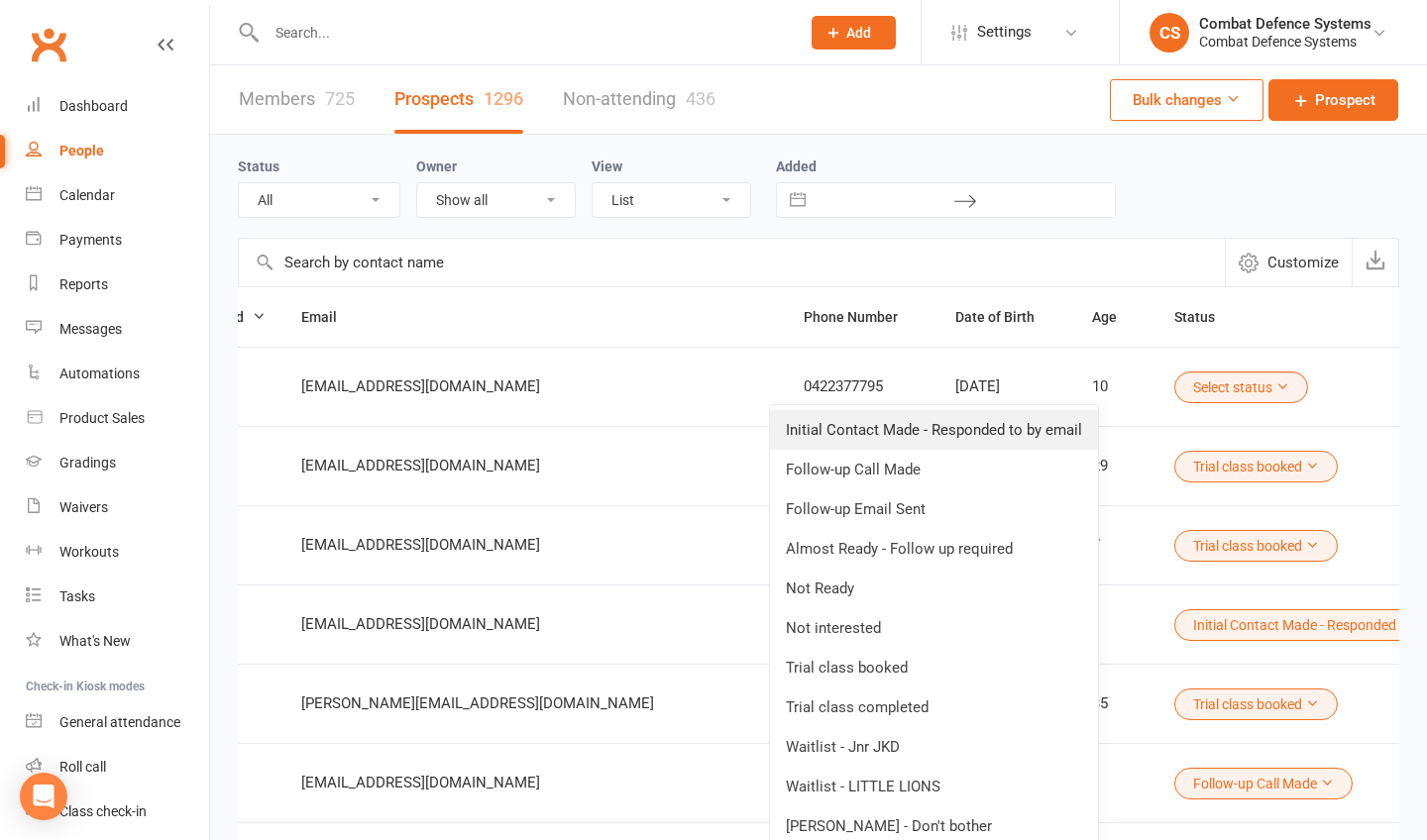
click at [1052, 431] on link "Initial Contact Made - Responded to by email" at bounding box center [934, 430] width 328 height 40
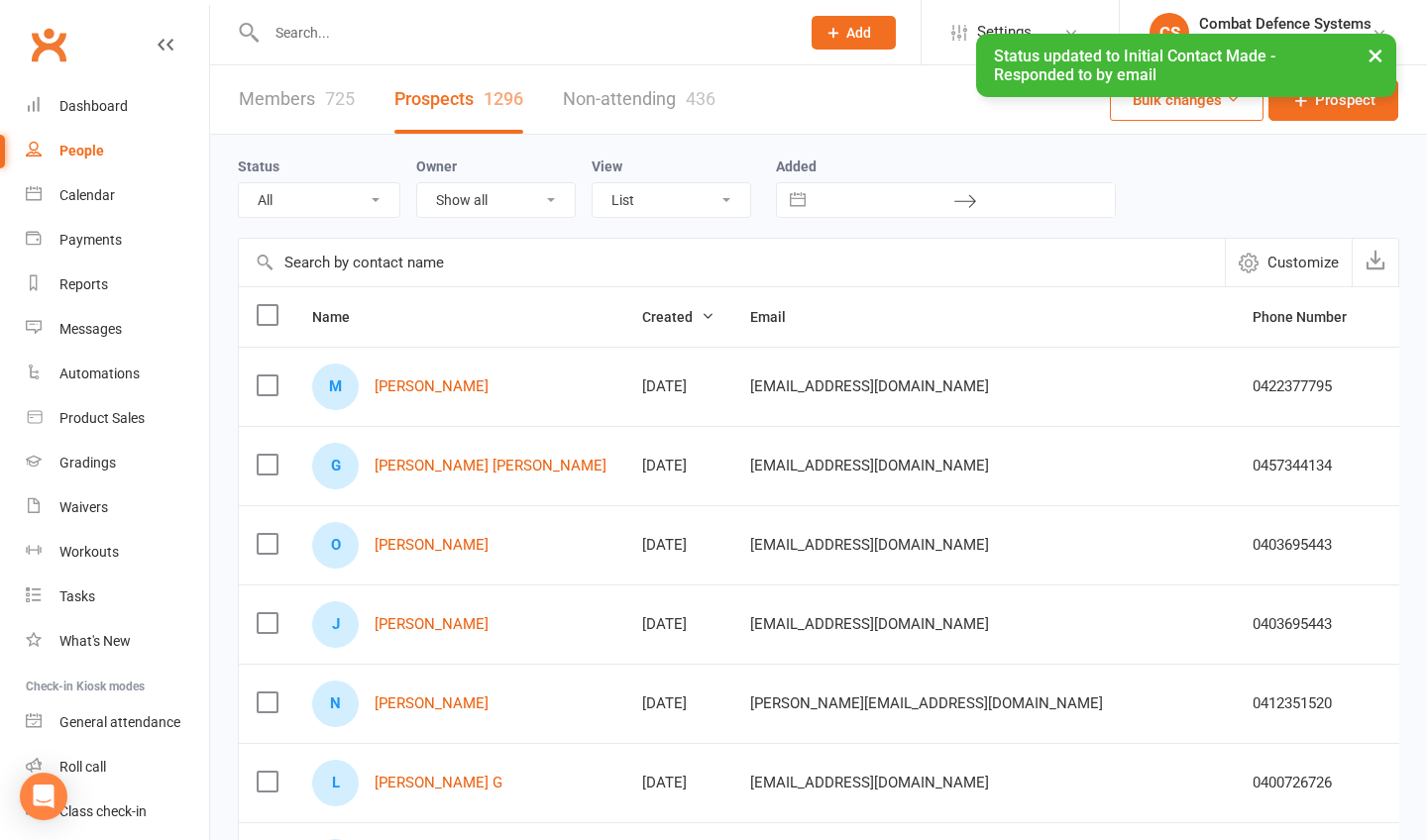
scroll to position [0, 0]
